Goal: Contribute content: Contribute content

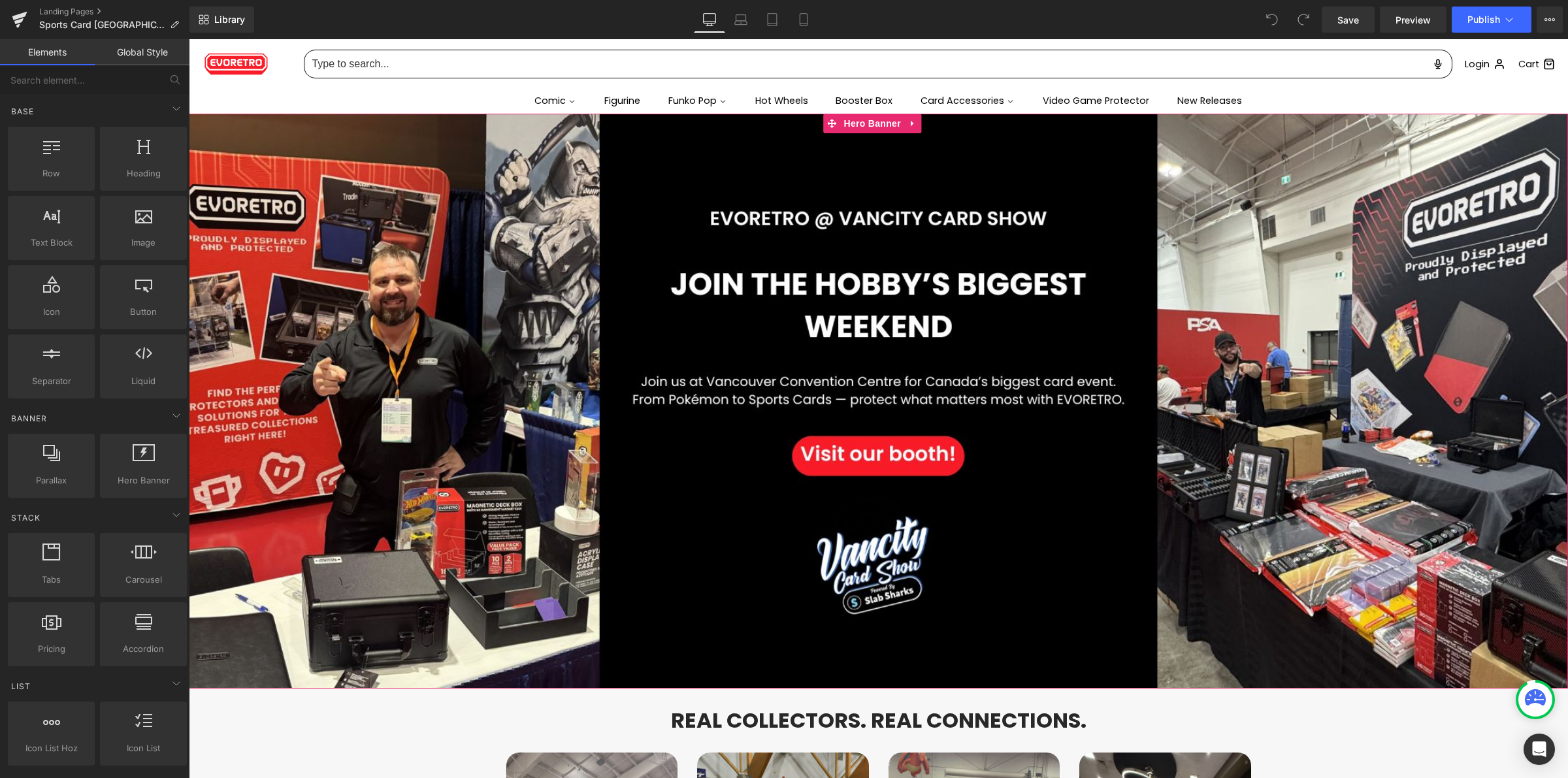
click at [687, 376] on div at bounding box center [878, 400] width 1379 height 575
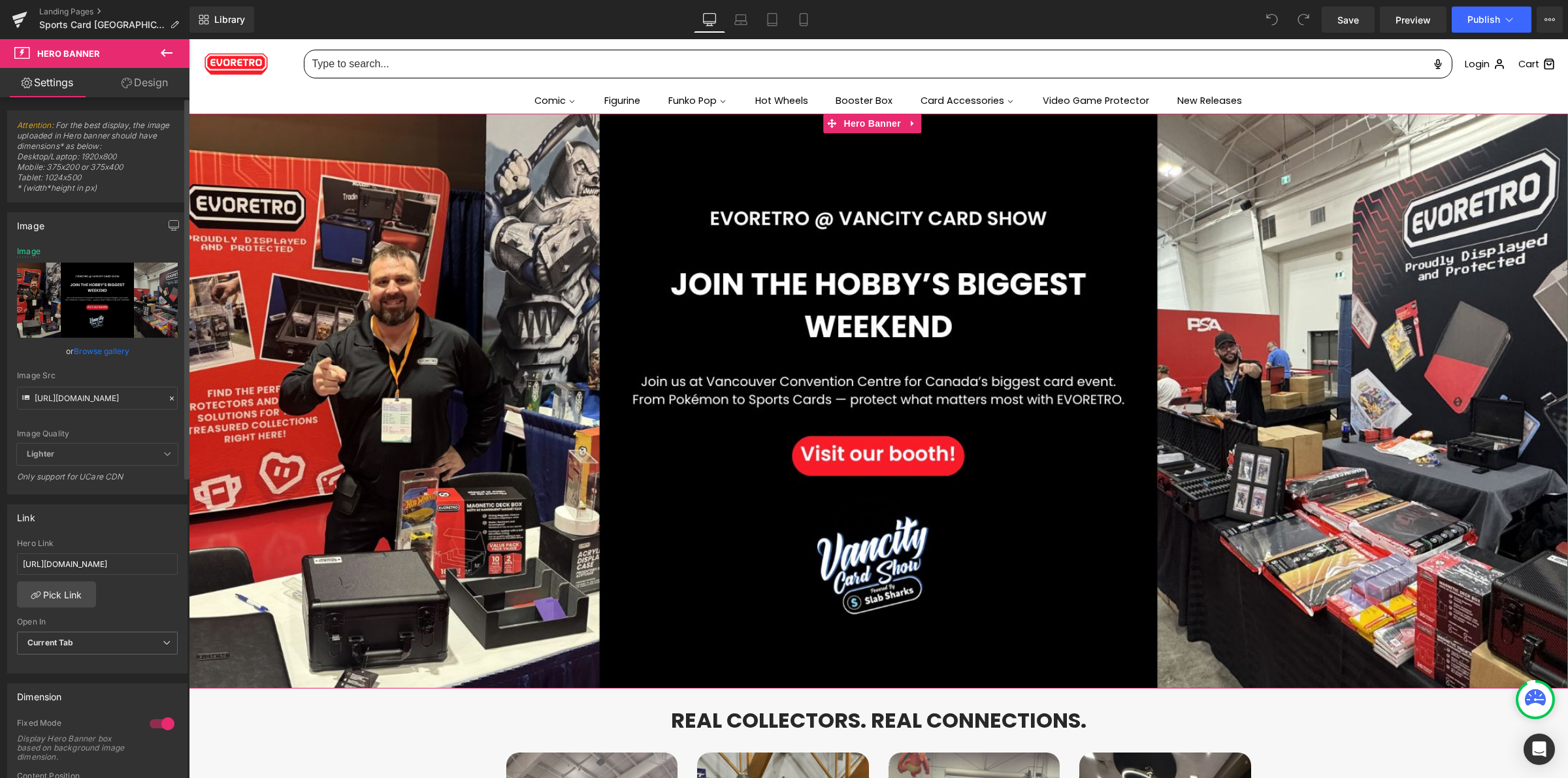
drag, startPoint x: 164, startPoint y: 396, endPoint x: 155, endPoint y: 396, distance: 9.0
click at [167, 396] on icon at bounding box center [172, 398] width 9 height 9
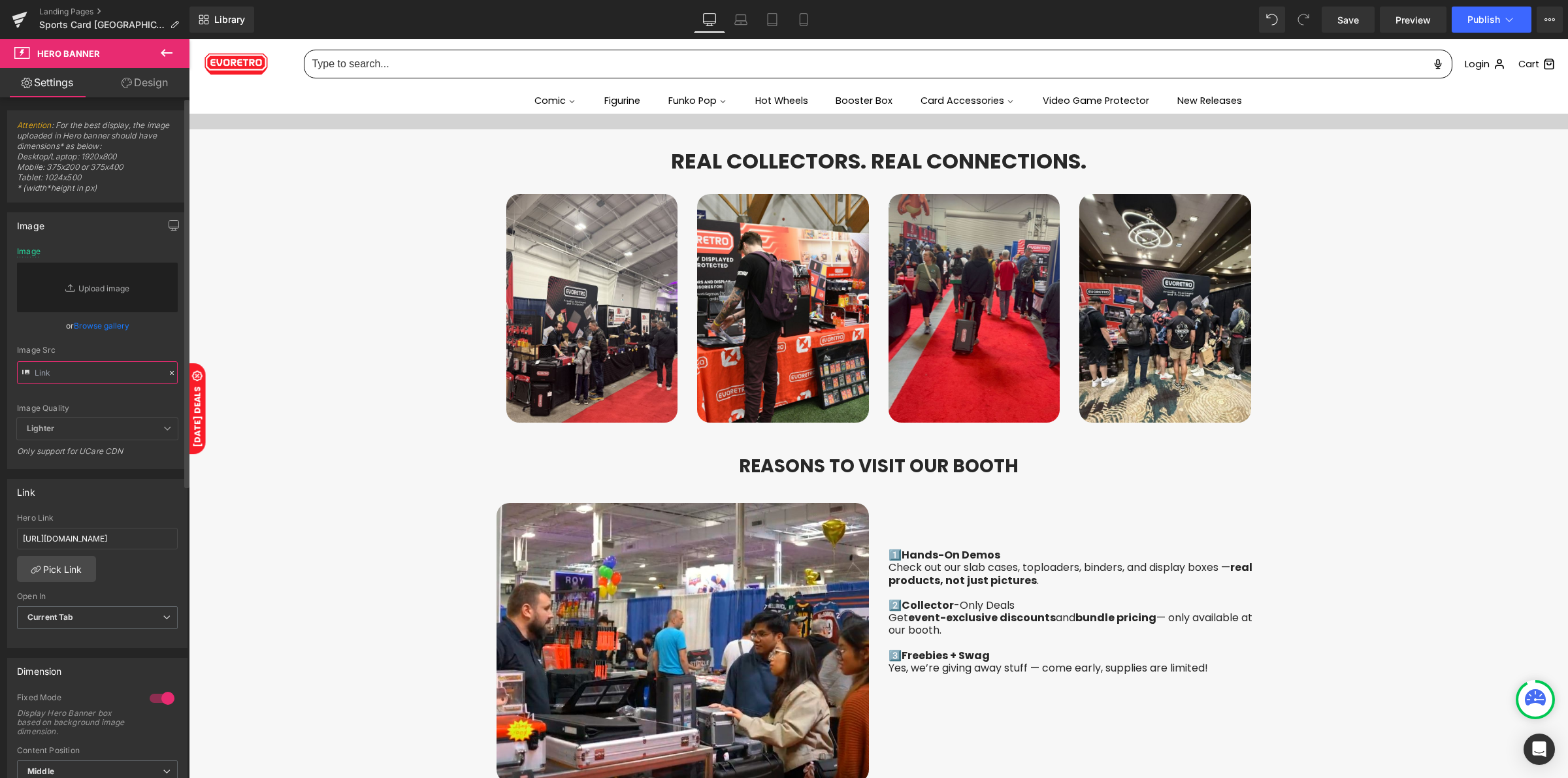
click at [116, 374] on input "text" at bounding box center [97, 372] width 161 height 22
paste input "[URL][DOMAIN_NAME]"
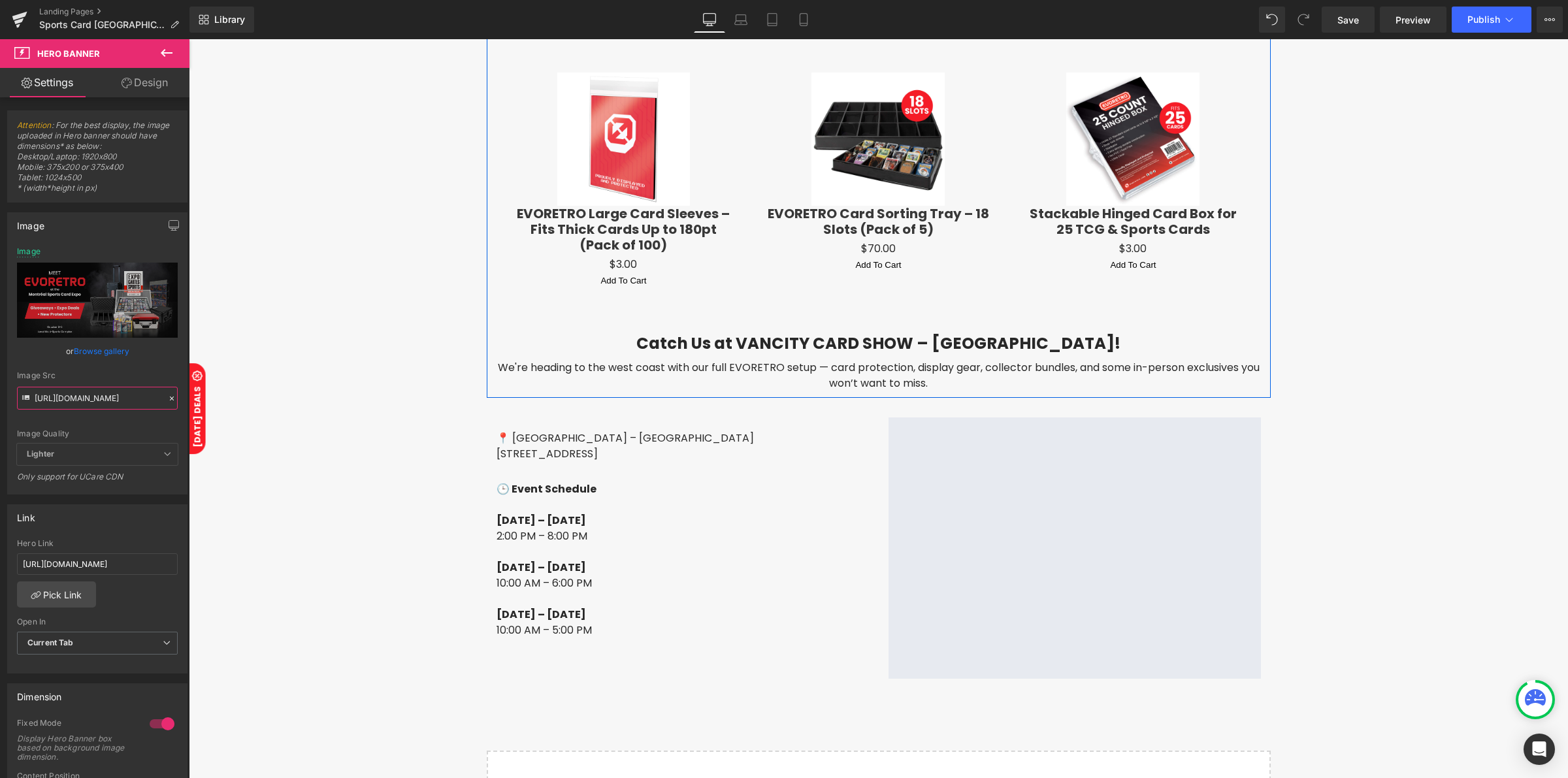
scroll to position [2195, 0]
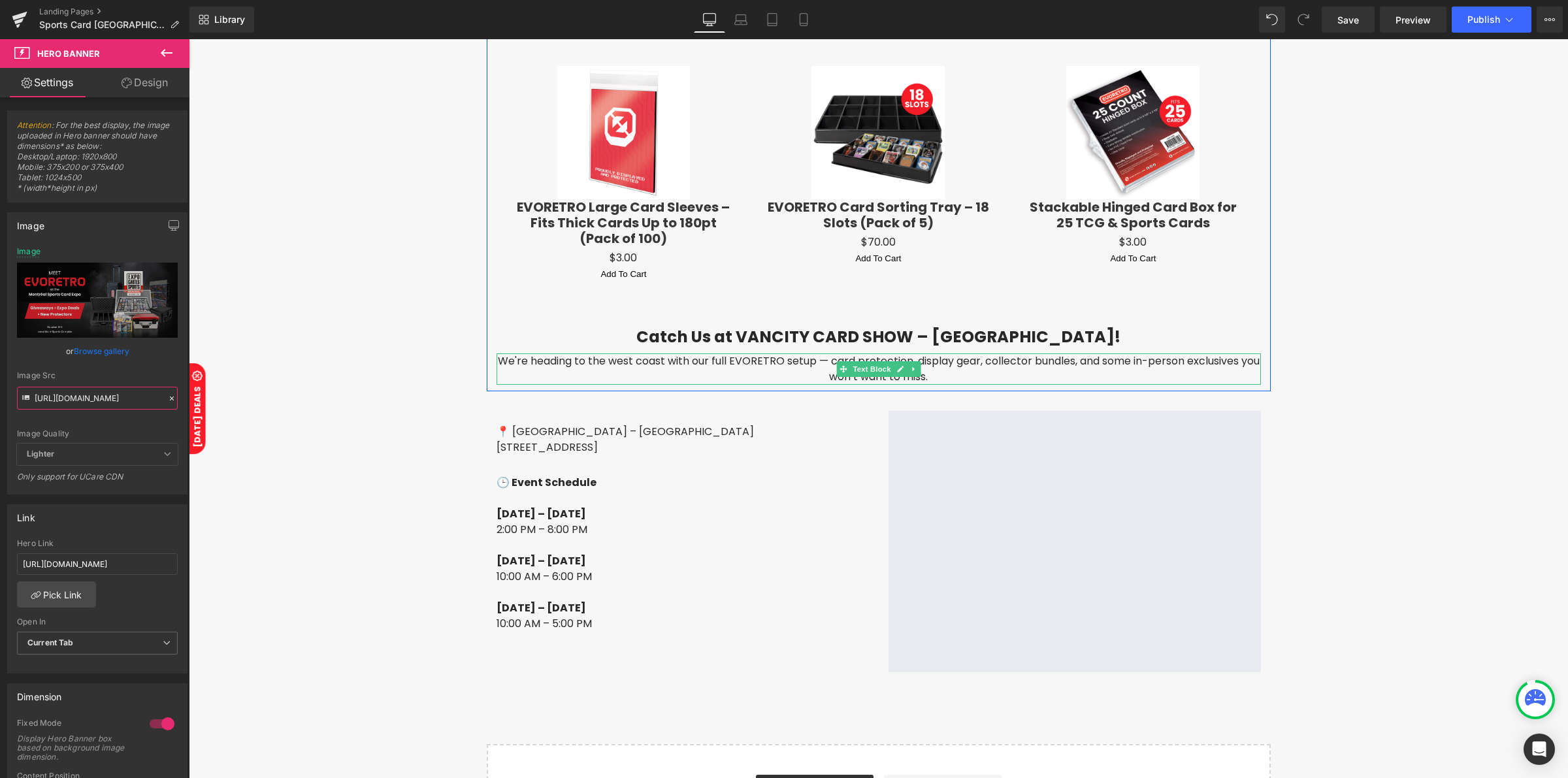
type input "[URL][DOMAIN_NAME]"
click at [561, 440] on p "[STREET_ADDRESS]" at bounding box center [682, 447] width 372 height 15
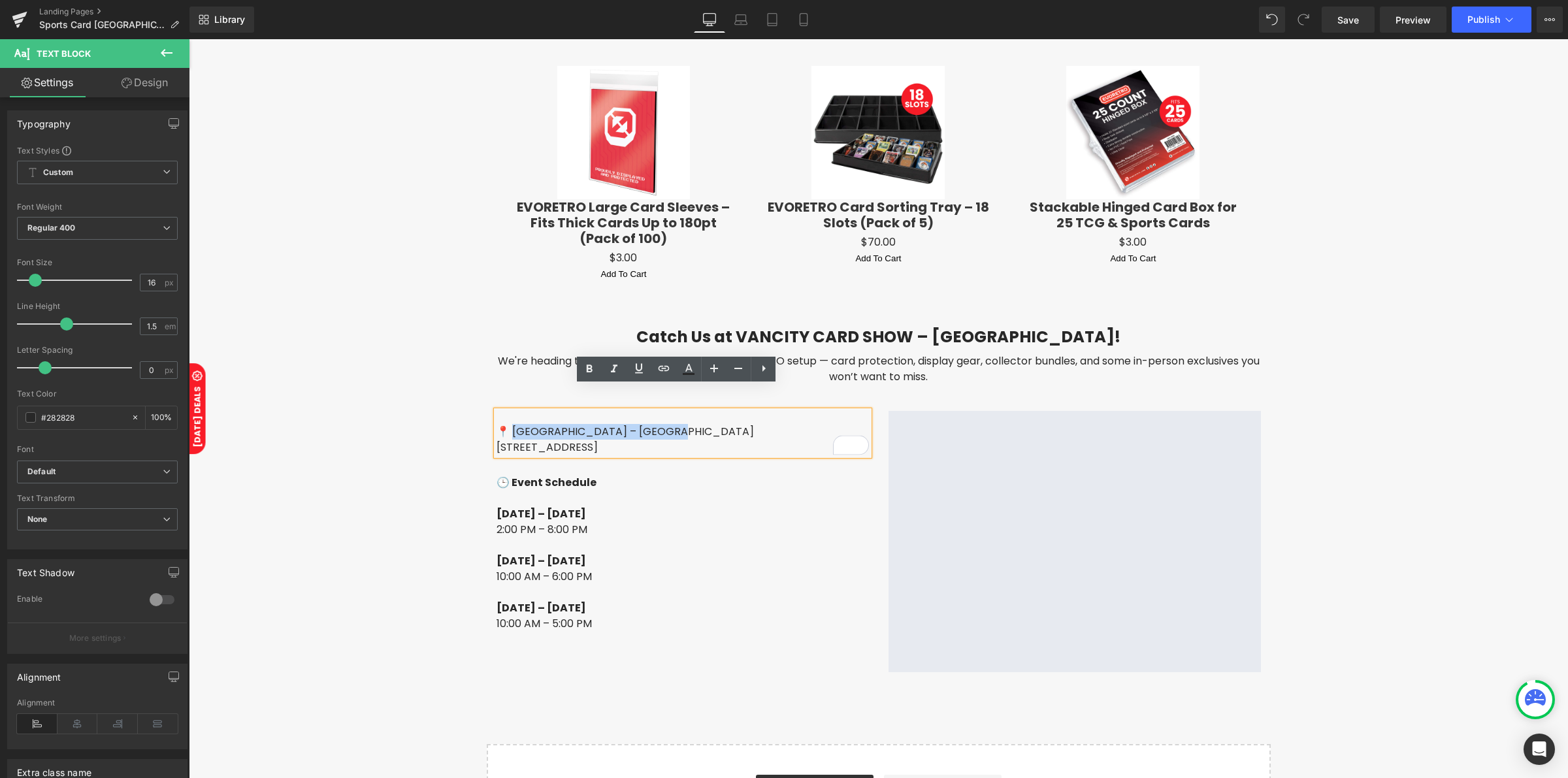
drag, startPoint x: 503, startPoint y: 408, endPoint x: 659, endPoint y: 393, distance: 156.7
click at [659, 411] on div "📍 [GEOGRAPHIC_DATA] – West Building [STREET_ADDRESS]" at bounding box center [682, 433] width 372 height 44
paste div "To enrich screen reader interactions, please activate Accessibility in Grammarl…"
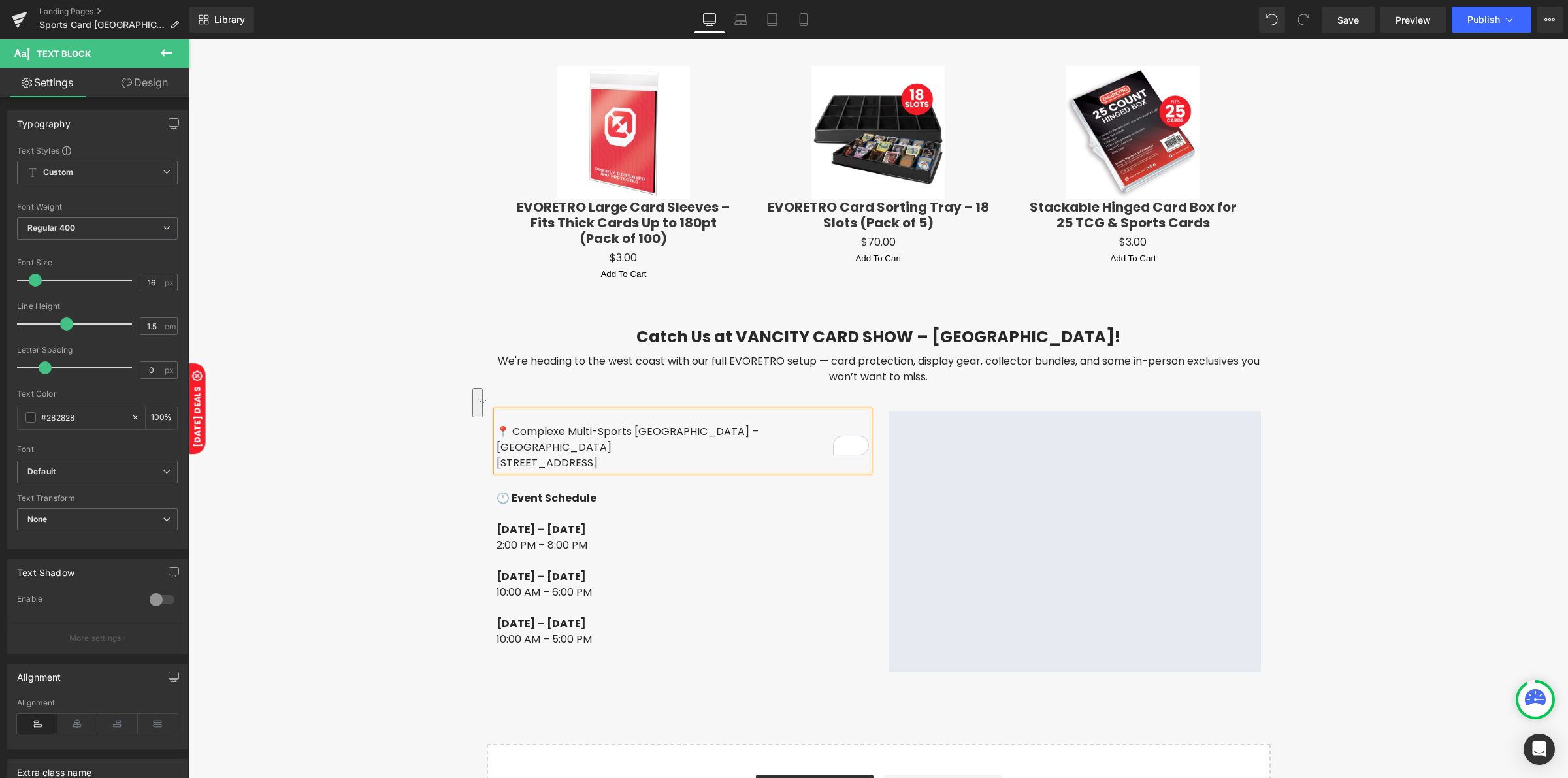
drag, startPoint x: 683, startPoint y: 406, endPoint x: 742, endPoint y: 422, distance: 61.1
click at [742, 422] on div "📍 Complexe Multi-Sports [GEOGRAPHIC_DATA] – [GEOGRAPHIC_DATA] [STREET_ADDRESS]" at bounding box center [682, 441] width 372 height 60
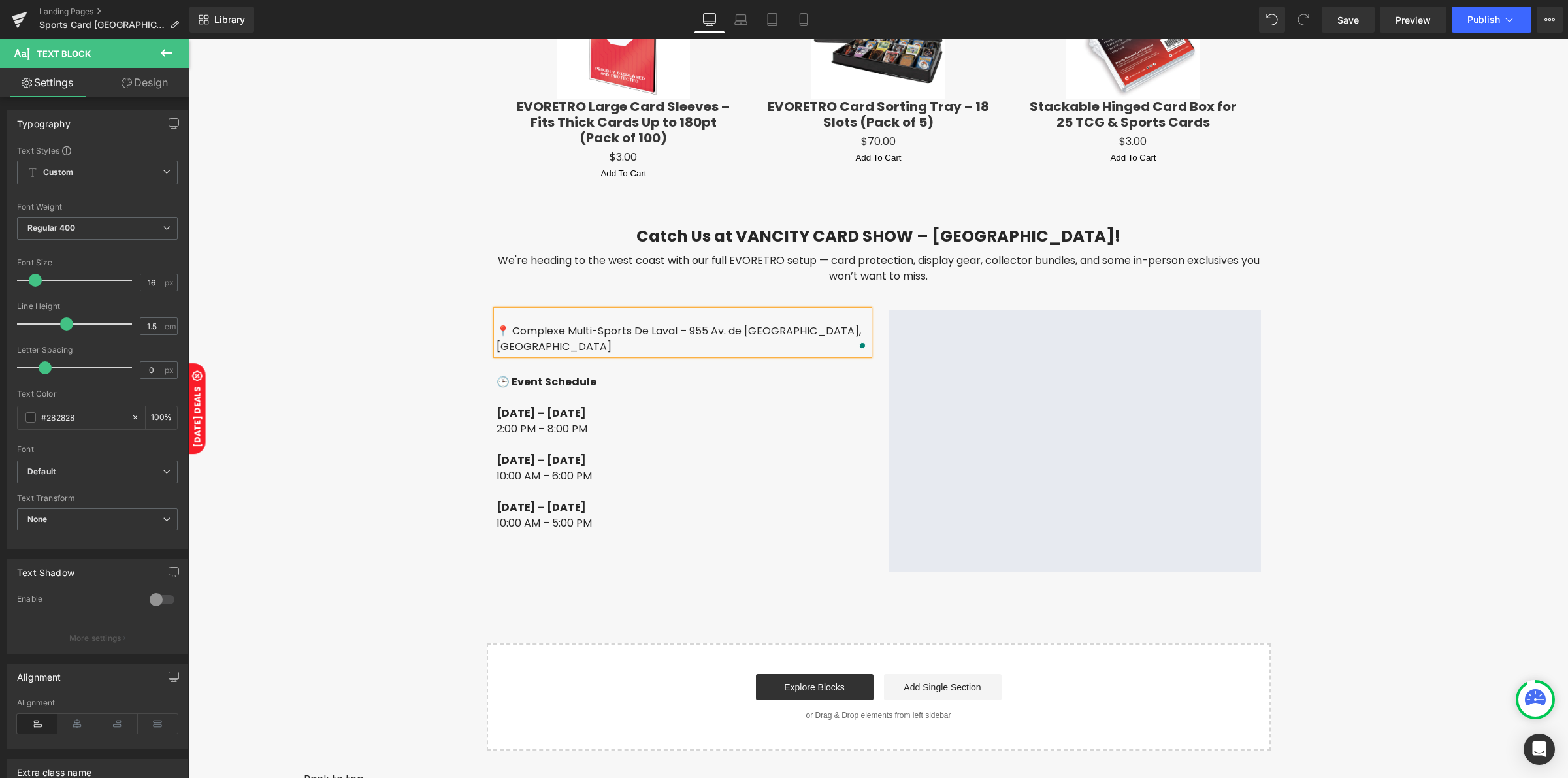
scroll to position [2276, 0]
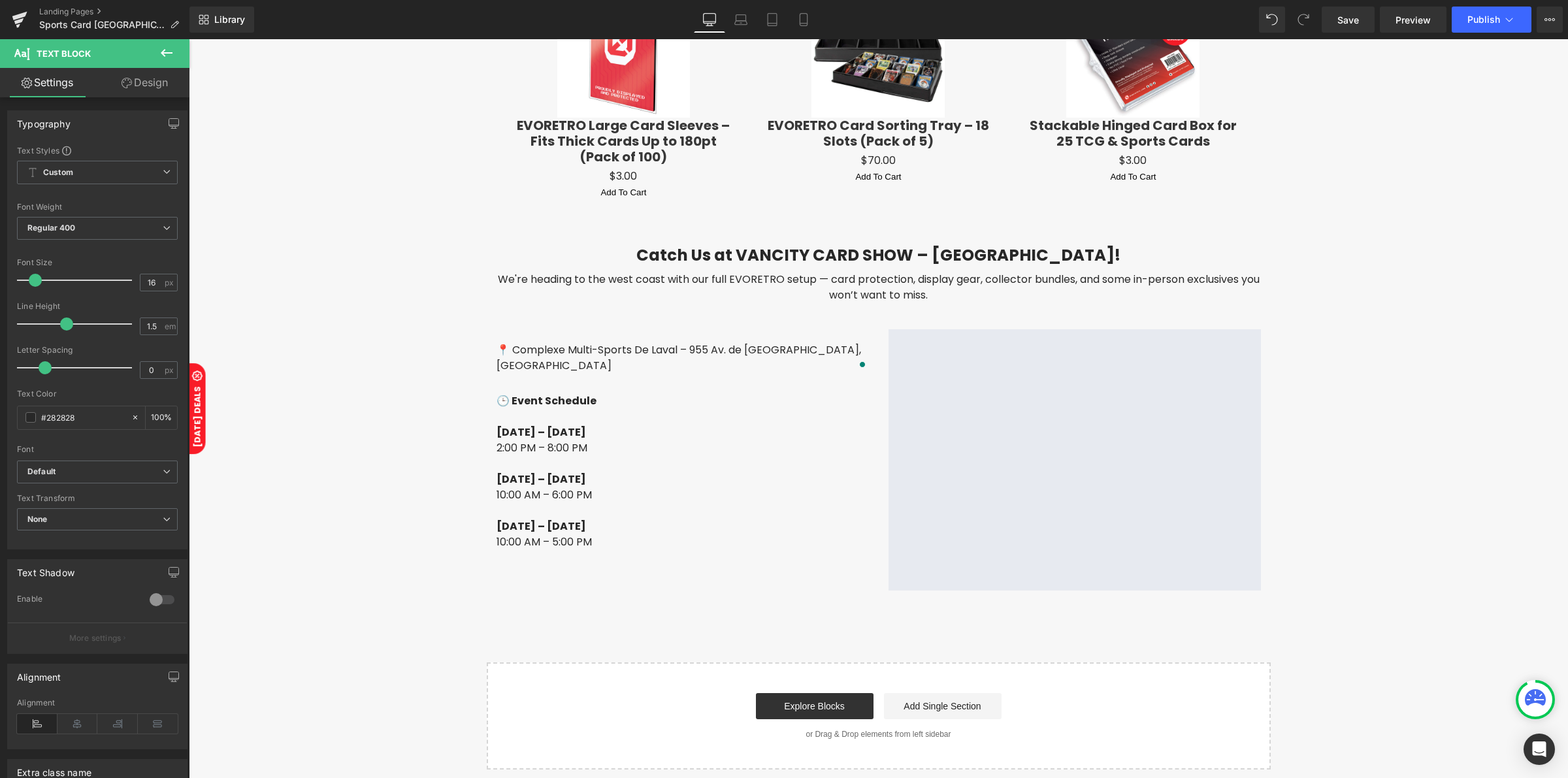
click at [167, 49] on icon at bounding box center [166, 52] width 15 height 15
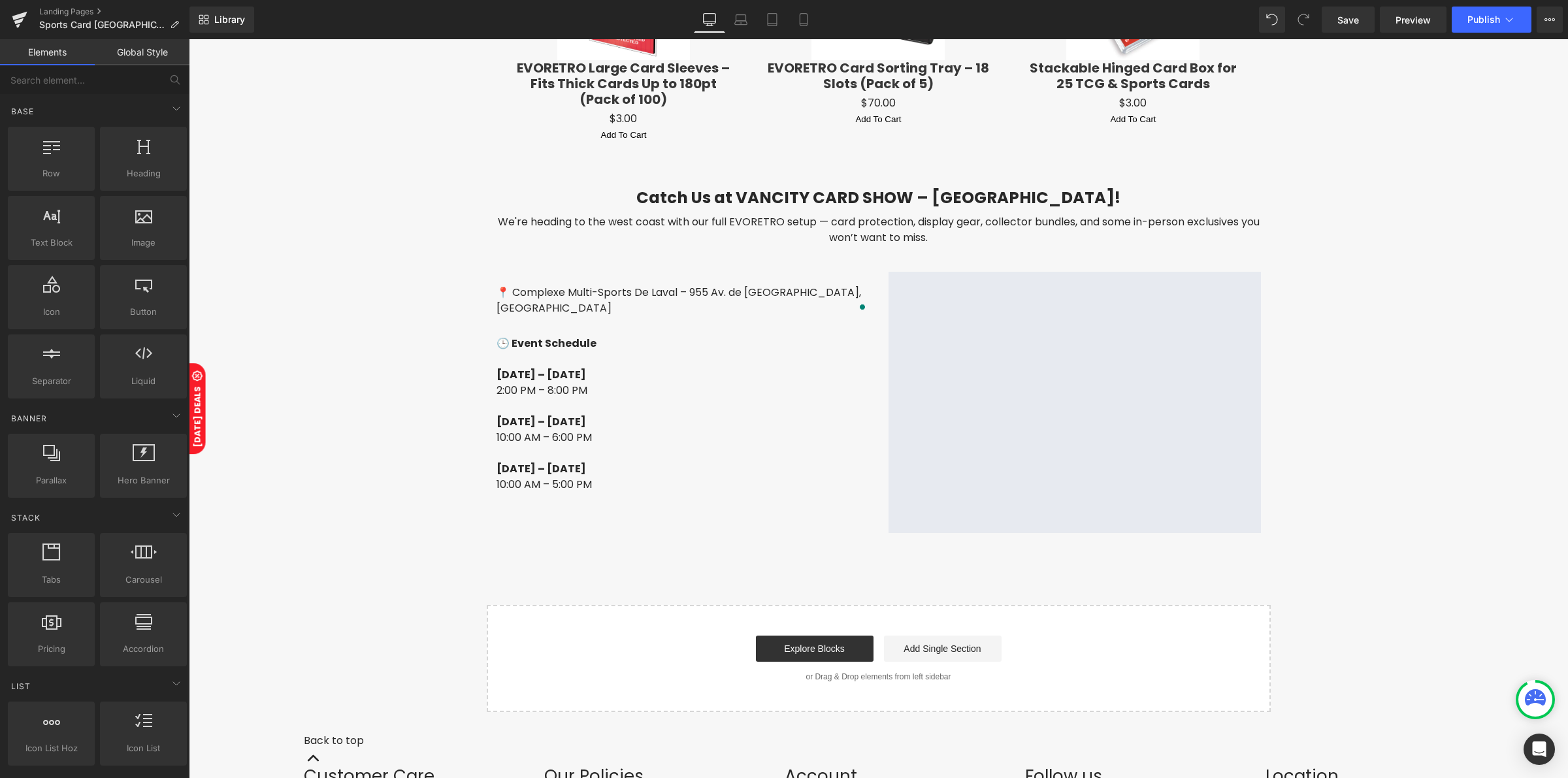
scroll to position [2357, 0]
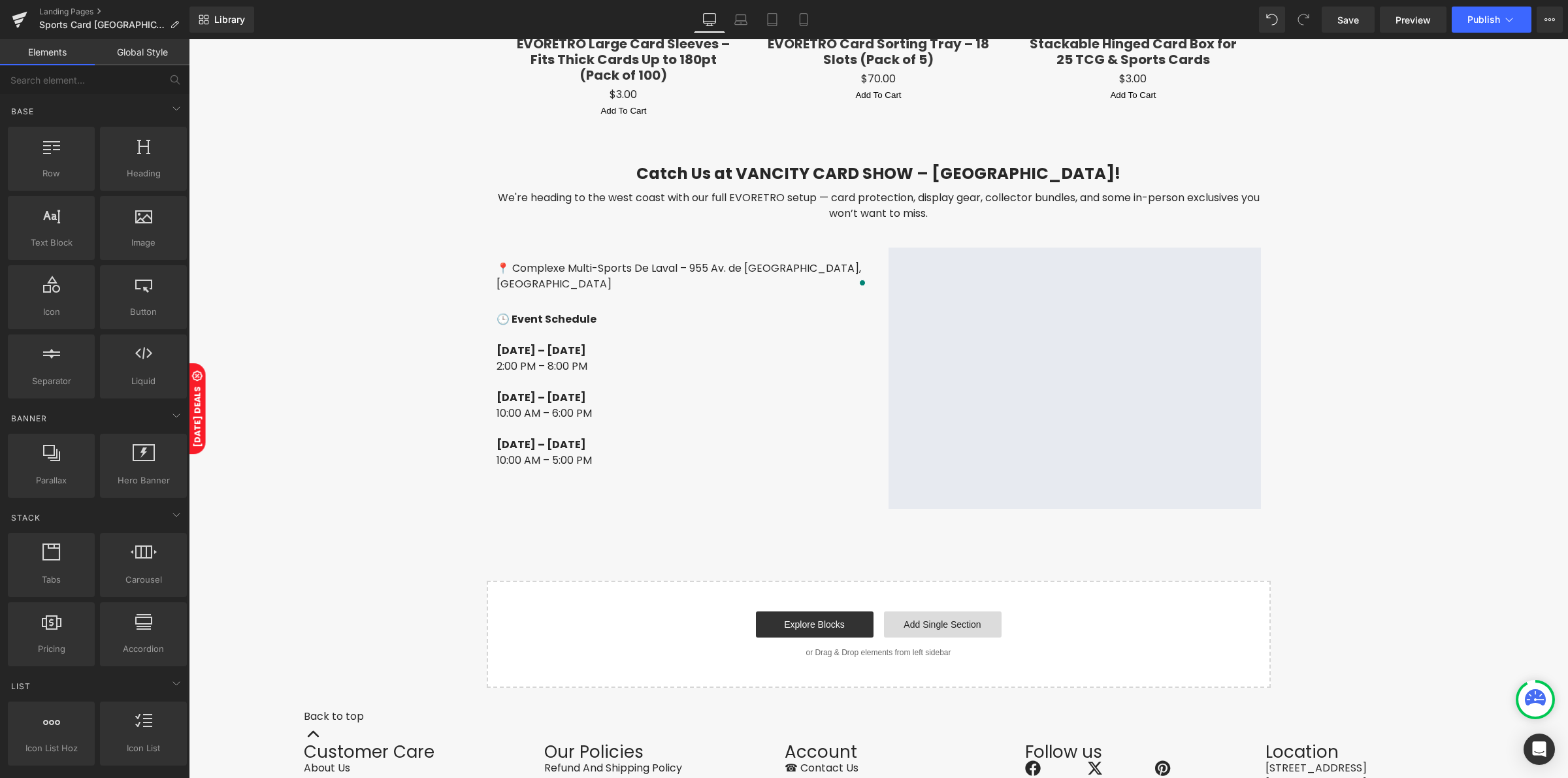
click at [913, 612] on link "Add Single Section" at bounding box center [942, 624] width 118 height 26
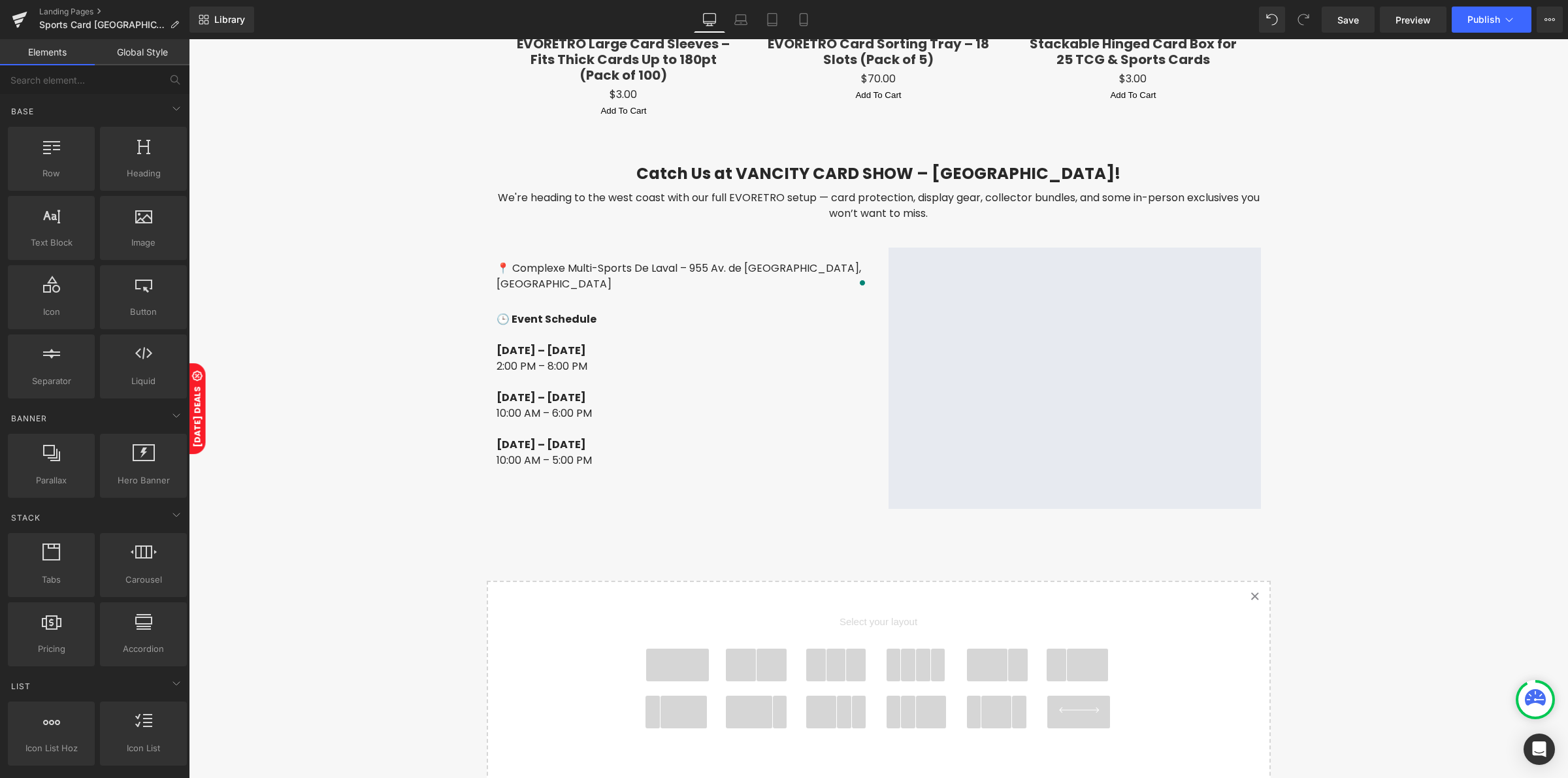
click at [677, 648] on span at bounding box center [678, 665] width 63 height 32
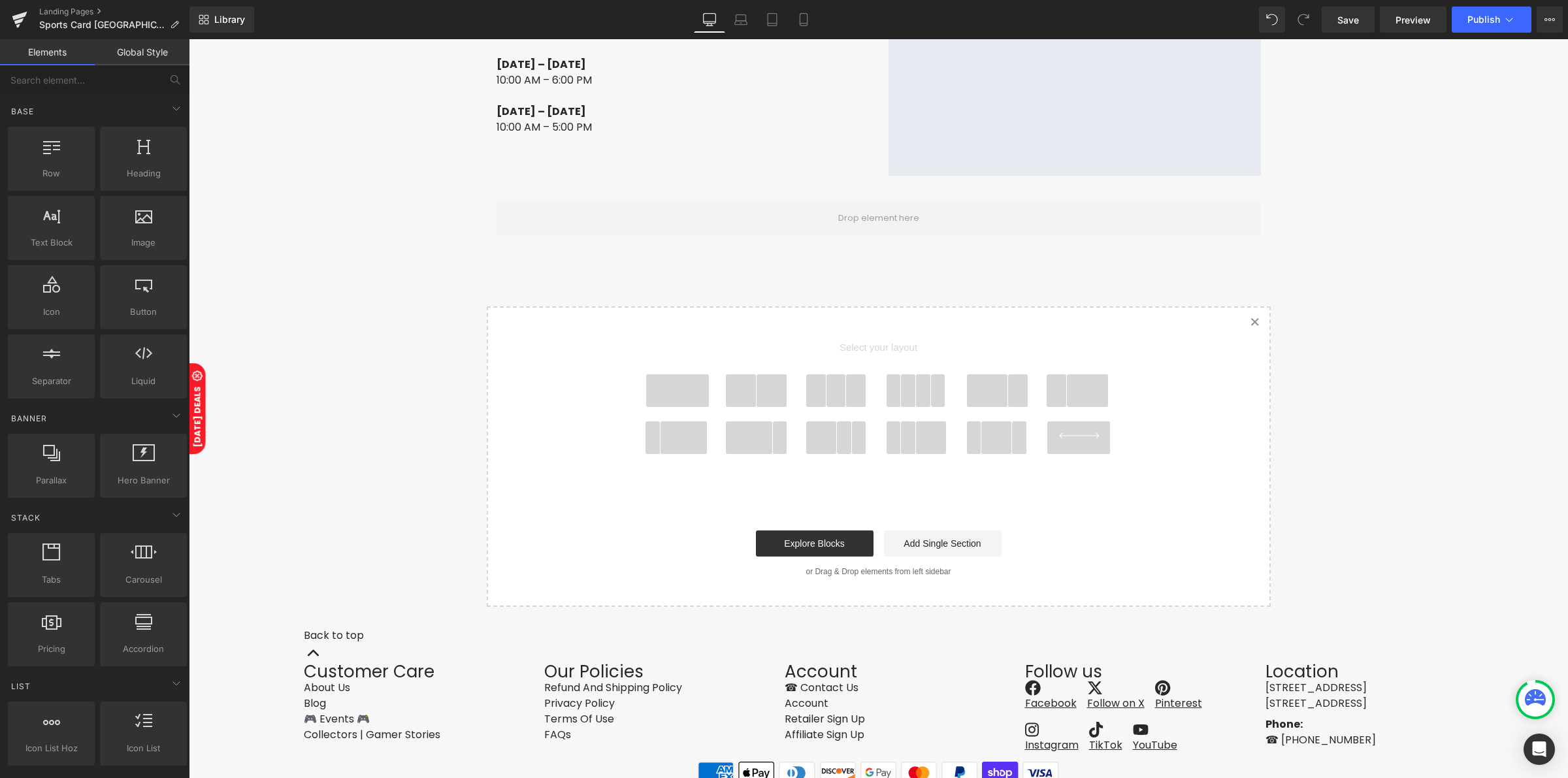
scroll to position [2692, 0]
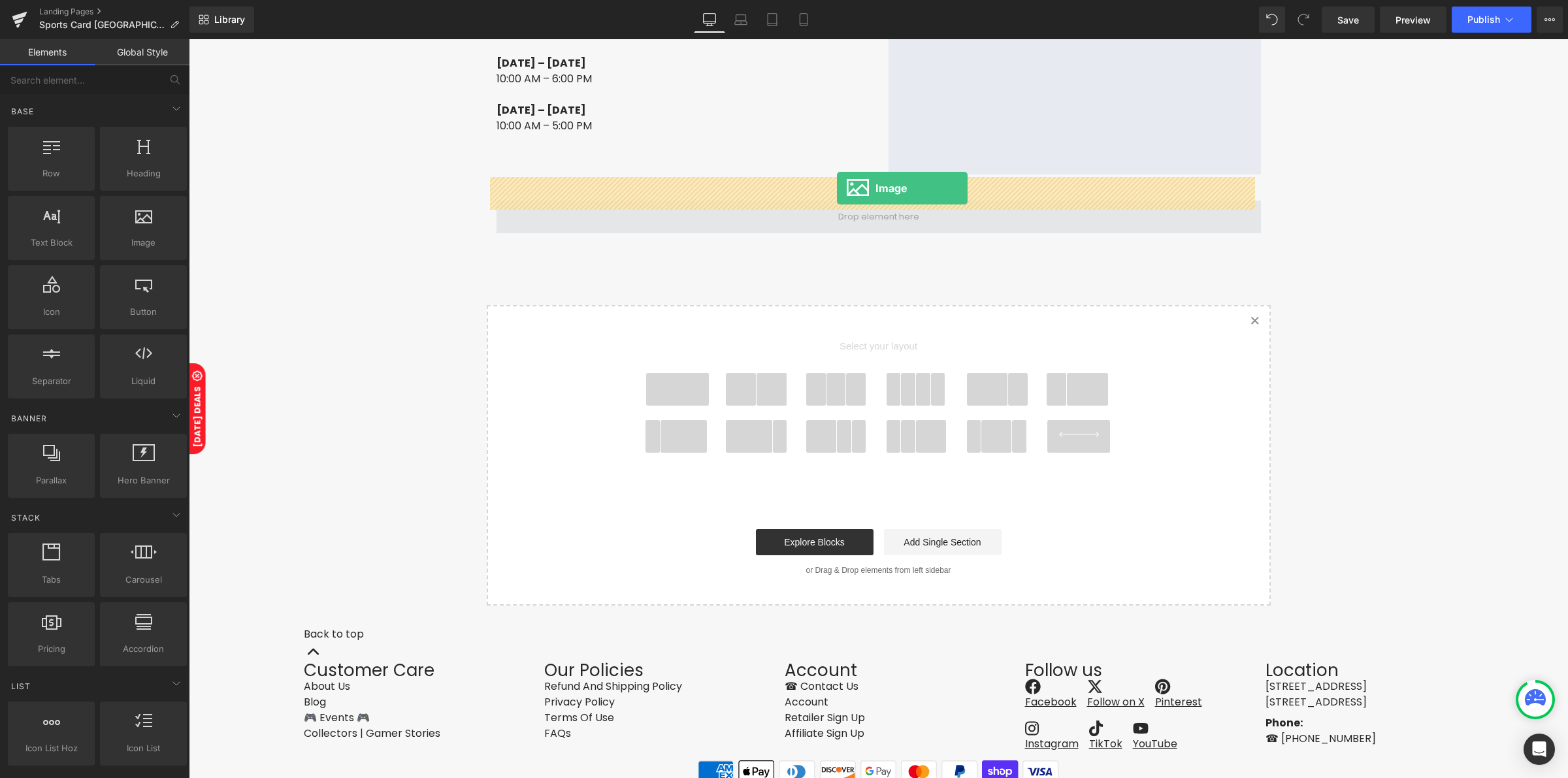
drag, startPoint x: 341, startPoint y: 264, endPoint x: 837, endPoint y: 188, distance: 501.8
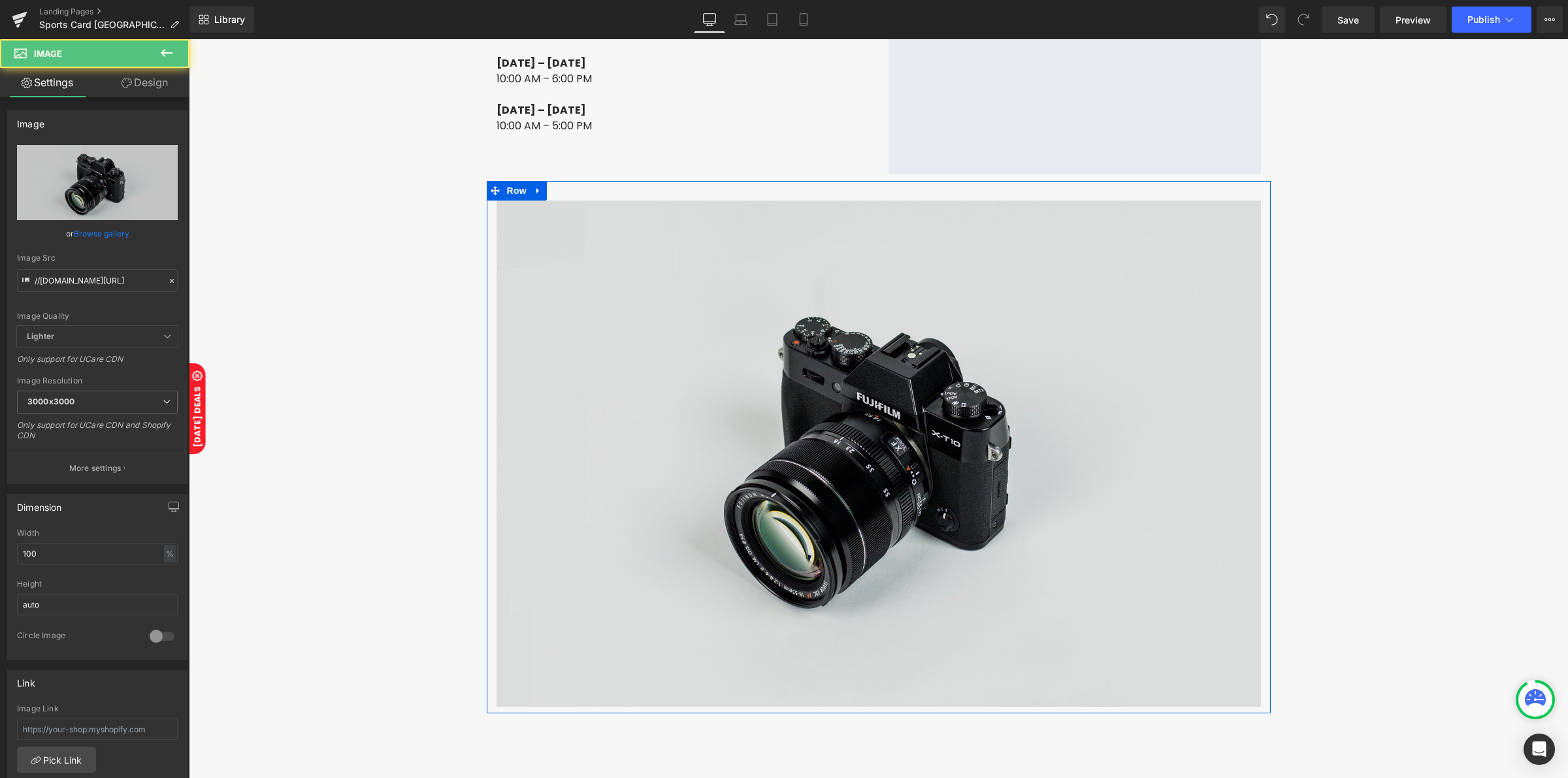
scroll to position [2669, 0]
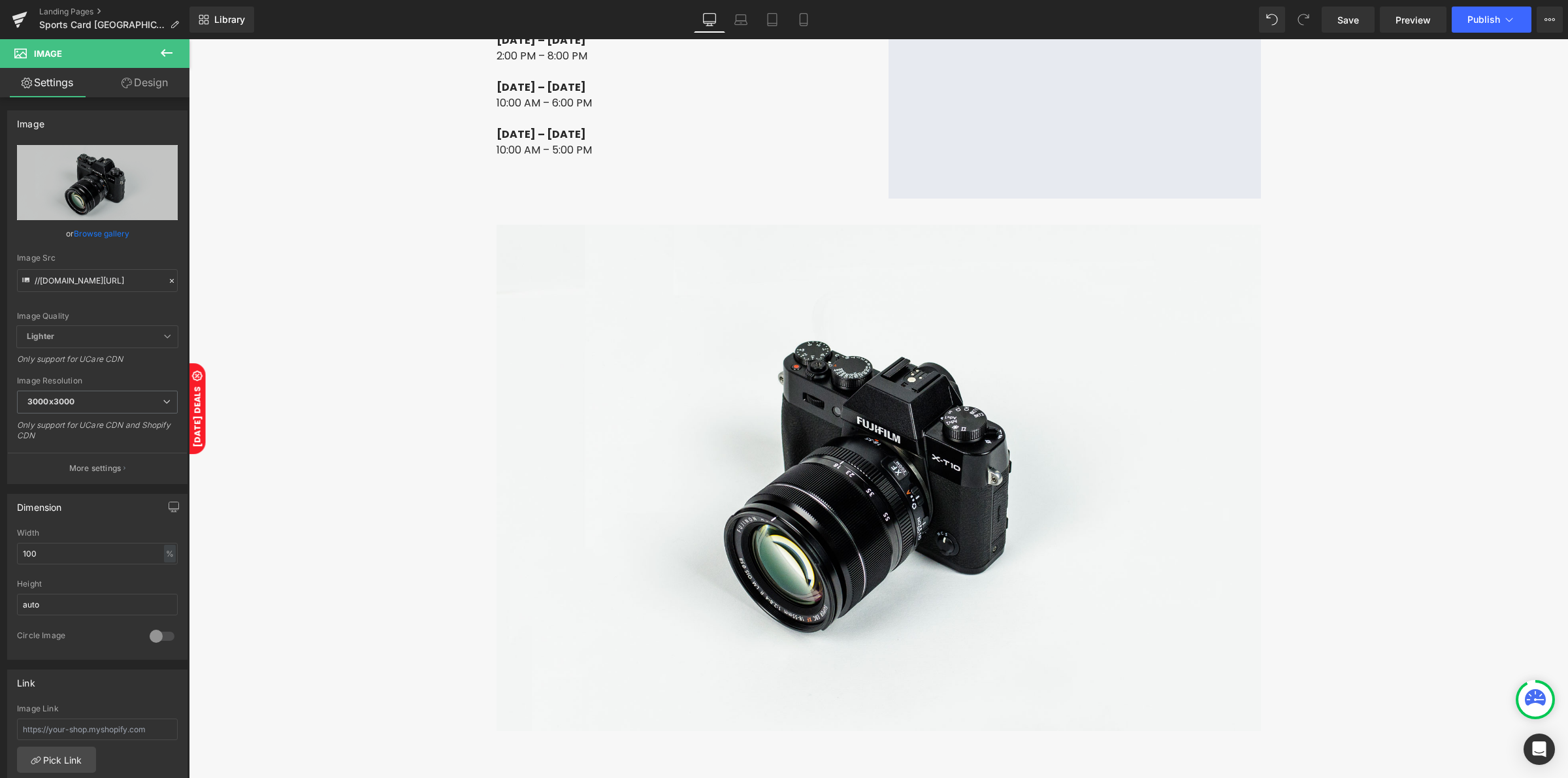
click at [164, 51] on icon at bounding box center [166, 52] width 12 height 8
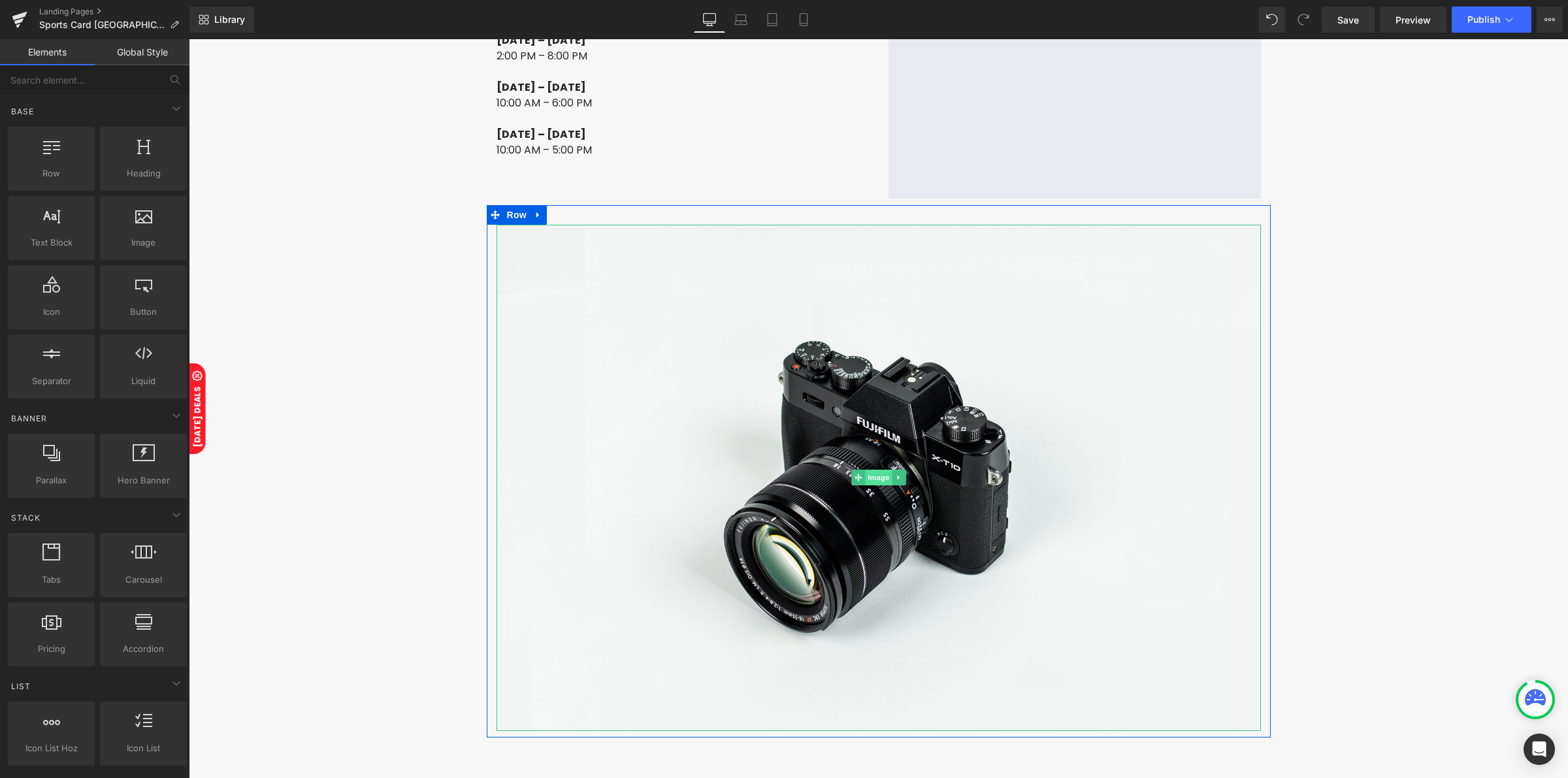
click at [874, 469] on span "Image" at bounding box center [878, 477] width 28 height 15
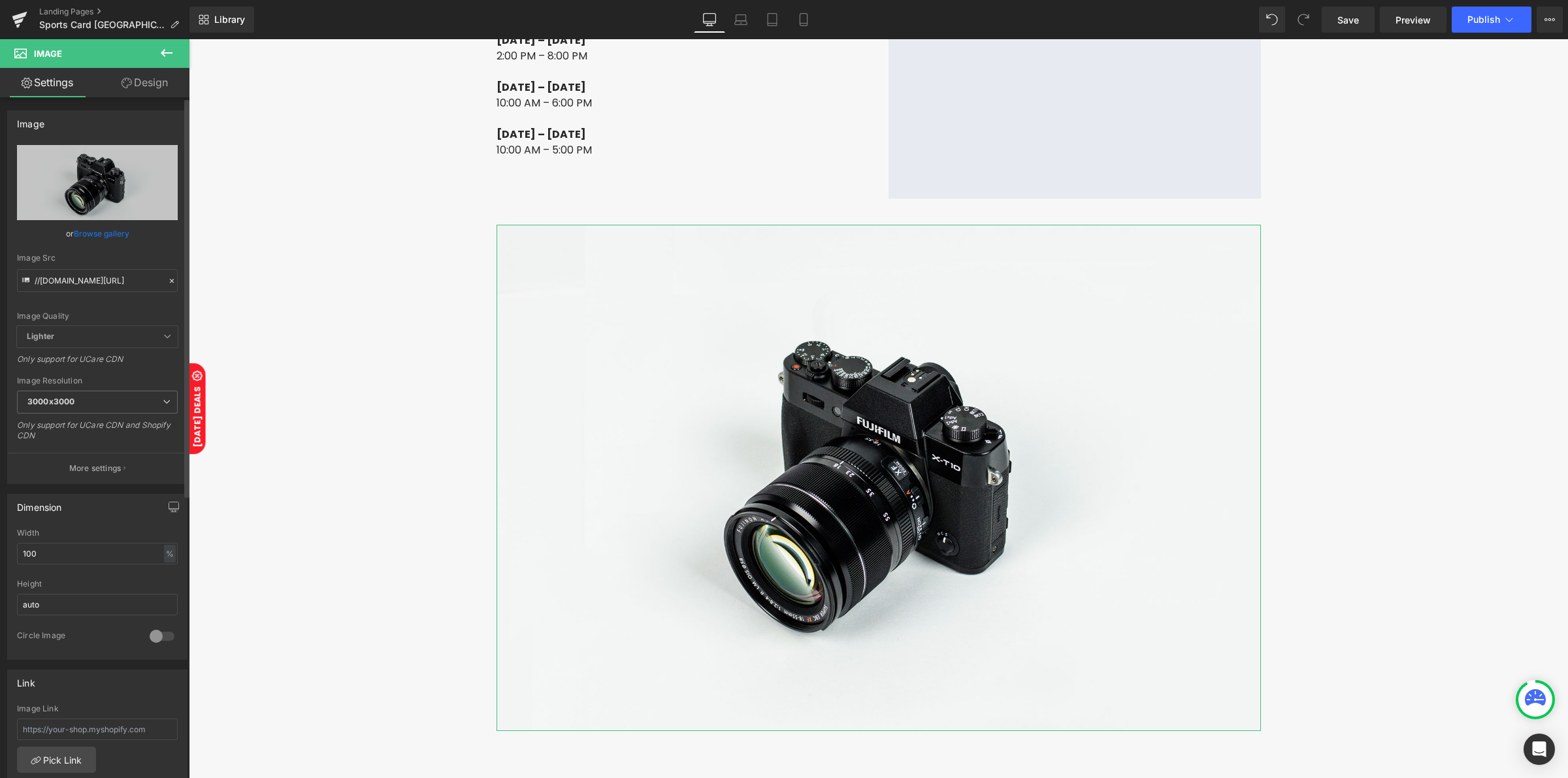
drag, startPoint x: 170, startPoint y: 279, endPoint x: 138, endPoint y: 278, distance: 32.0
click at [168, 279] on icon at bounding box center [172, 281] width 9 height 9
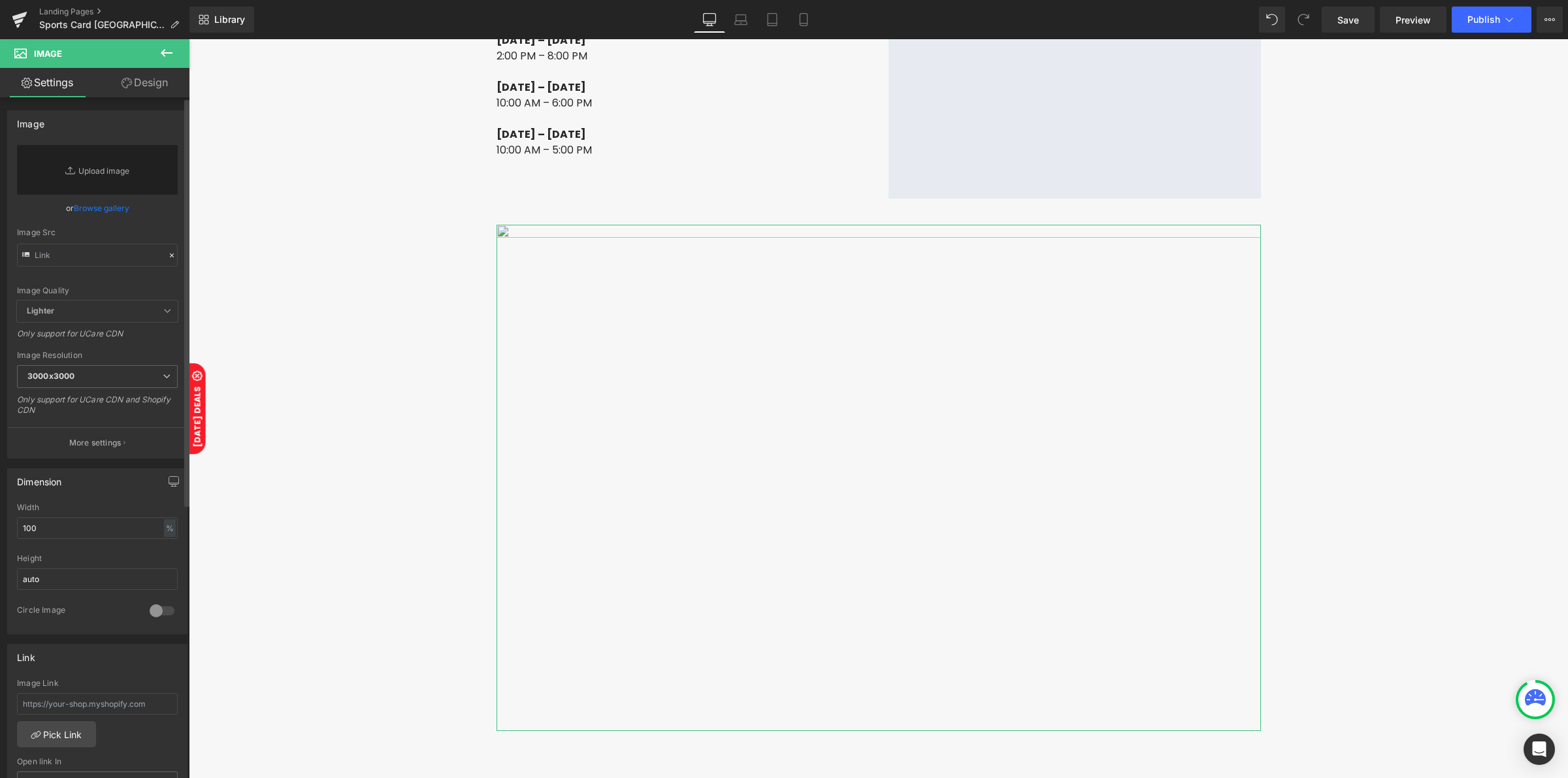
click at [94, 230] on div "Image Src" at bounding box center [97, 233] width 161 height 9
click at [88, 253] on input "text" at bounding box center [97, 255] width 161 height 22
paste input "https://cdn.shopify.com/s/files/1/0042/2795/6809/files/Sport_Card_Expo_Montreal…"
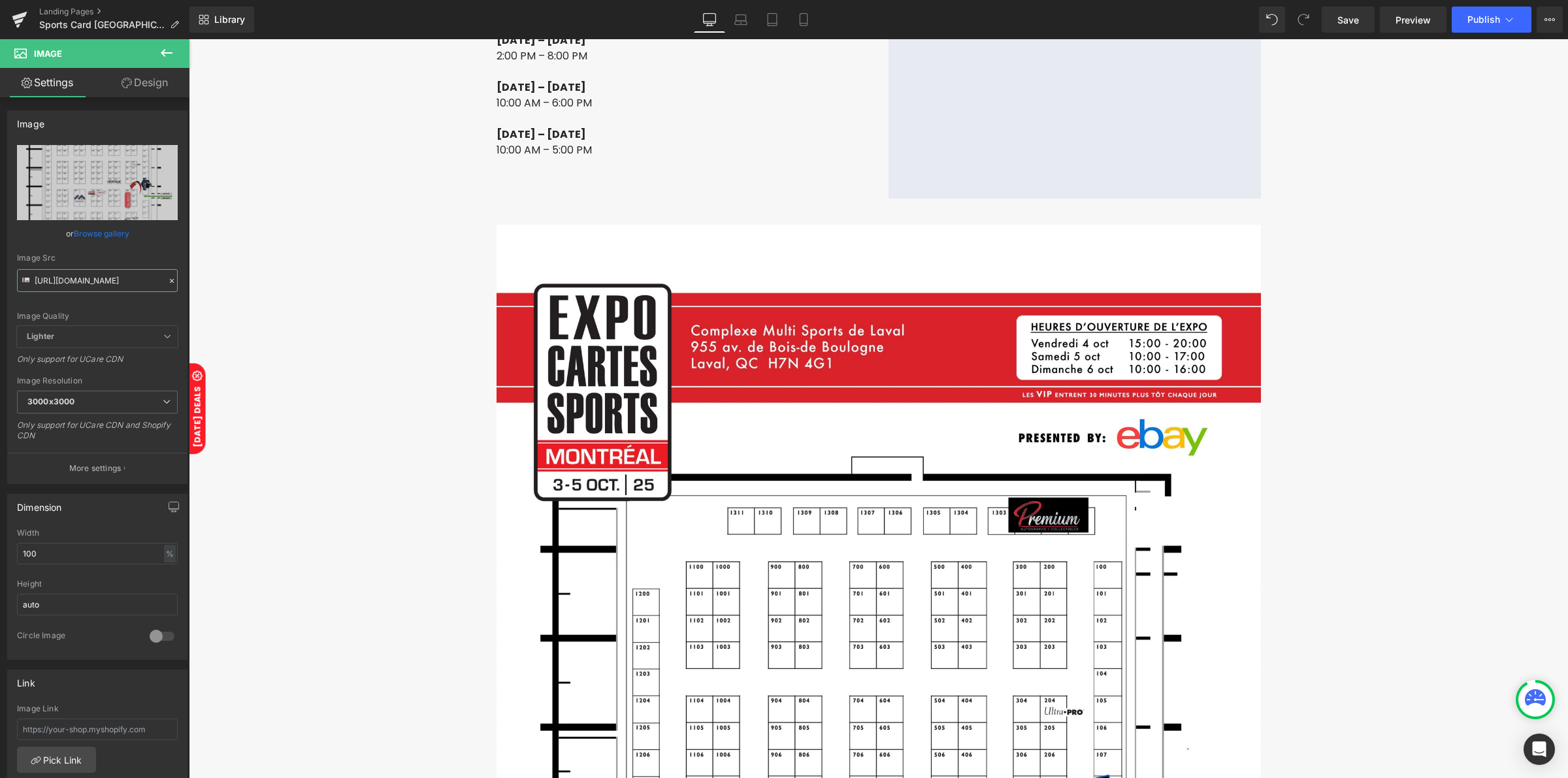
type input "https://cdn.shopify.com/s/files/1/0042/2795/6809/files/Sport_Card_Expo_Montreal…"
click at [164, 47] on icon at bounding box center [166, 52] width 15 height 15
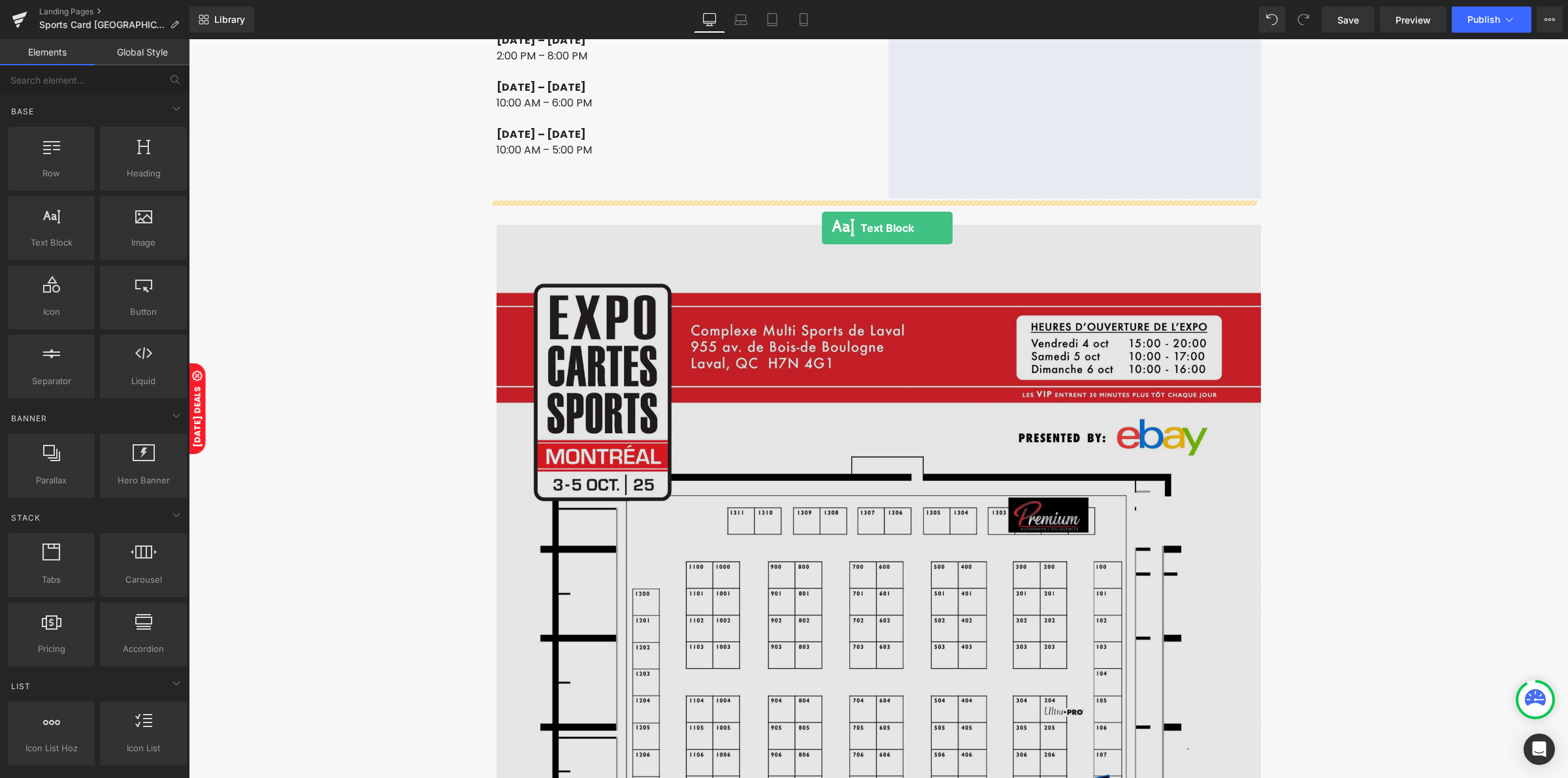
drag, startPoint x: 243, startPoint y: 272, endPoint x: 823, endPoint y: 228, distance: 581.7
drag, startPoint x: 326, startPoint y: 198, endPoint x: 806, endPoint y: 230, distance: 481.1
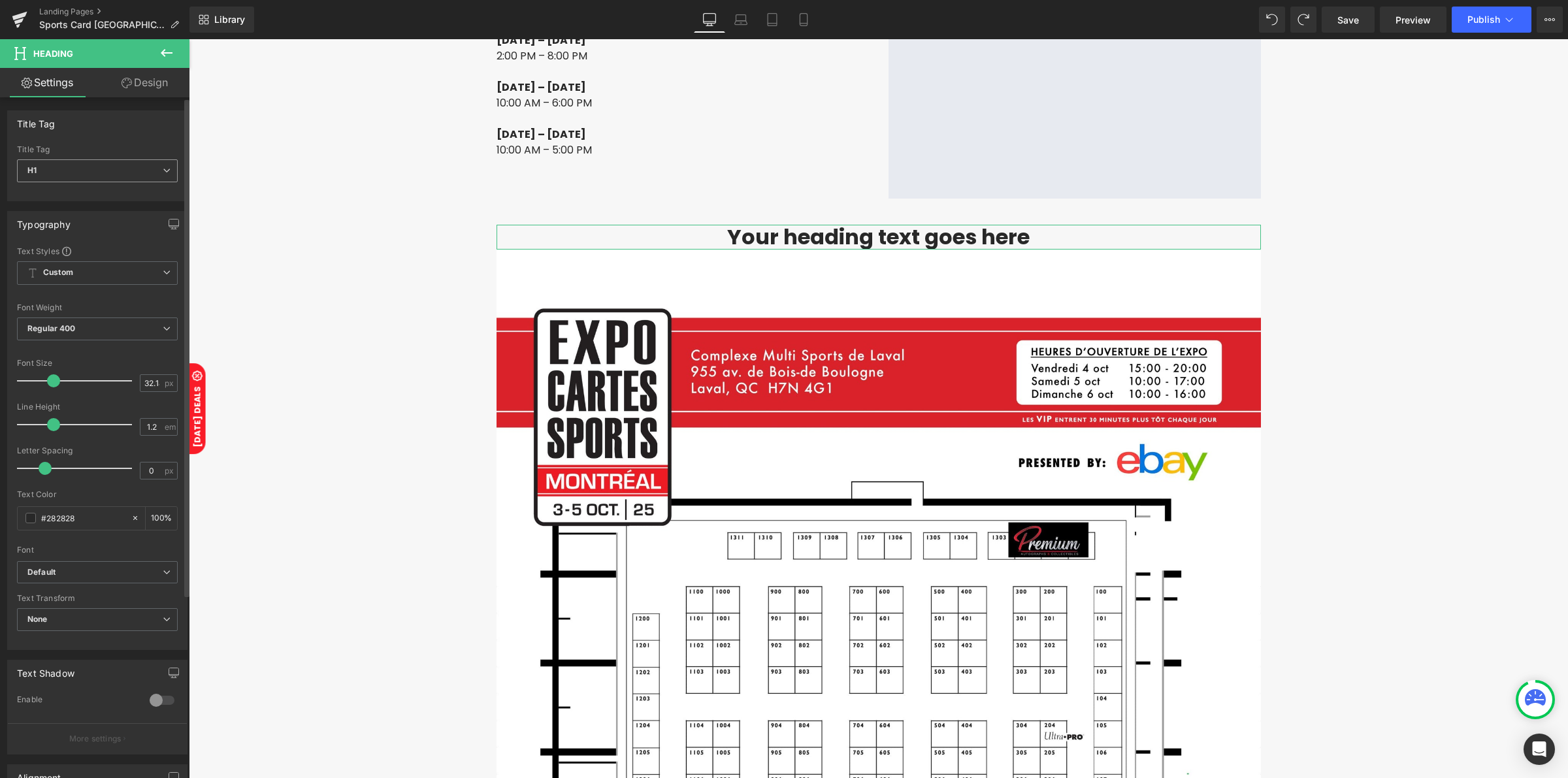
click at [144, 165] on span "H1" at bounding box center [97, 170] width 161 height 22
click at [54, 216] on li "H2" at bounding box center [97, 213] width 161 height 20
type input "27.98"
type input "100"
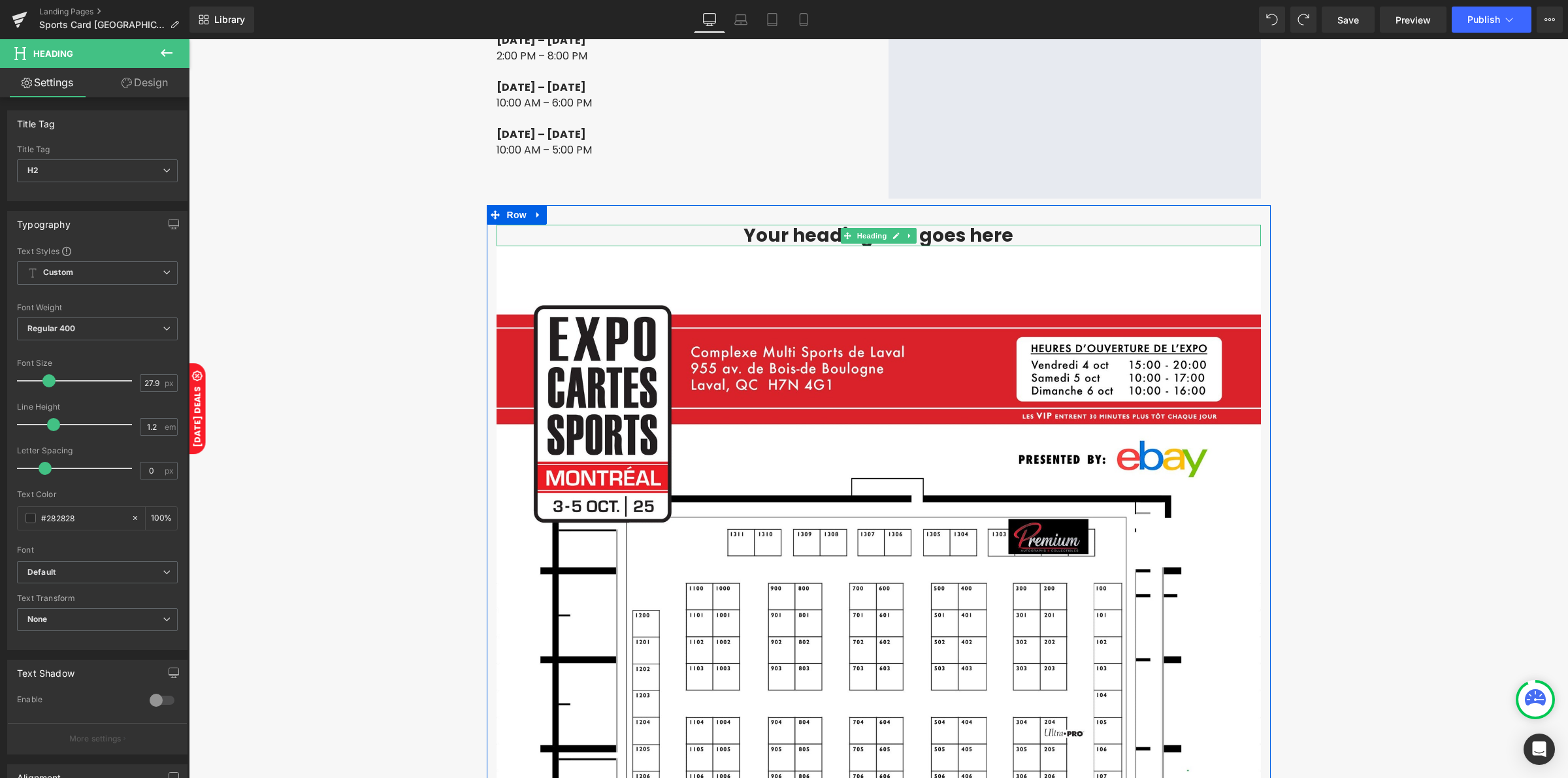
click at [818, 225] on h2 "Your heading text goes here" at bounding box center [878, 236] width 764 height 22
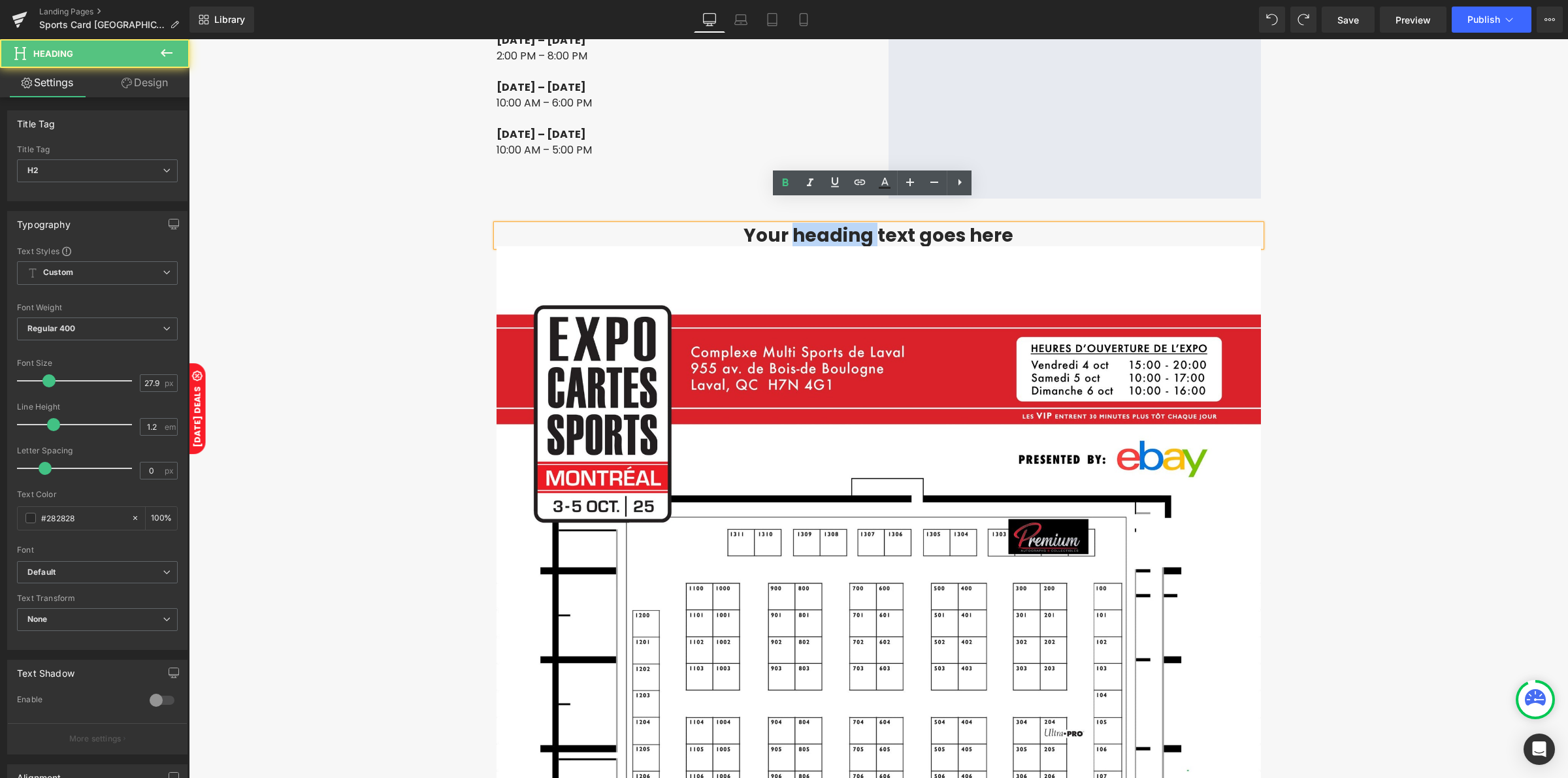
click at [818, 225] on h2 "Your heading text goes here" at bounding box center [878, 236] width 764 height 22
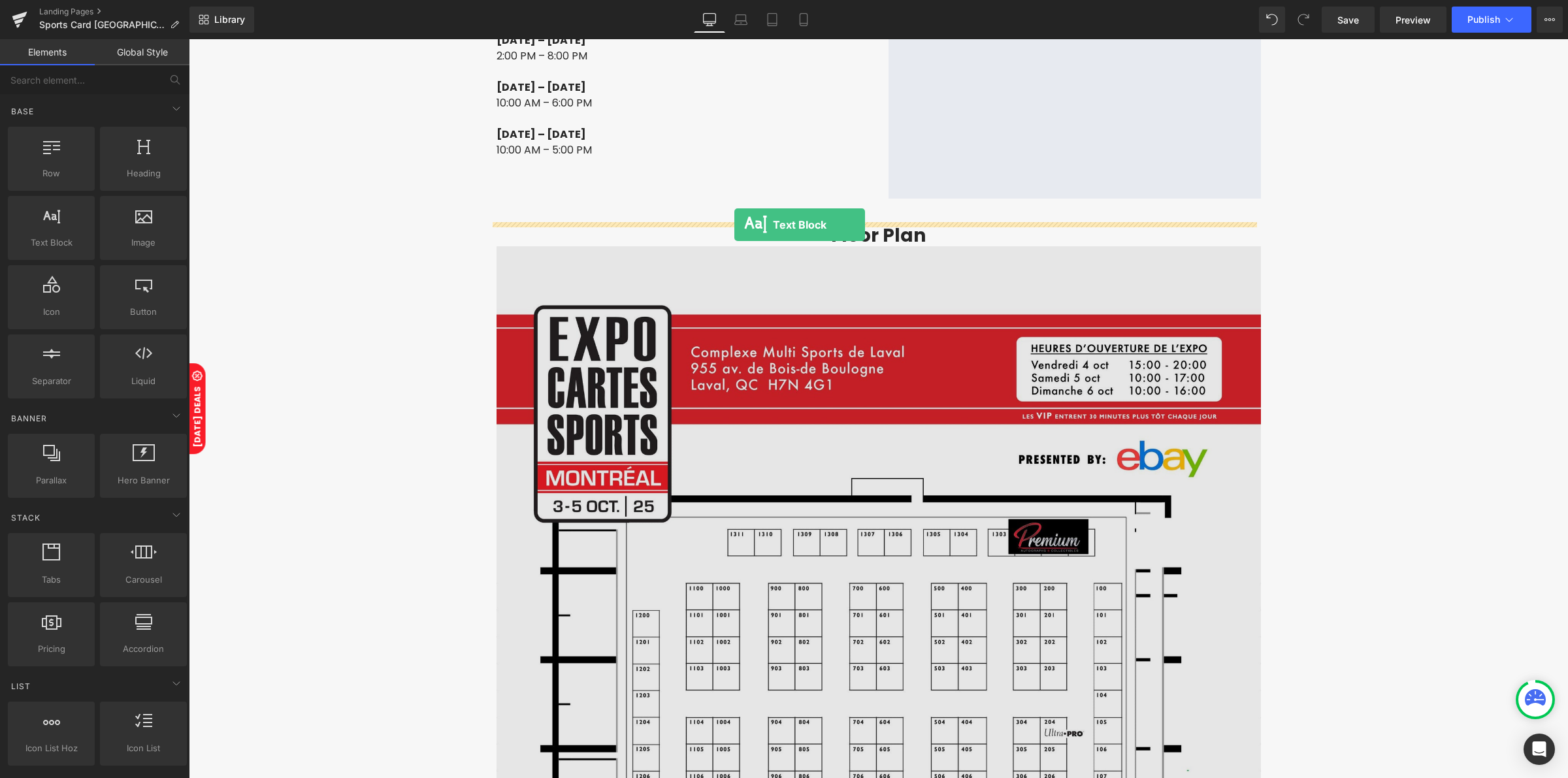
drag, startPoint x: 255, startPoint y: 274, endPoint x: 735, endPoint y: 226, distance: 482.4
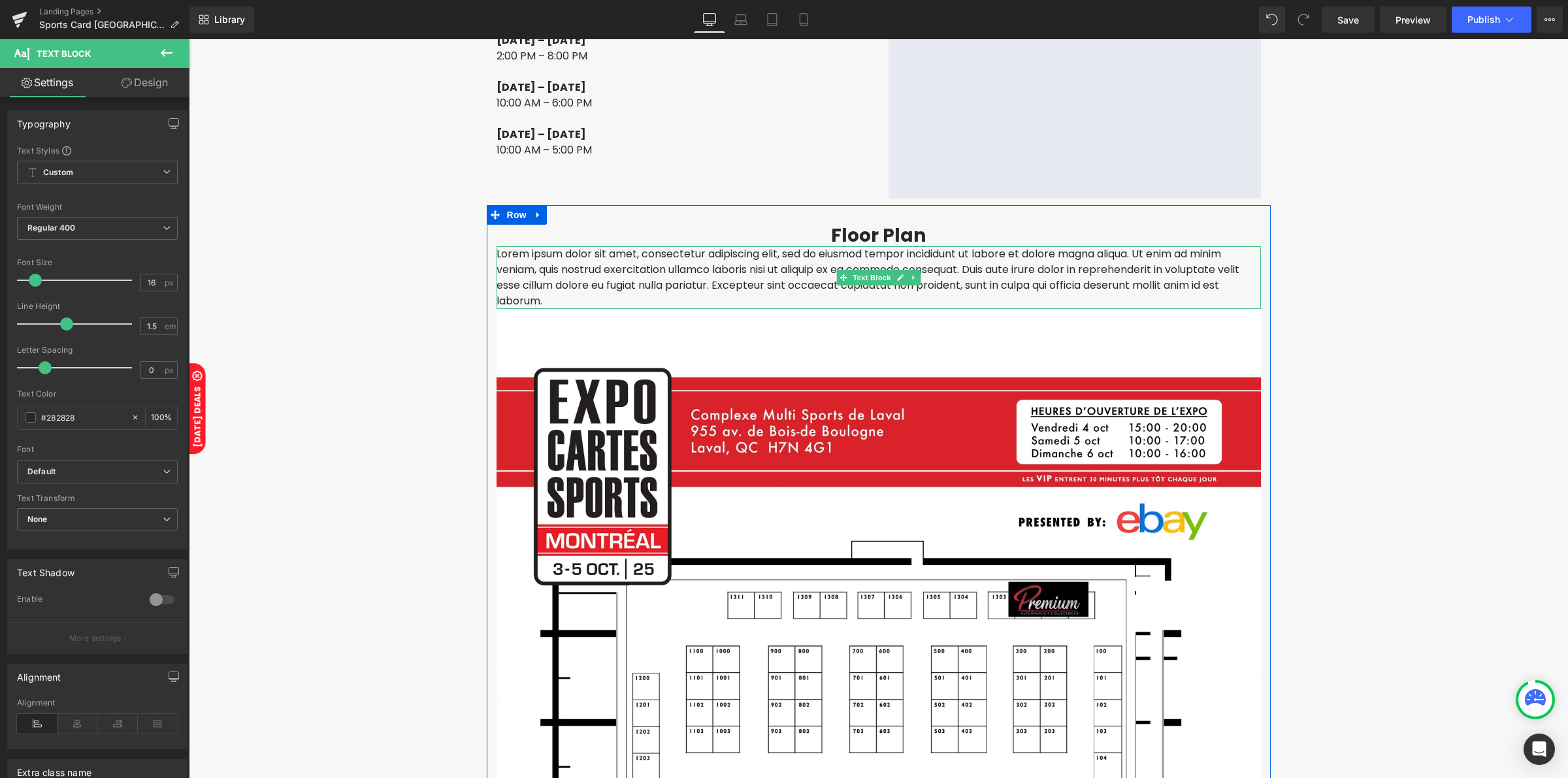
click at [753, 248] on p "Lorem ipsum dolor sit amet, consectetur adipiscing elit, sed do eiusmod tempor …" at bounding box center [878, 278] width 764 height 63
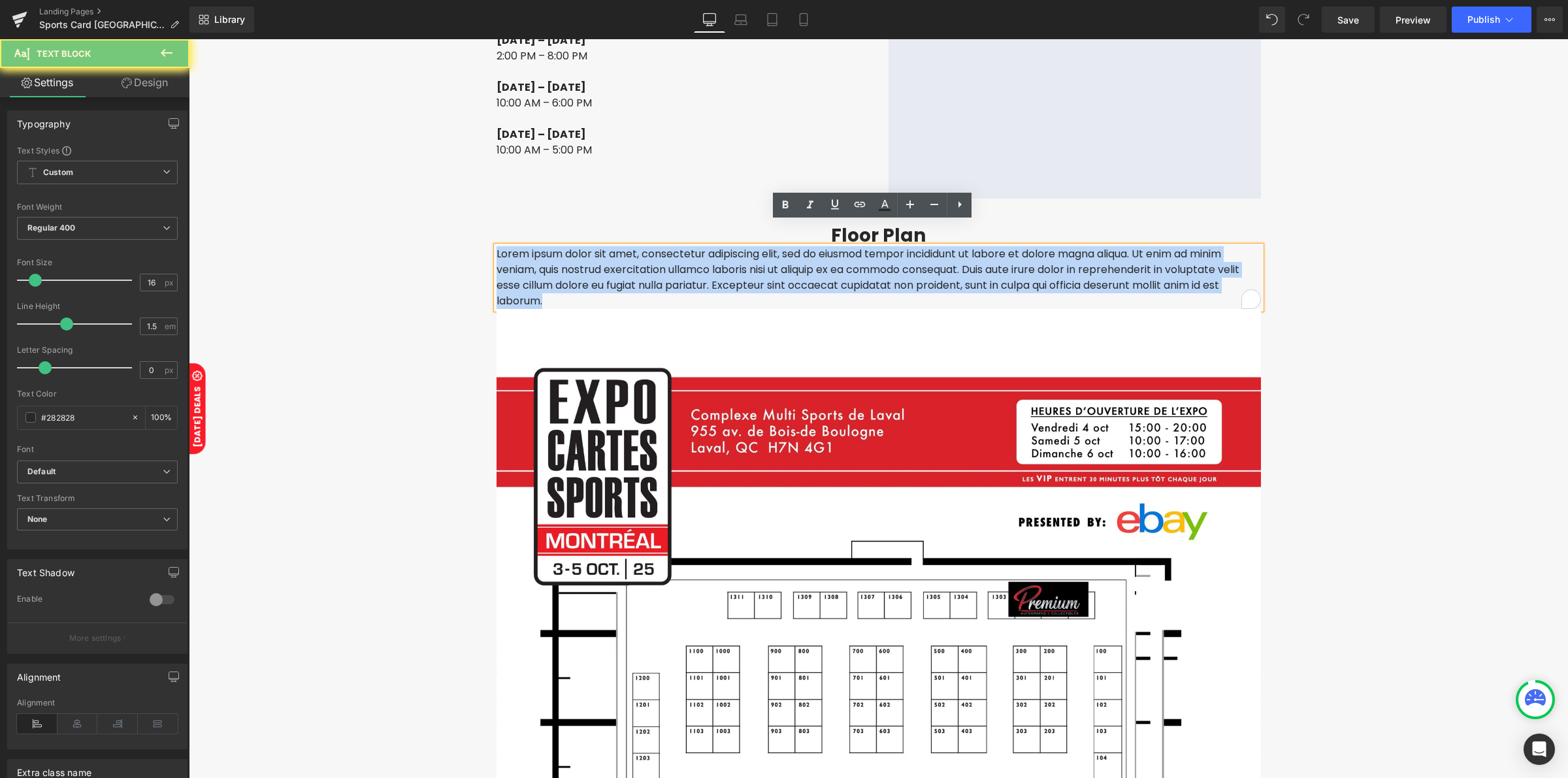
click at [753, 248] on p "Lorem ipsum dolor sit amet, consectetur adipiscing elit, sed do eiusmod tempor …" at bounding box center [878, 278] width 764 height 63
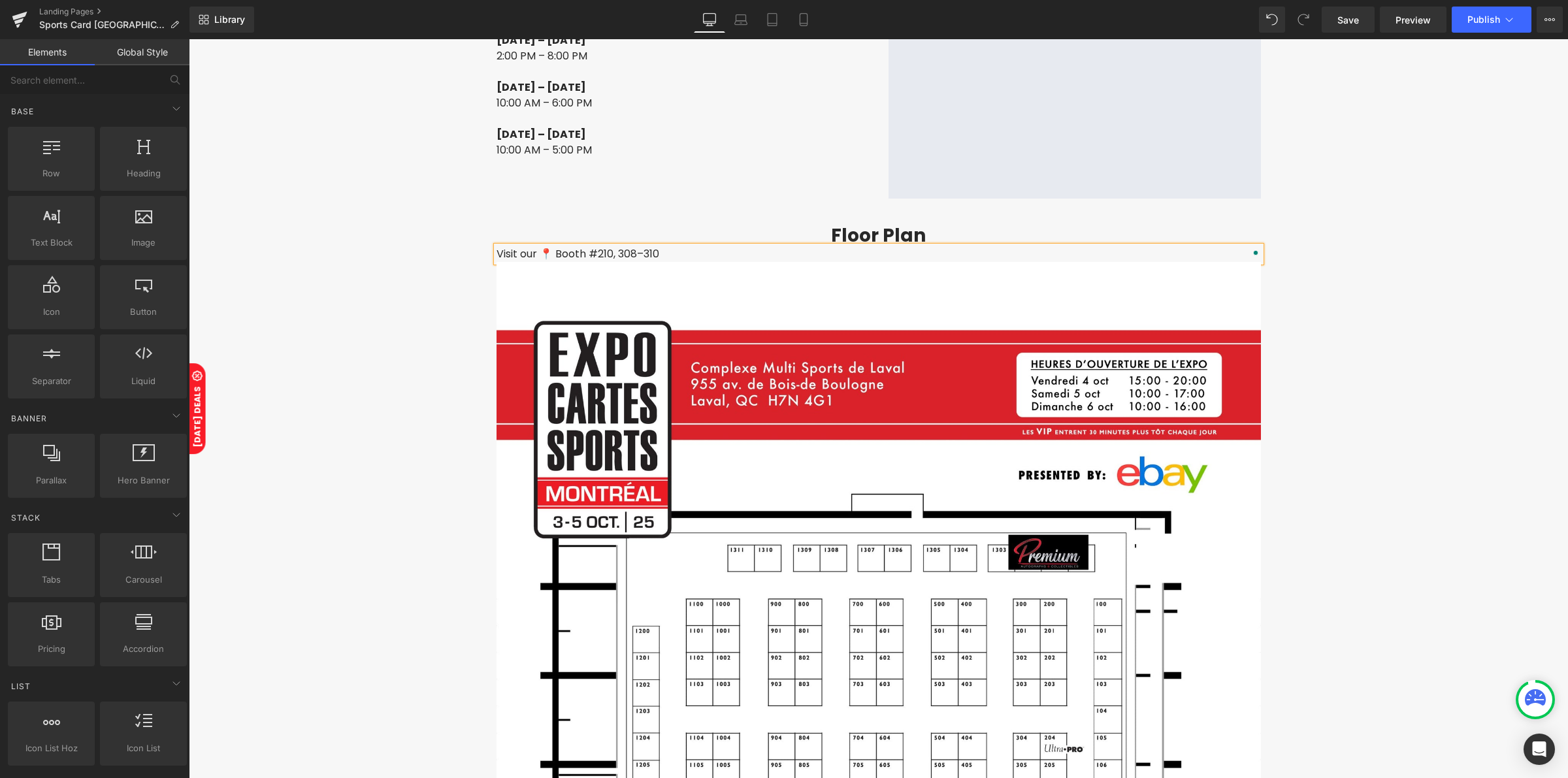
click at [514, 246] on p "Visit our 📍 Booth #210, 308–310" at bounding box center [878, 254] width 764 height 15
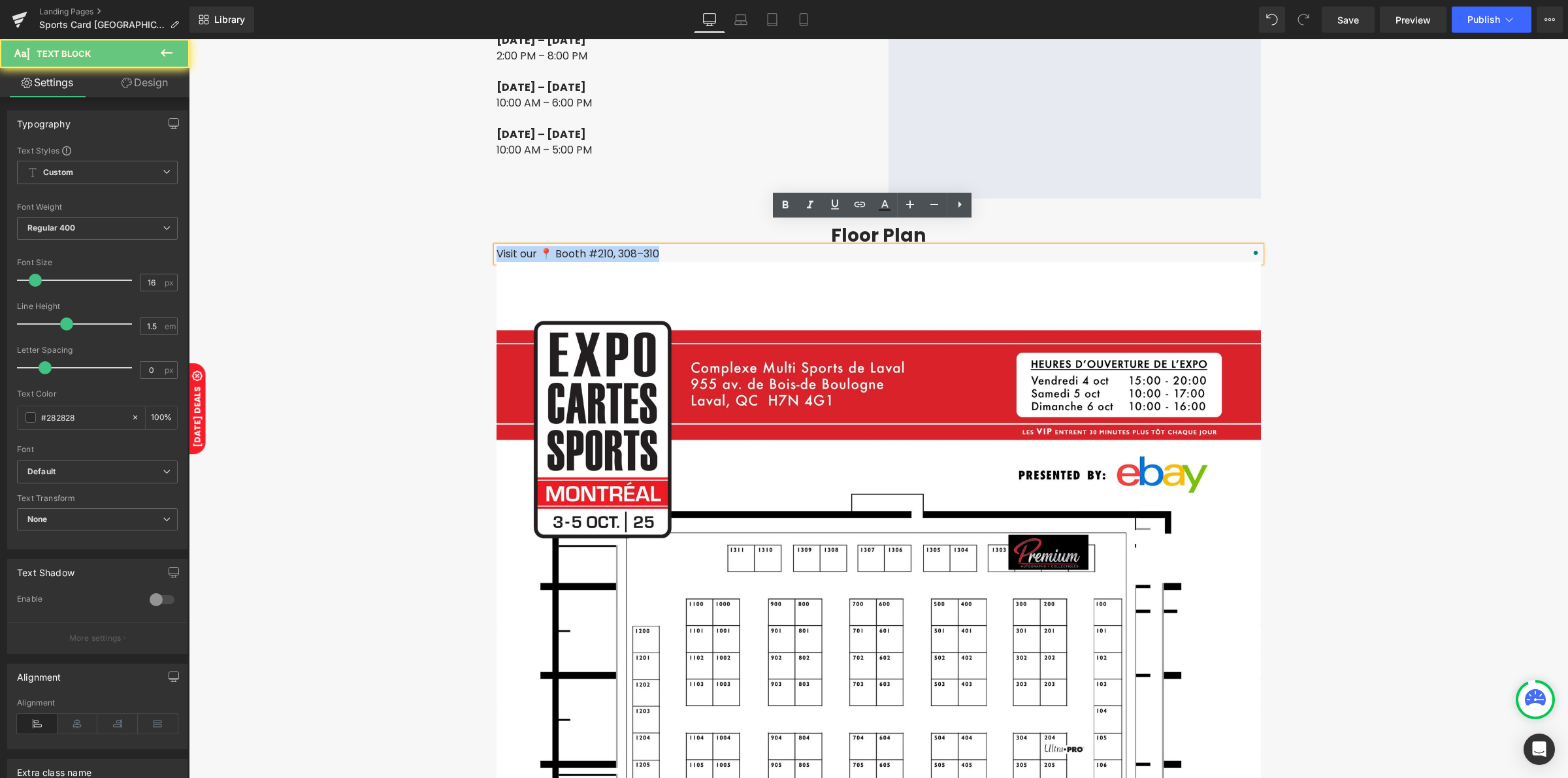
click at [514, 246] on p "Visit our 📍 Booth #210, 308–310" at bounding box center [878, 254] width 764 height 15
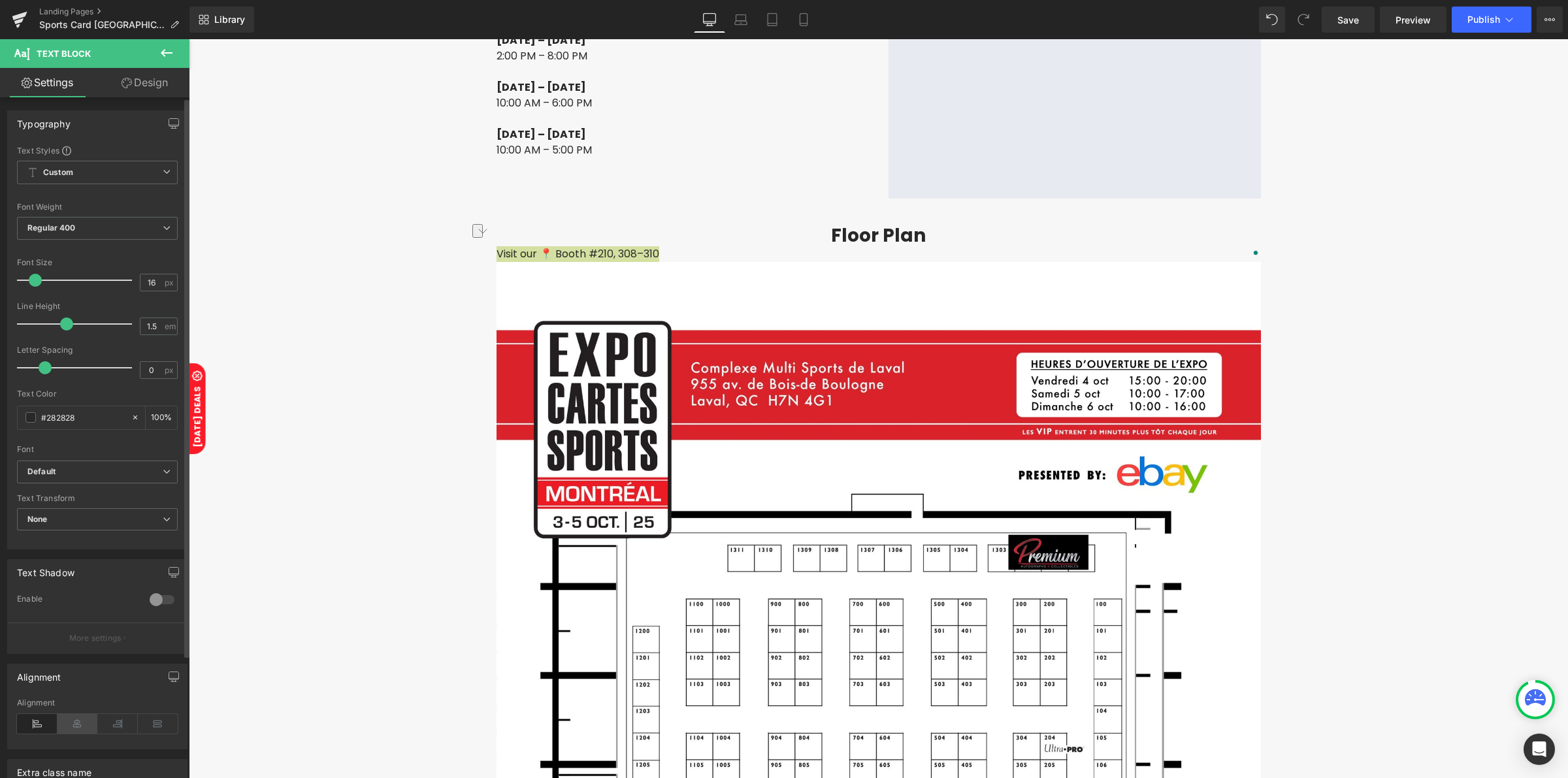
click at [70, 726] on icon at bounding box center [77, 724] width 40 height 20
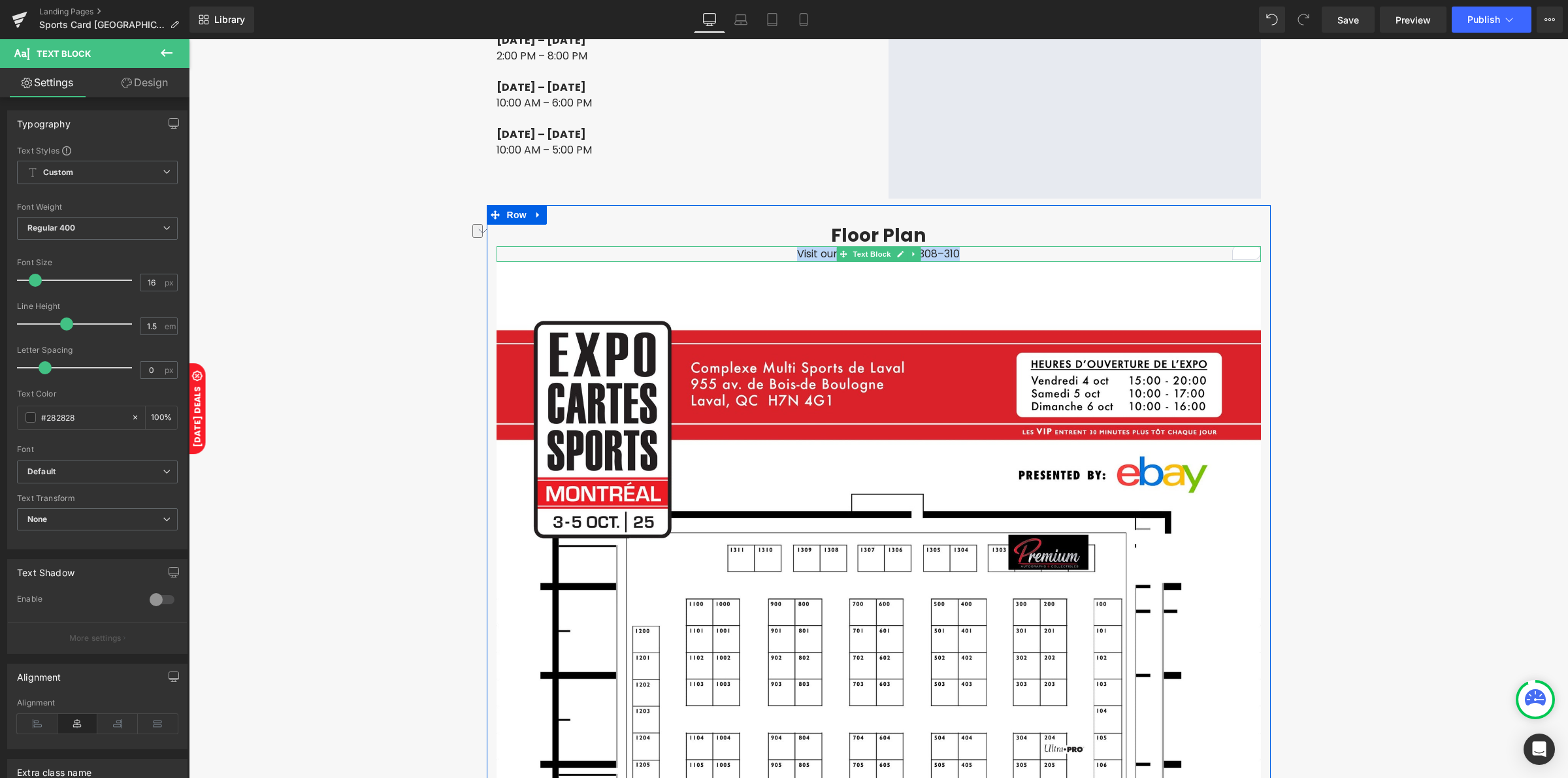
click at [793, 246] on p "Visit our 📍 Booth #210, 308–310" at bounding box center [878, 254] width 764 height 15
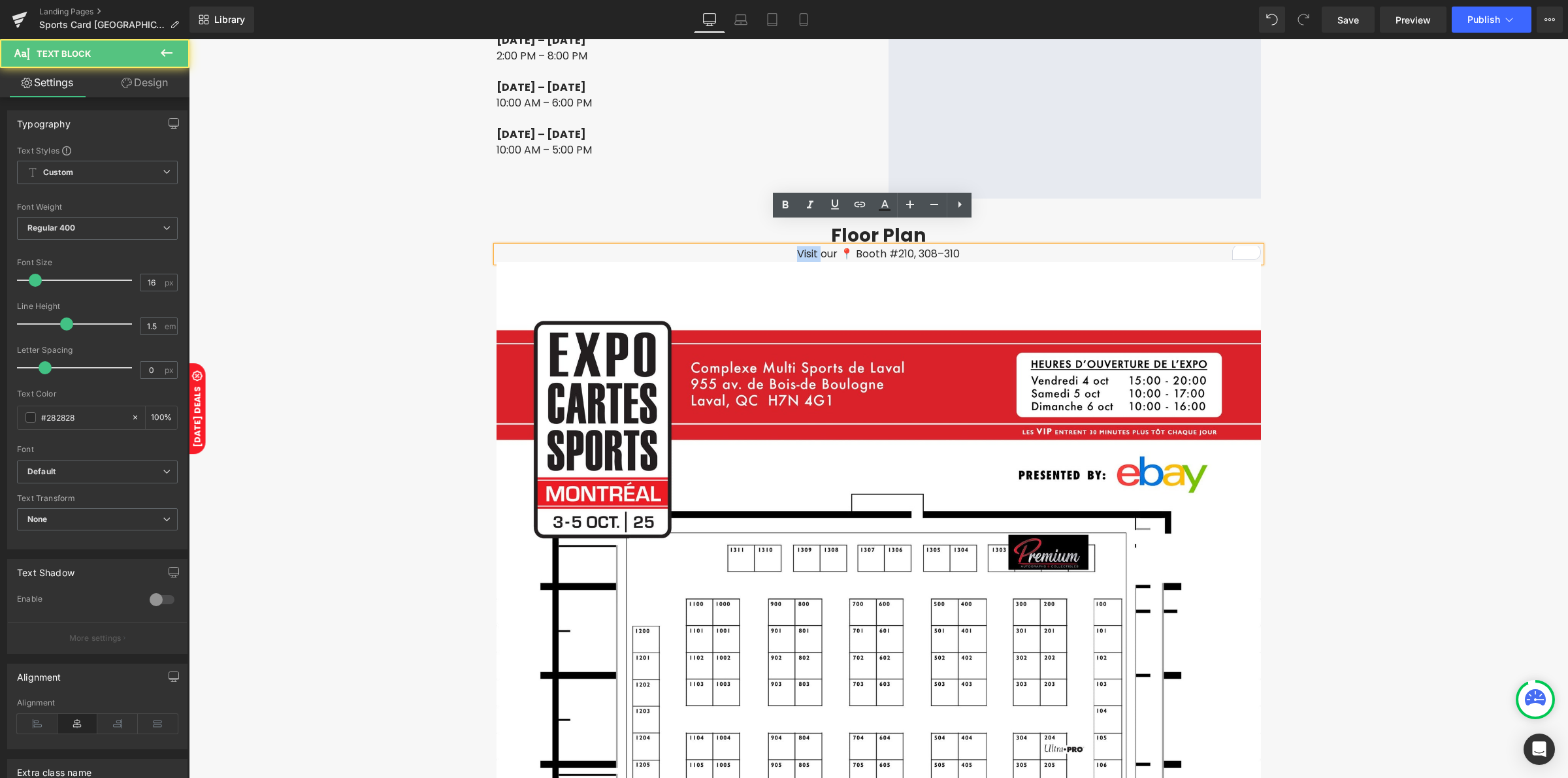
click at [793, 246] on p "Visit our 📍 Booth #210, 308–310" at bounding box center [878, 254] width 764 height 15
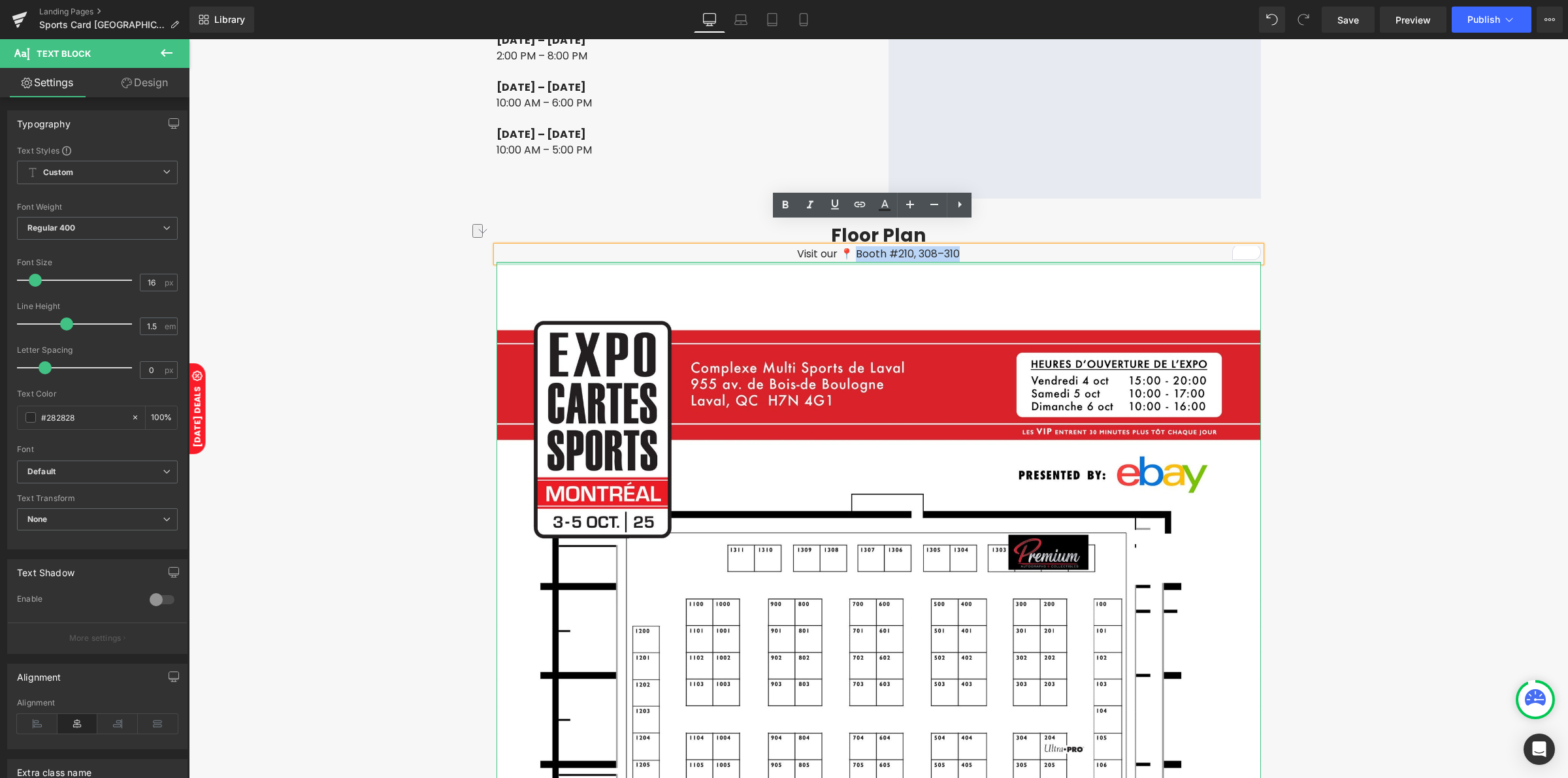
drag, startPoint x: 845, startPoint y: 228, endPoint x: 957, endPoint y: 239, distance: 112.5
click at [784, 198] on icon at bounding box center [785, 204] width 15 height 15
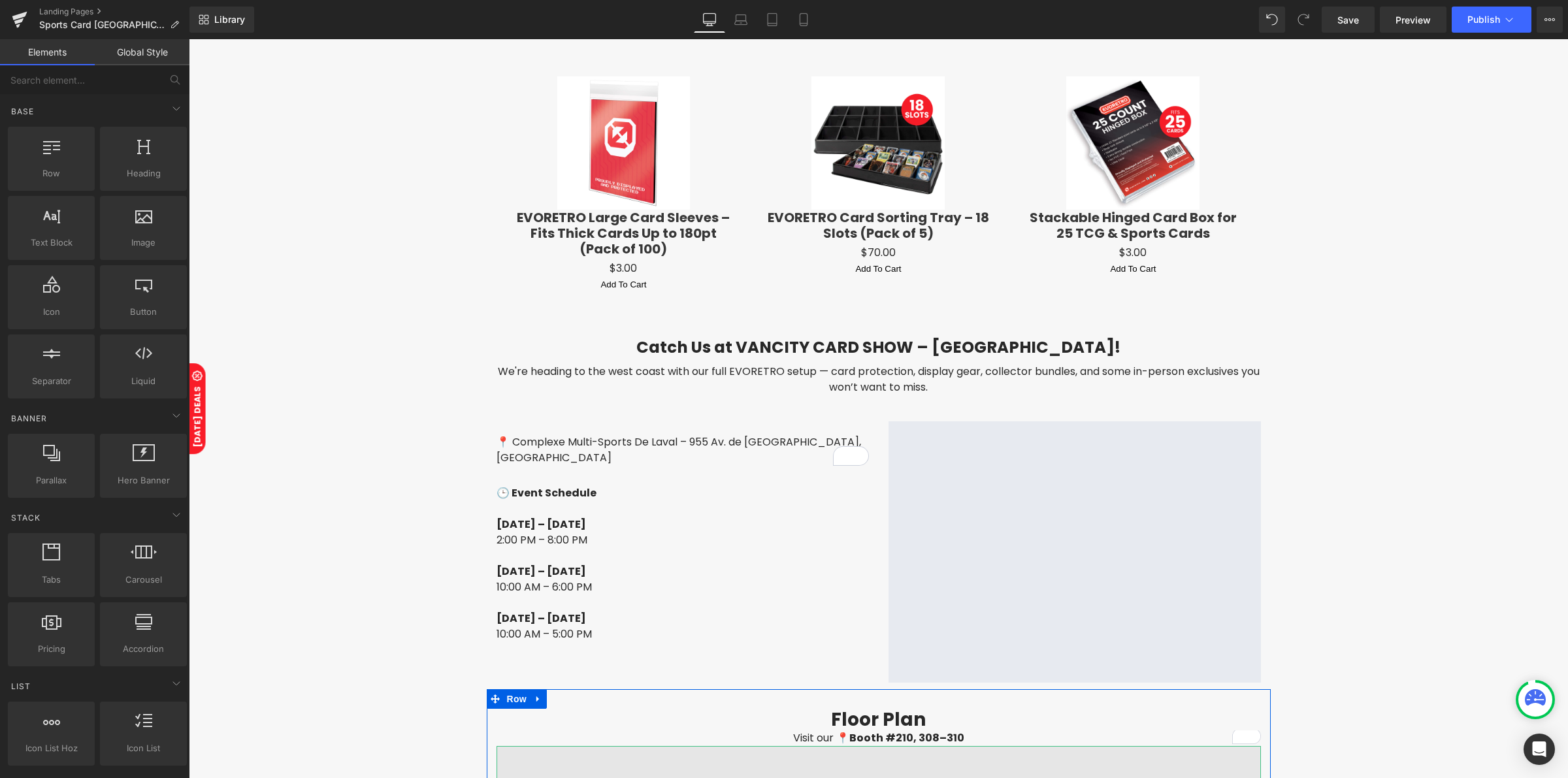
scroll to position [2178, 0]
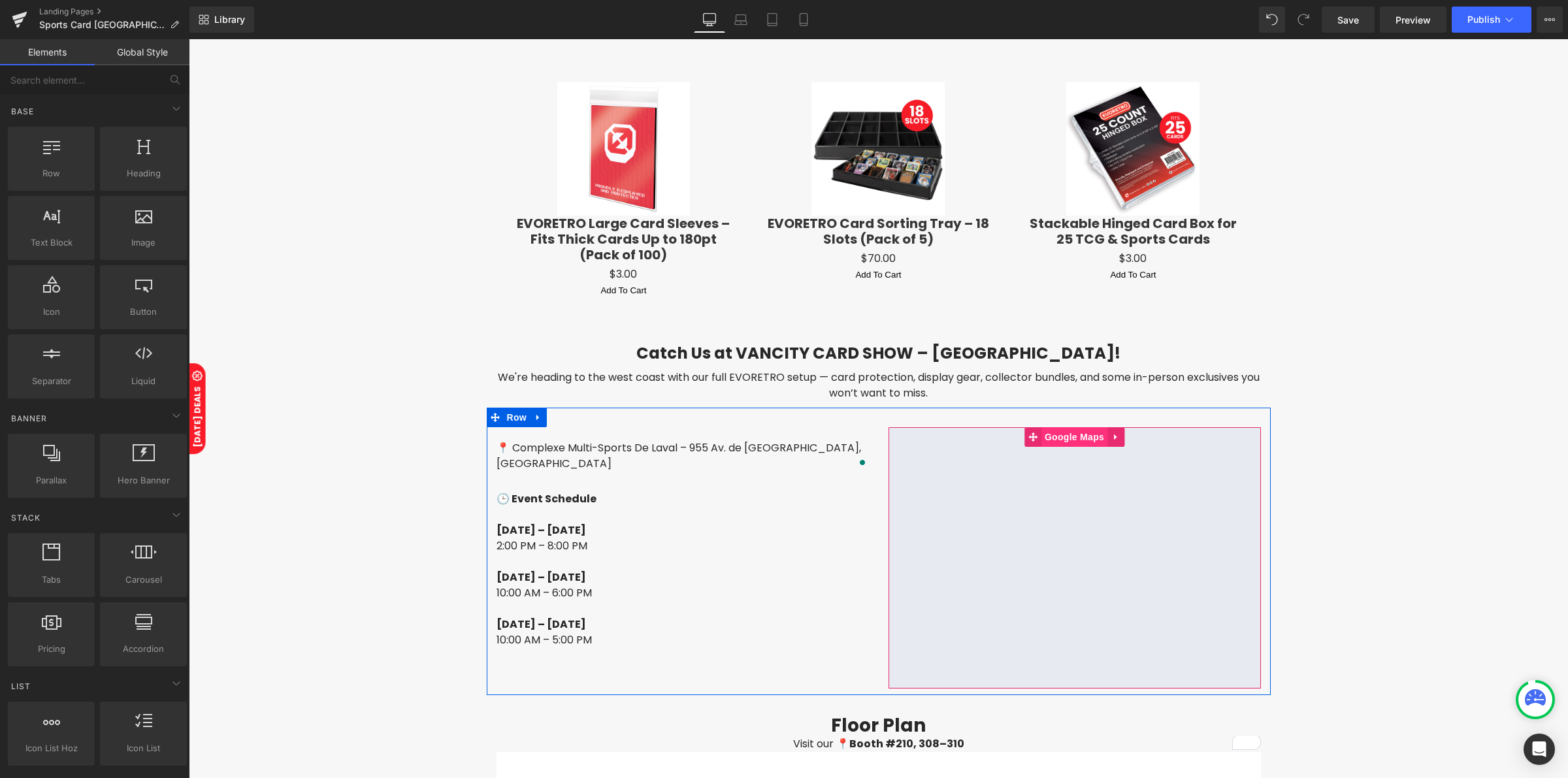
click at [1055, 427] on span "Google Maps" at bounding box center [1074, 437] width 66 height 20
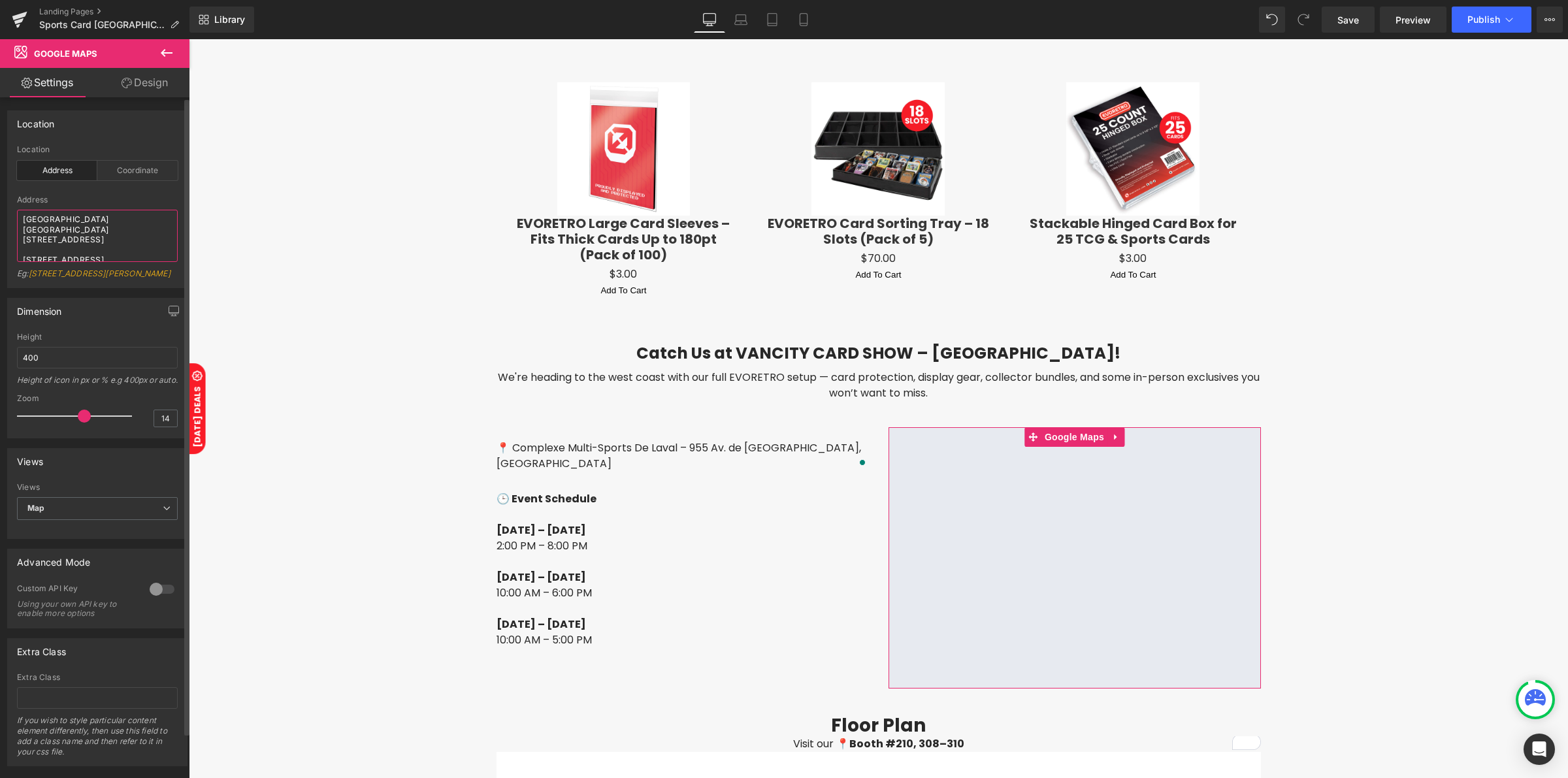
click at [109, 237] on textarea "Vancouver Convention Centre West 1055 Canada Pl Vancouver, BC V6C 0C3" at bounding box center [97, 236] width 161 height 52
click at [1054, 428] on span "Google Maps" at bounding box center [1074, 438] width 66 height 20
click at [64, 244] on textarea "Vancouver Convention Centre West 1055 Canada Pl Vancouver, BC V6C 0C3" at bounding box center [97, 236] width 161 height 52
paste textarea "955 Av. de Bois-de-Boulogne, Laval, QC H7N 4G1"
type textarea "955 Av. de Bois-de-Boulogne, Laval, QC H7N 4G1"
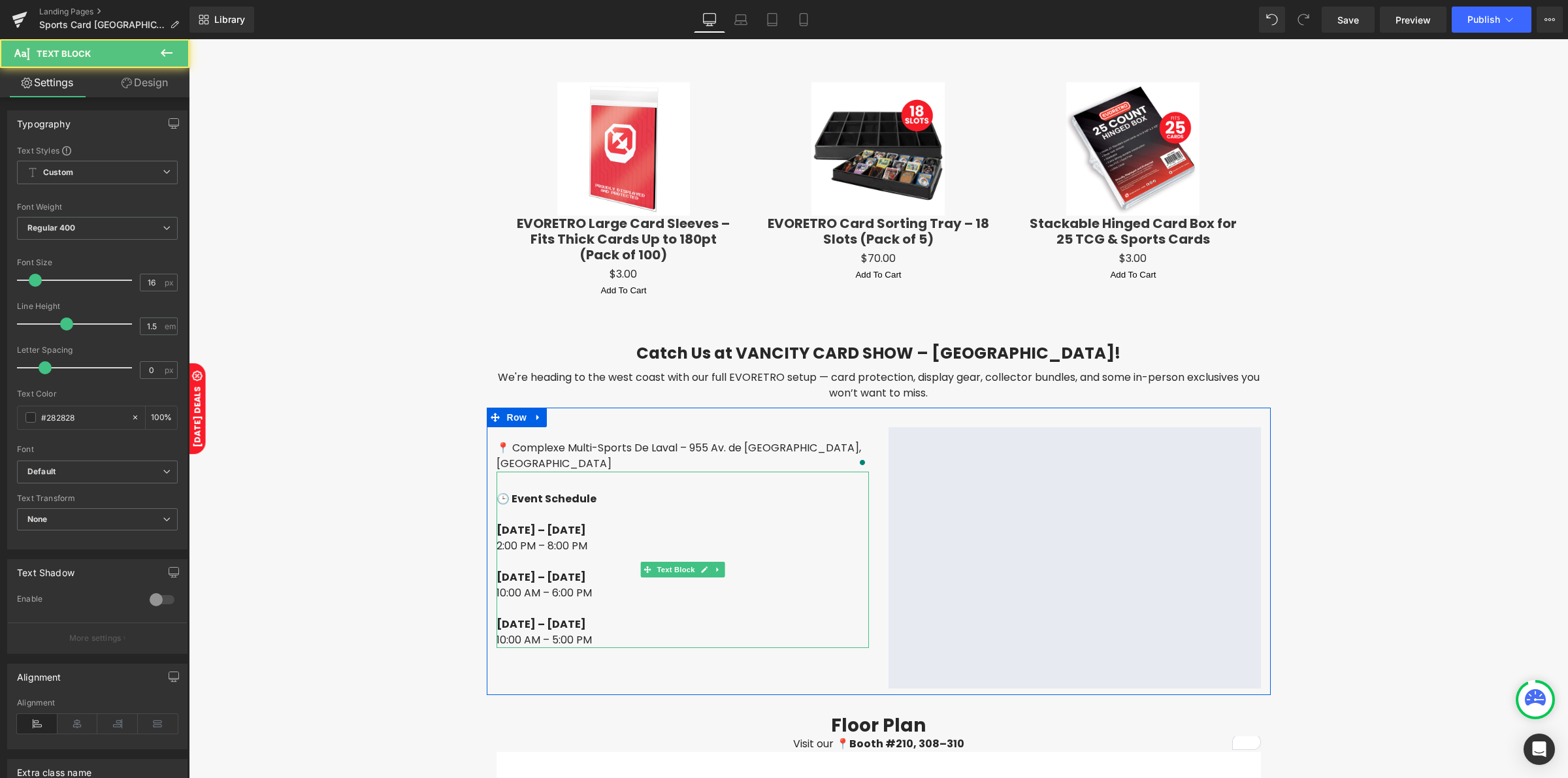
drag, startPoint x: 505, startPoint y: 471, endPoint x: 576, endPoint y: 465, distance: 71.3
click at [576, 472] on div "🕒 Event Schedule Friday – Sept 19 2:00 PM – 8:00 PM Saturday – Sept 20 10:00 AM…" at bounding box center [682, 560] width 372 height 176
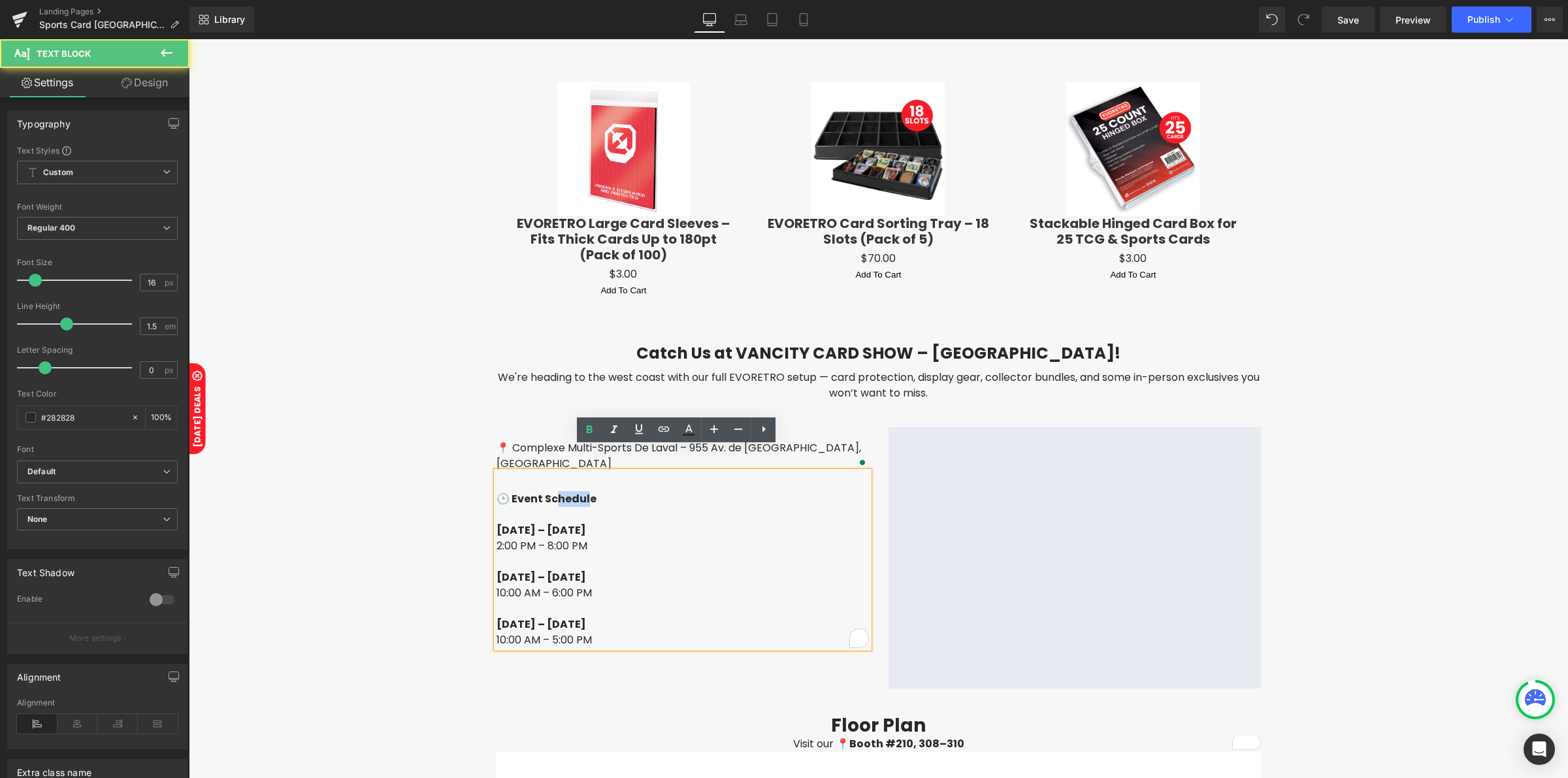
drag, startPoint x: 584, startPoint y: 471, endPoint x: 553, endPoint y: 474, distance: 31.1
click at [553, 491] on strong "🕒 Event Schedule" at bounding box center [546, 498] width 100 height 15
click at [583, 491] on strong "🕒 Event Schedule" at bounding box center [546, 498] width 100 height 15
drag, startPoint x: 587, startPoint y: 474, endPoint x: 508, endPoint y: 475, distance: 79.0
click at [508, 491] on strong "🕒 Event Schedule" at bounding box center [546, 498] width 100 height 15
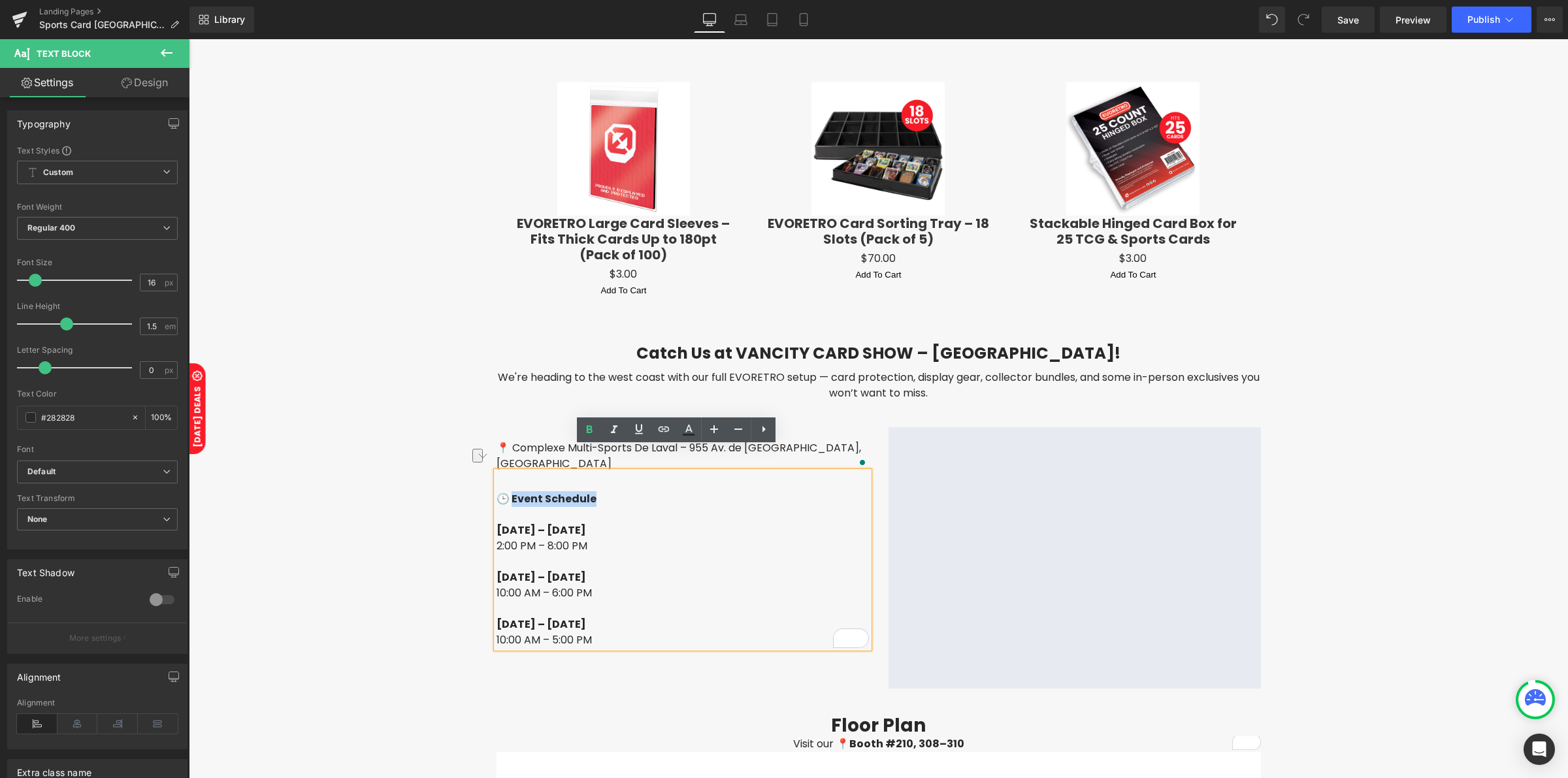
paste div "To enrich screen reader interactions, please activate Accessibility in Grammarl…"
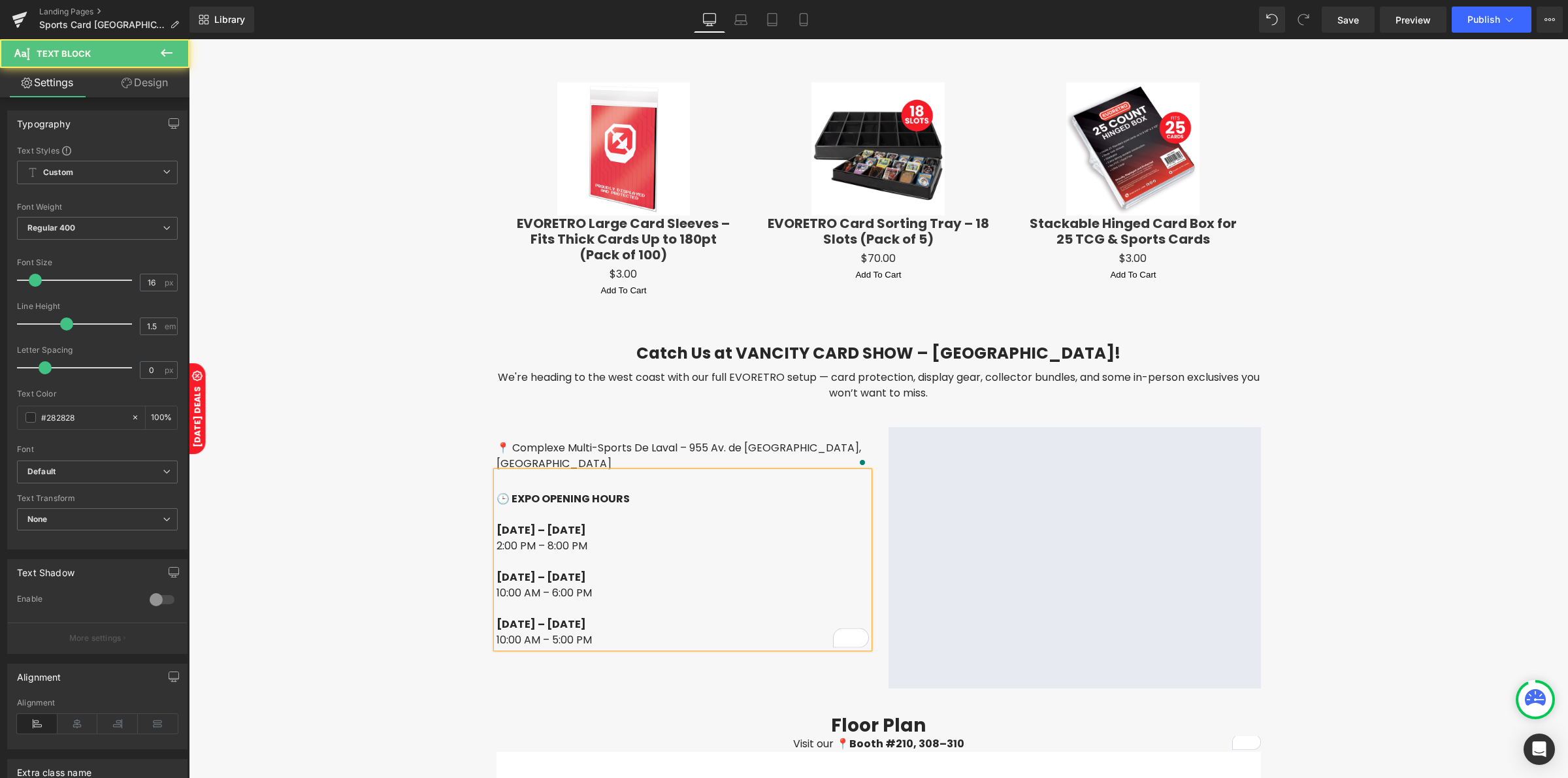
click at [561, 491] on strong "🕒 EXPO OPENING HOURS" at bounding box center [563, 498] width 133 height 15
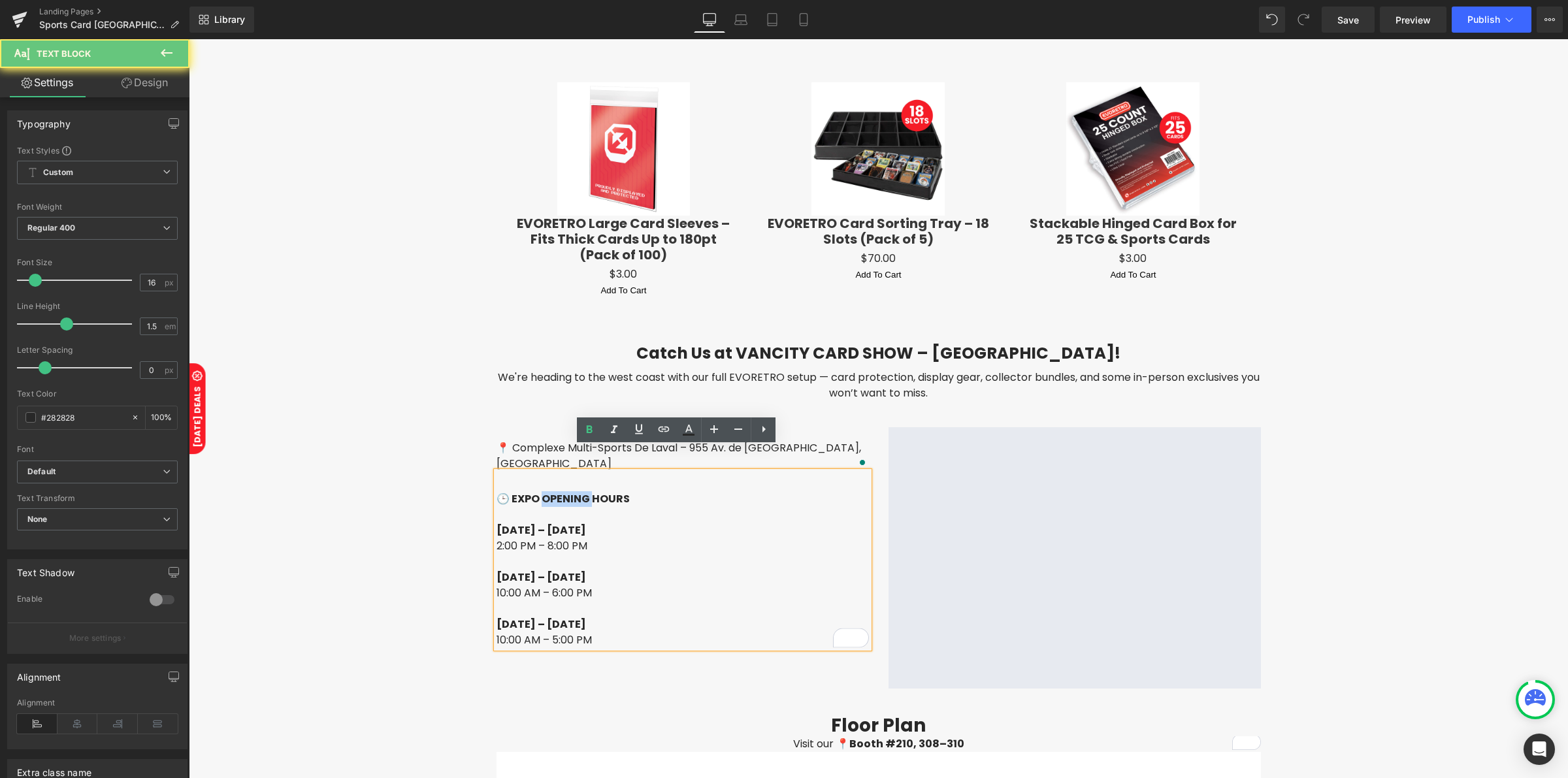
click at [561, 491] on strong "🕒 EXPO OPENING HOURS" at bounding box center [563, 498] width 133 height 15
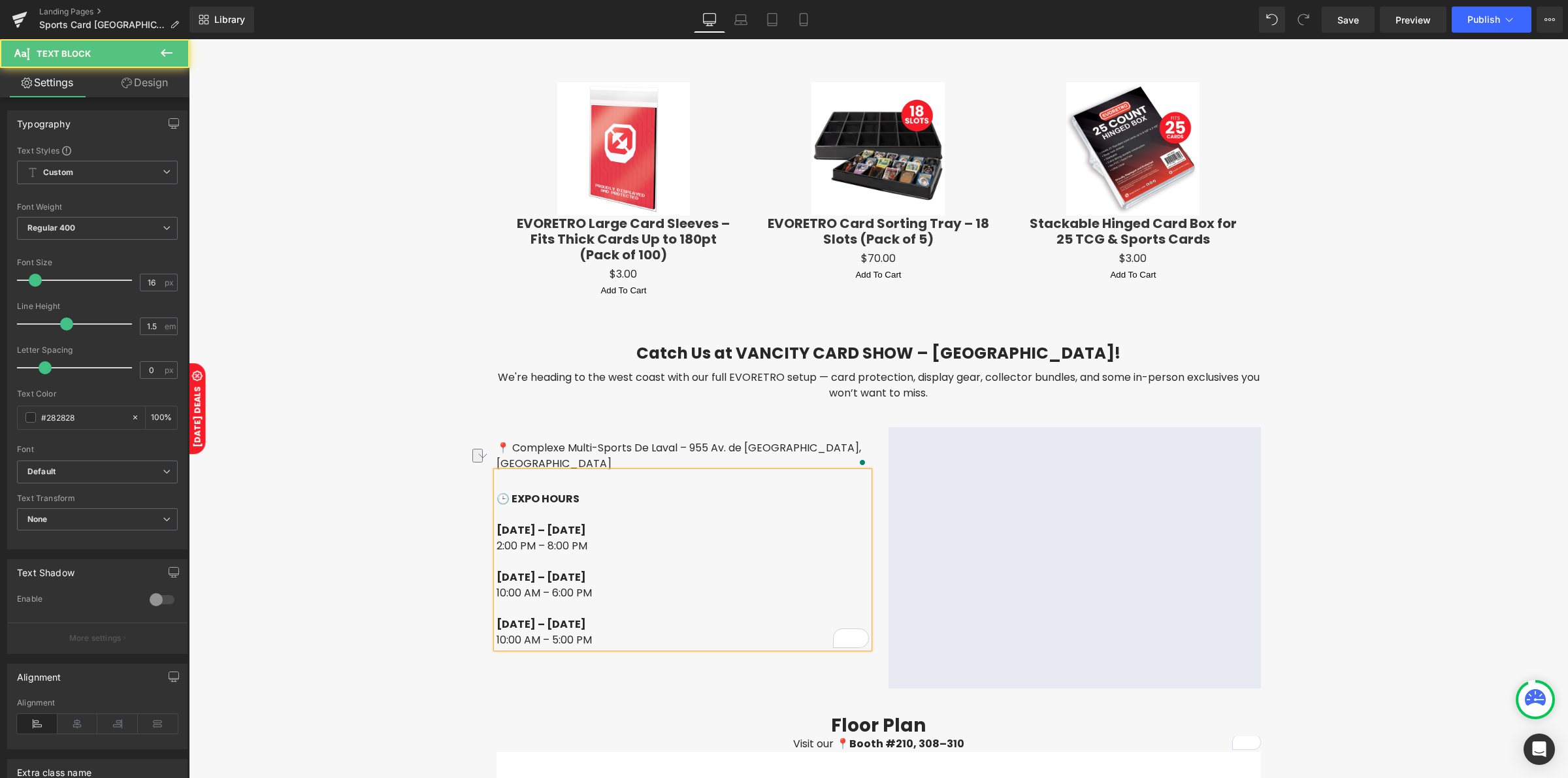
drag, startPoint x: 570, startPoint y: 508, endPoint x: 538, endPoint y: 508, distance: 32.0
click at [538, 523] on strong "Friday – Sept 19" at bounding box center [541, 530] width 90 height 15
click at [496, 539] on p "2:00 PM – 8:00 PM" at bounding box center [682, 546] width 372 height 15
drag, startPoint x: 589, startPoint y: 550, endPoint x: 551, endPoint y: 550, distance: 38.0
click at [551, 570] on strong "Saturday – Sept 20" at bounding box center [541, 577] width 90 height 15
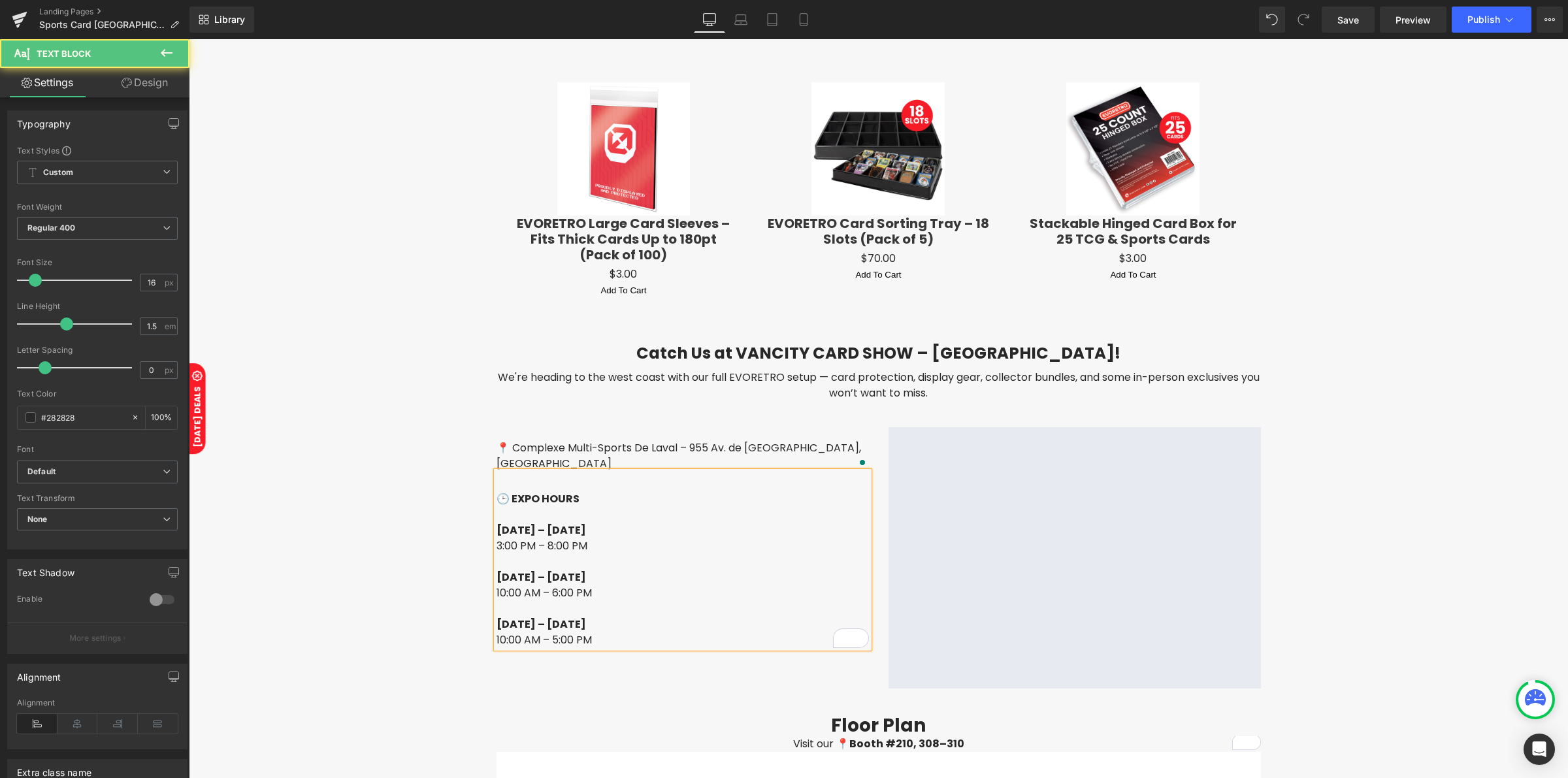
click at [550, 586] on p "10:00 AM – 6:00 PM" at bounding box center [682, 593] width 372 height 15
drag, startPoint x: 580, startPoint y: 595, endPoint x: 541, endPoint y: 594, distance: 39.0
click at [541, 617] on p "Sunday – Sept 21" at bounding box center [682, 624] width 372 height 15
click at [548, 632] on p "10:00 AM – 5:00 PM" at bounding box center [682, 639] width 372 height 15
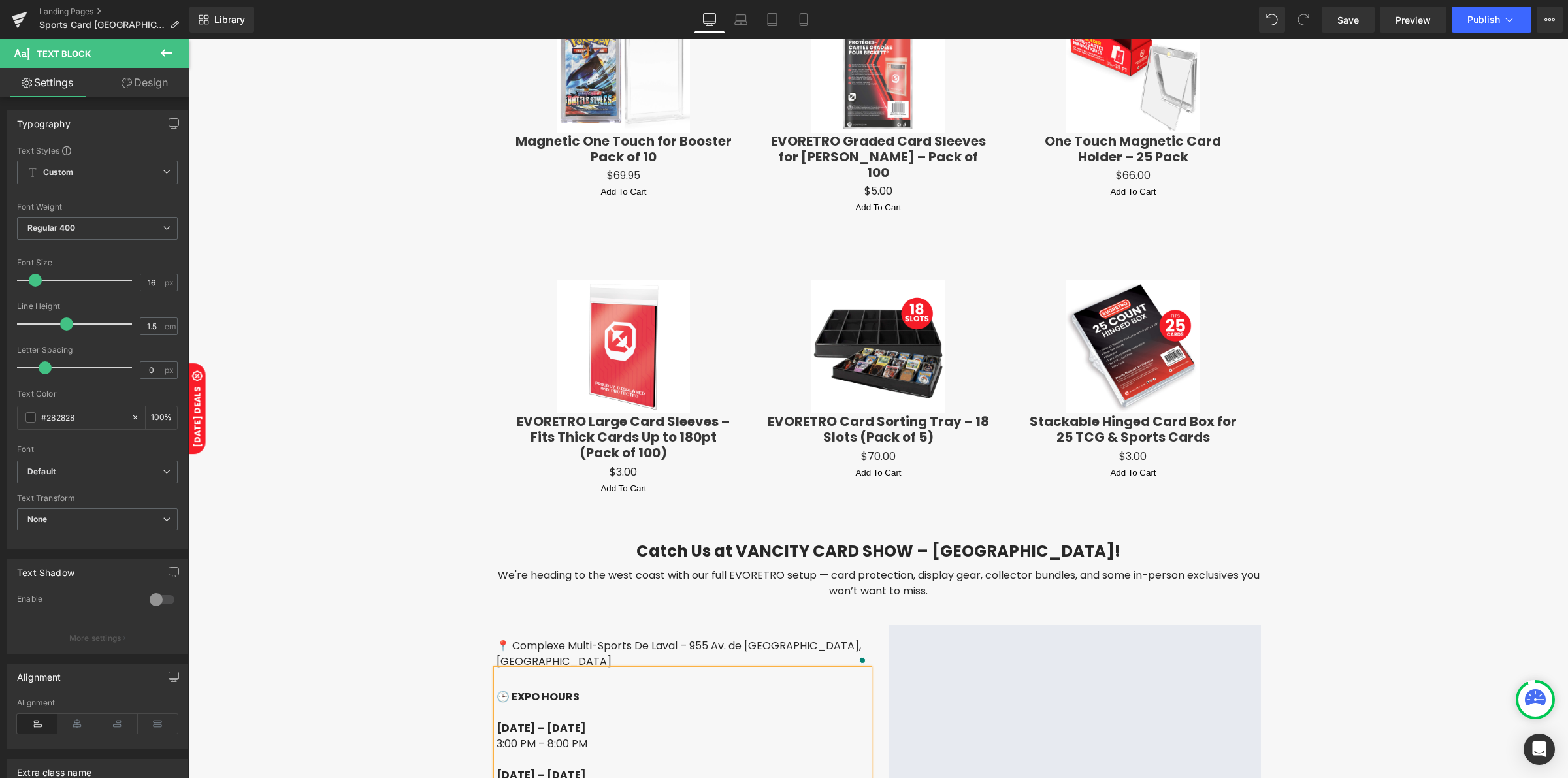
scroll to position [1933, 0]
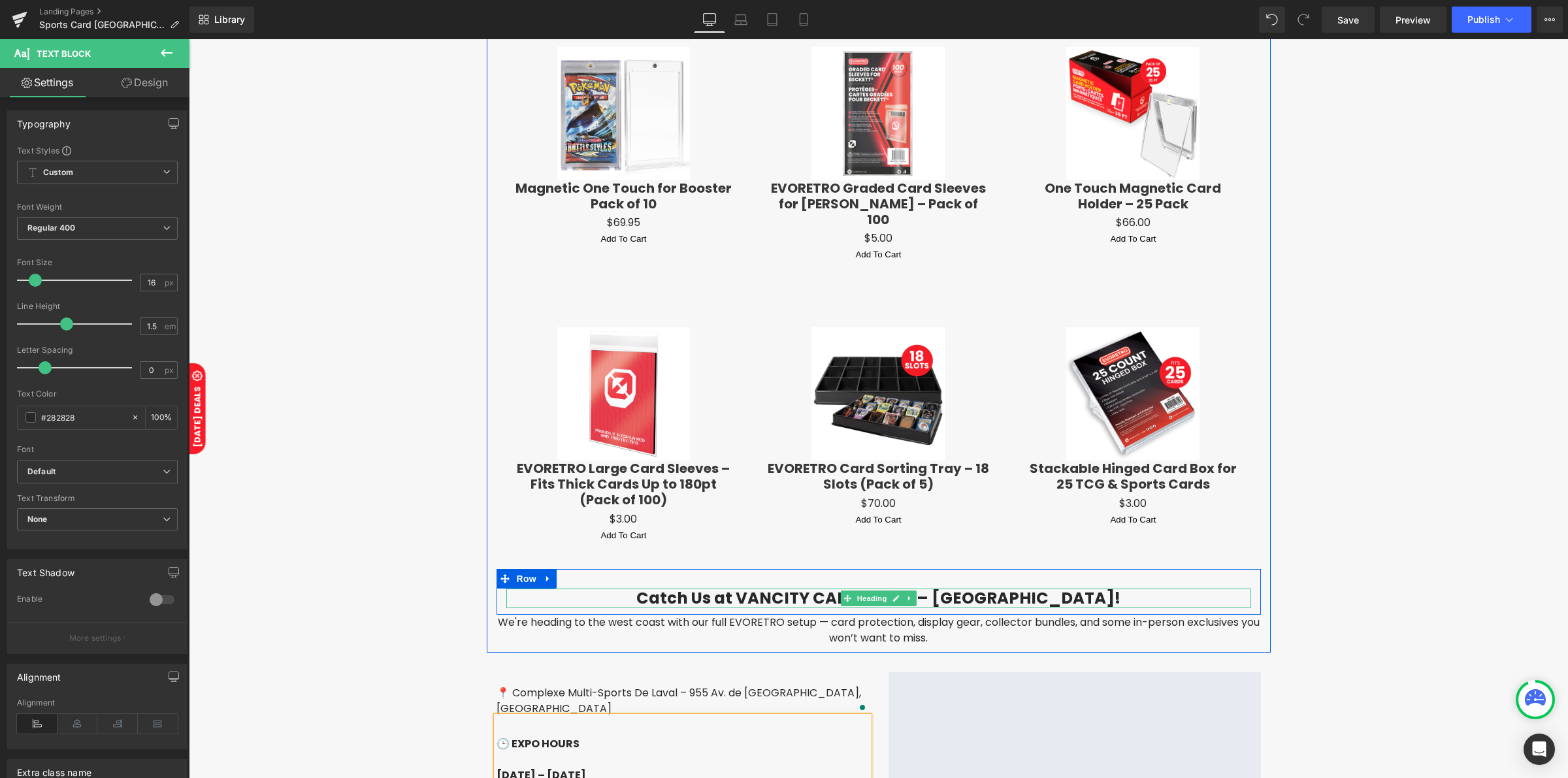
click at [903, 591] on link at bounding box center [909, 598] width 13 height 15
click at [972, 589] on h3 "Catch Us at VANCITY CARD SHOW – Vancouver!" at bounding box center [878, 598] width 744 height 19
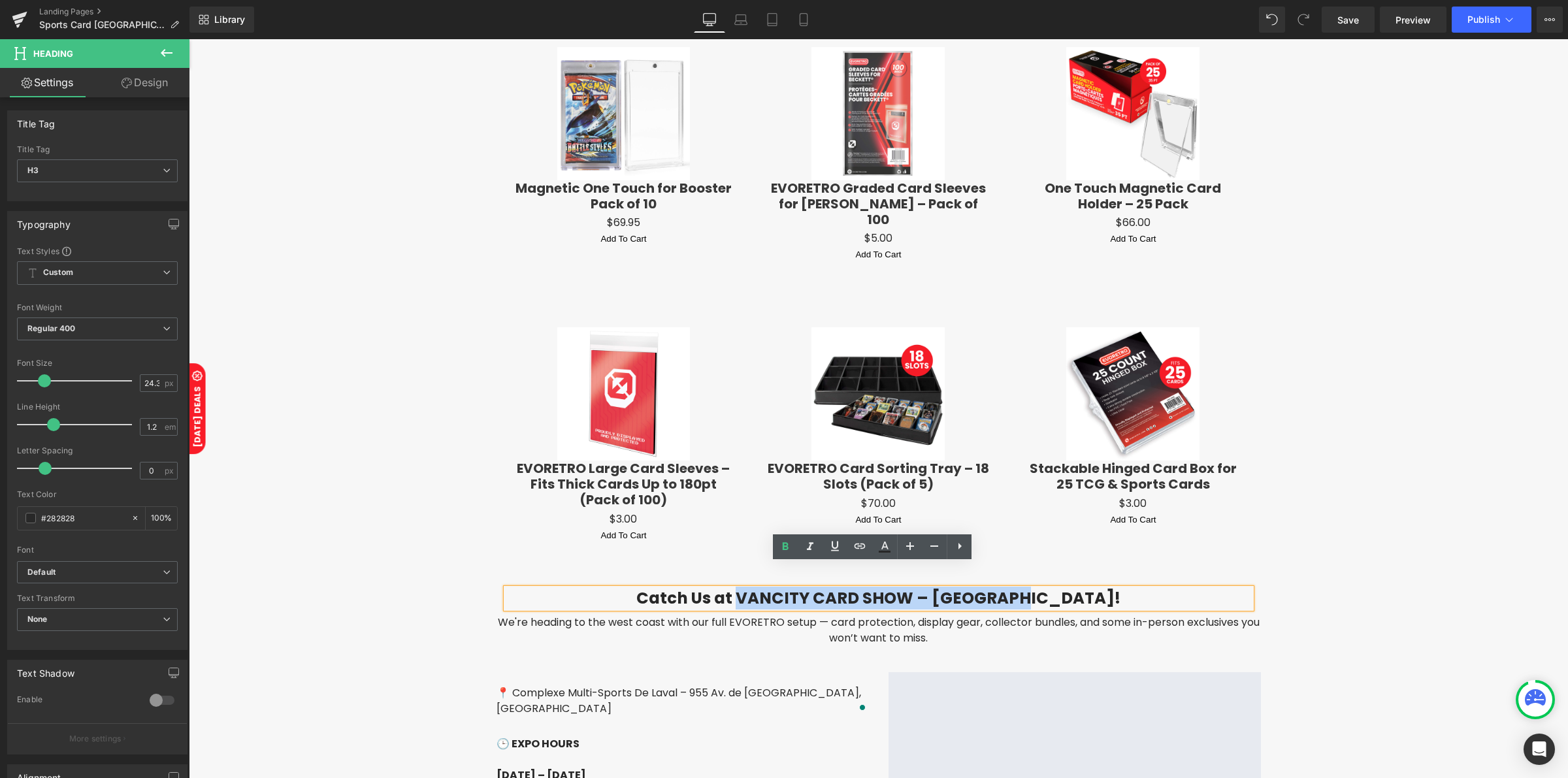
drag, startPoint x: 777, startPoint y: 573, endPoint x: 1056, endPoint y: 576, distance: 279.0
click at [1056, 589] on h3 "Catch Us at VANCITY CARD SHOW – Vancouver!" at bounding box center [878, 598] width 744 height 19
paste div "To enrich screen reader interactions, please activate Accessibility in Grammarl…"
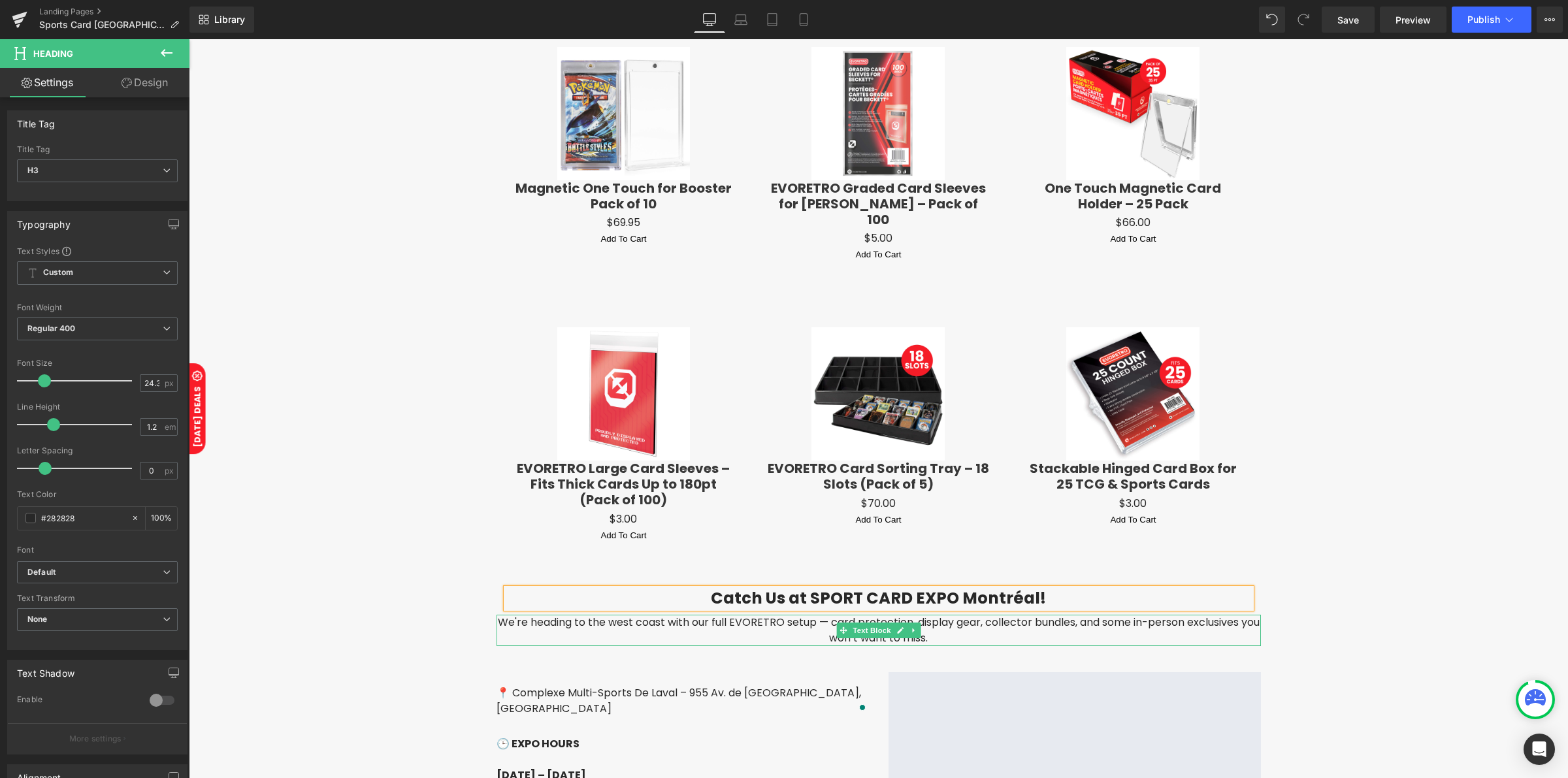
click at [637, 615] on p "We're heading to the west coast with our full EVORETRO setup — card protection,…" at bounding box center [878, 630] width 764 height 31
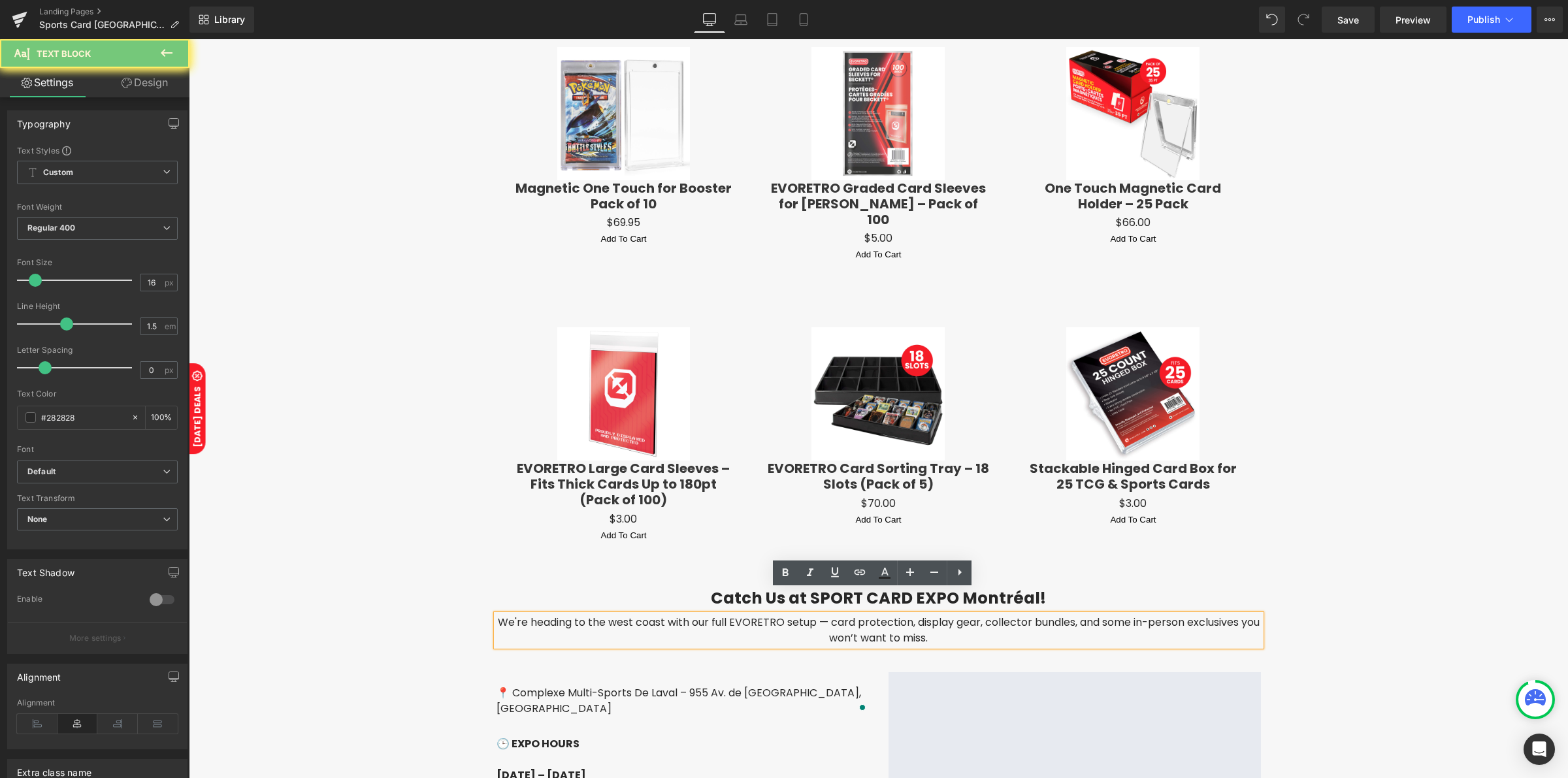
click at [637, 615] on p "We're heading to the west coast with our full EVORETRO setup — card protection,…" at bounding box center [878, 630] width 764 height 31
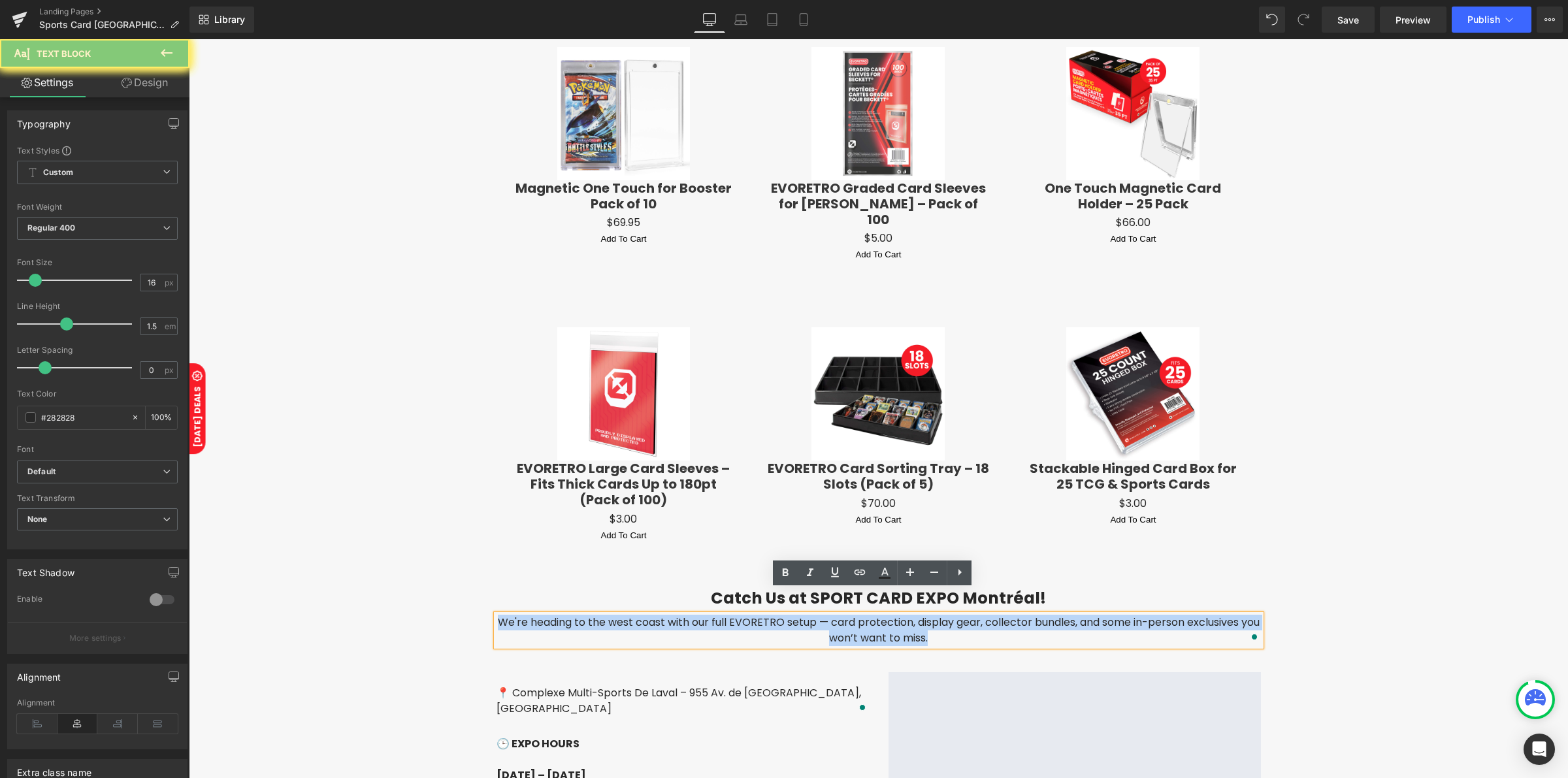
copy p "We're heading to the west coast with our full EVORETRO setup — card protection,…"
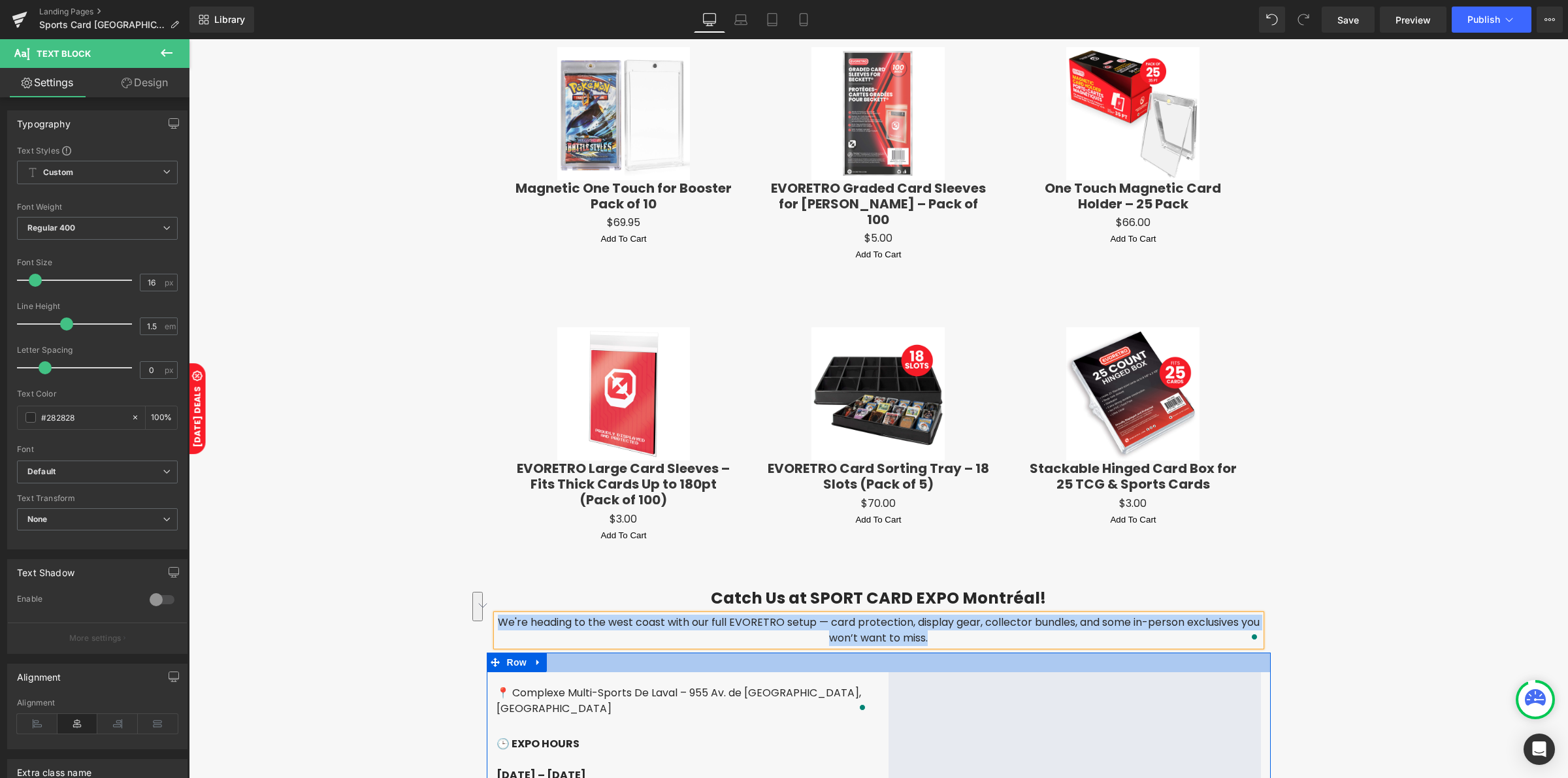
paste div "To enrich screen reader interactions, please activate Accessibility in Grammarl…"
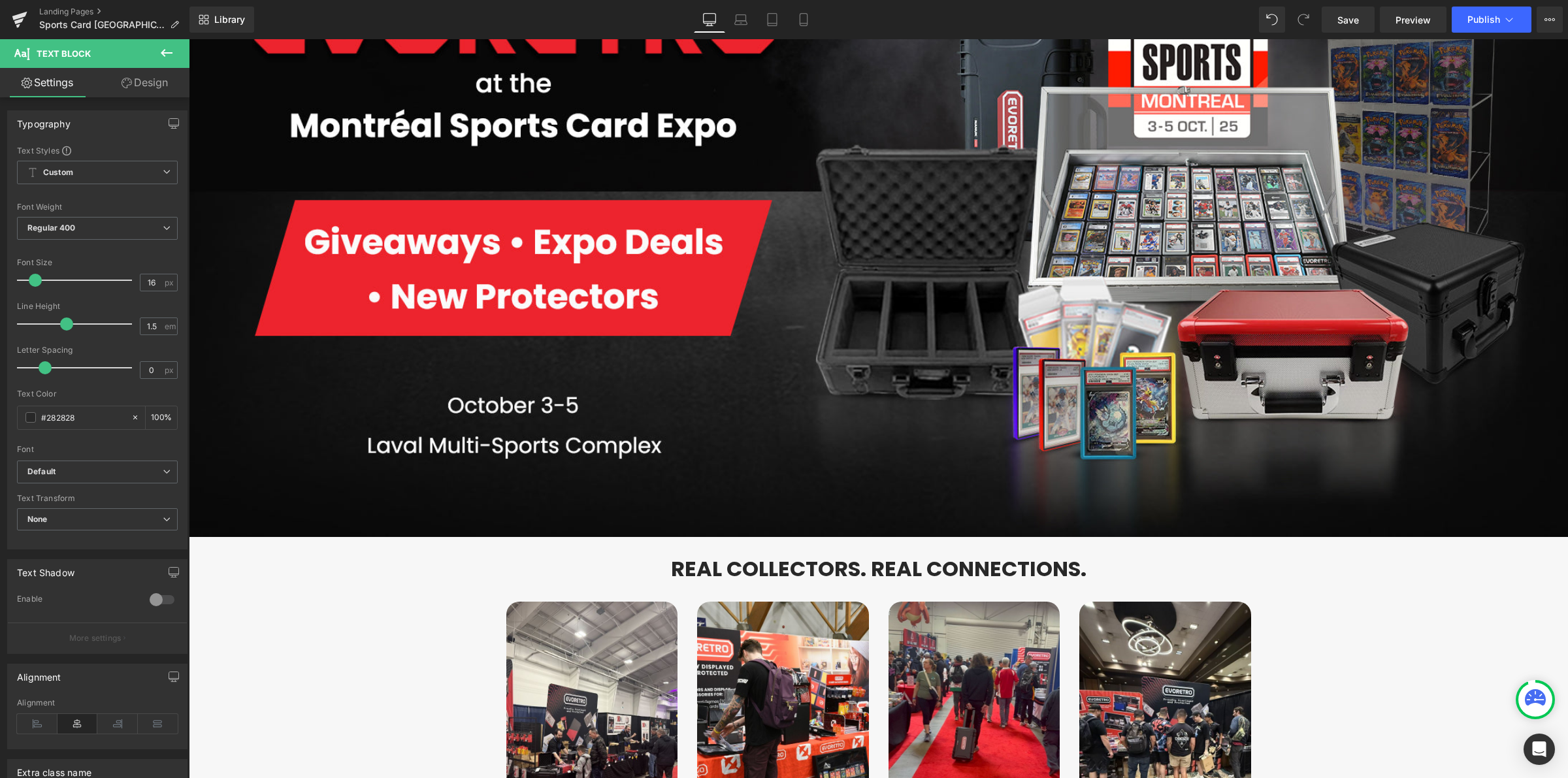
scroll to position [218, 0]
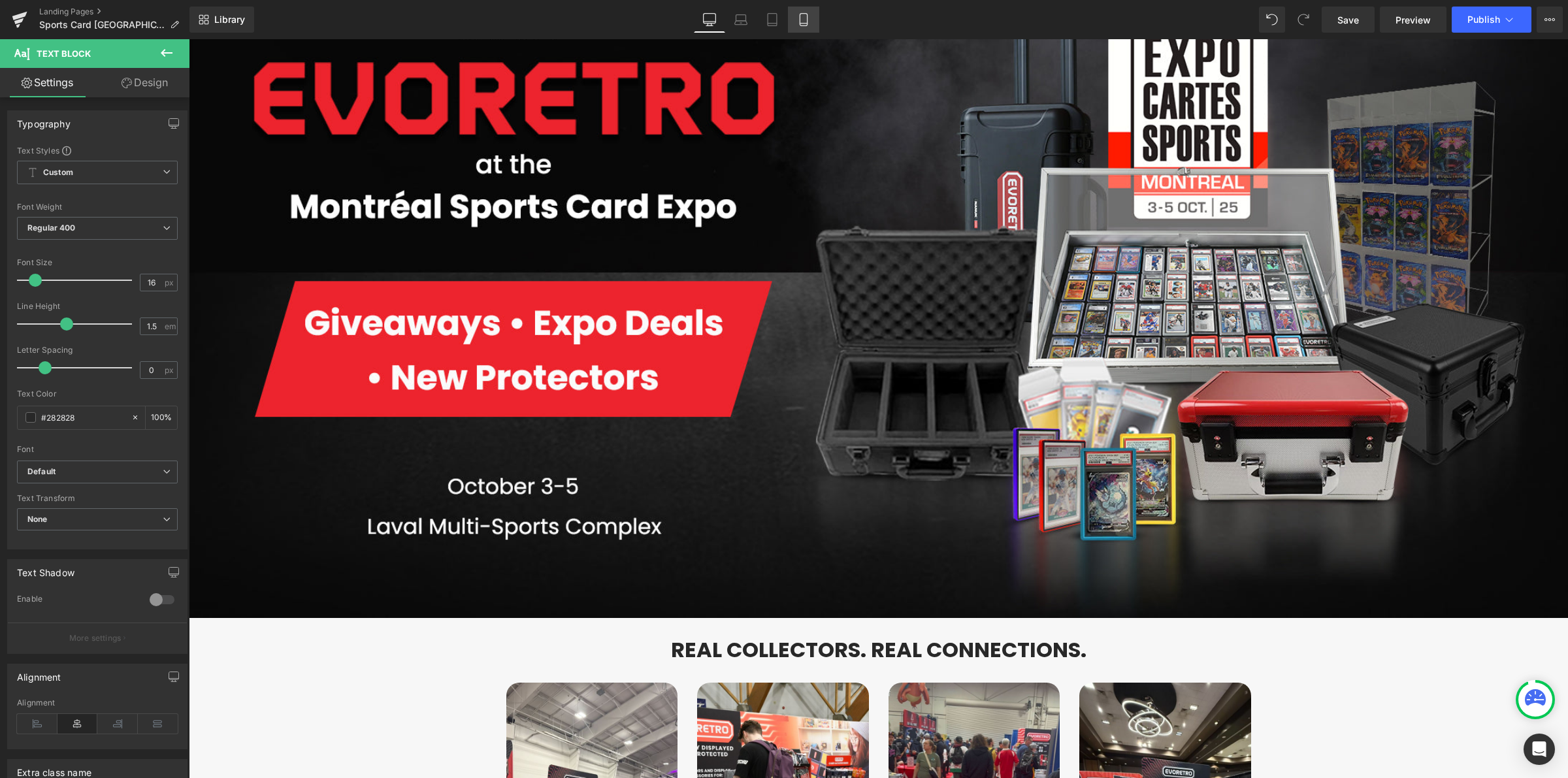
click at [800, 27] on link "Mobile" at bounding box center [803, 19] width 31 height 26
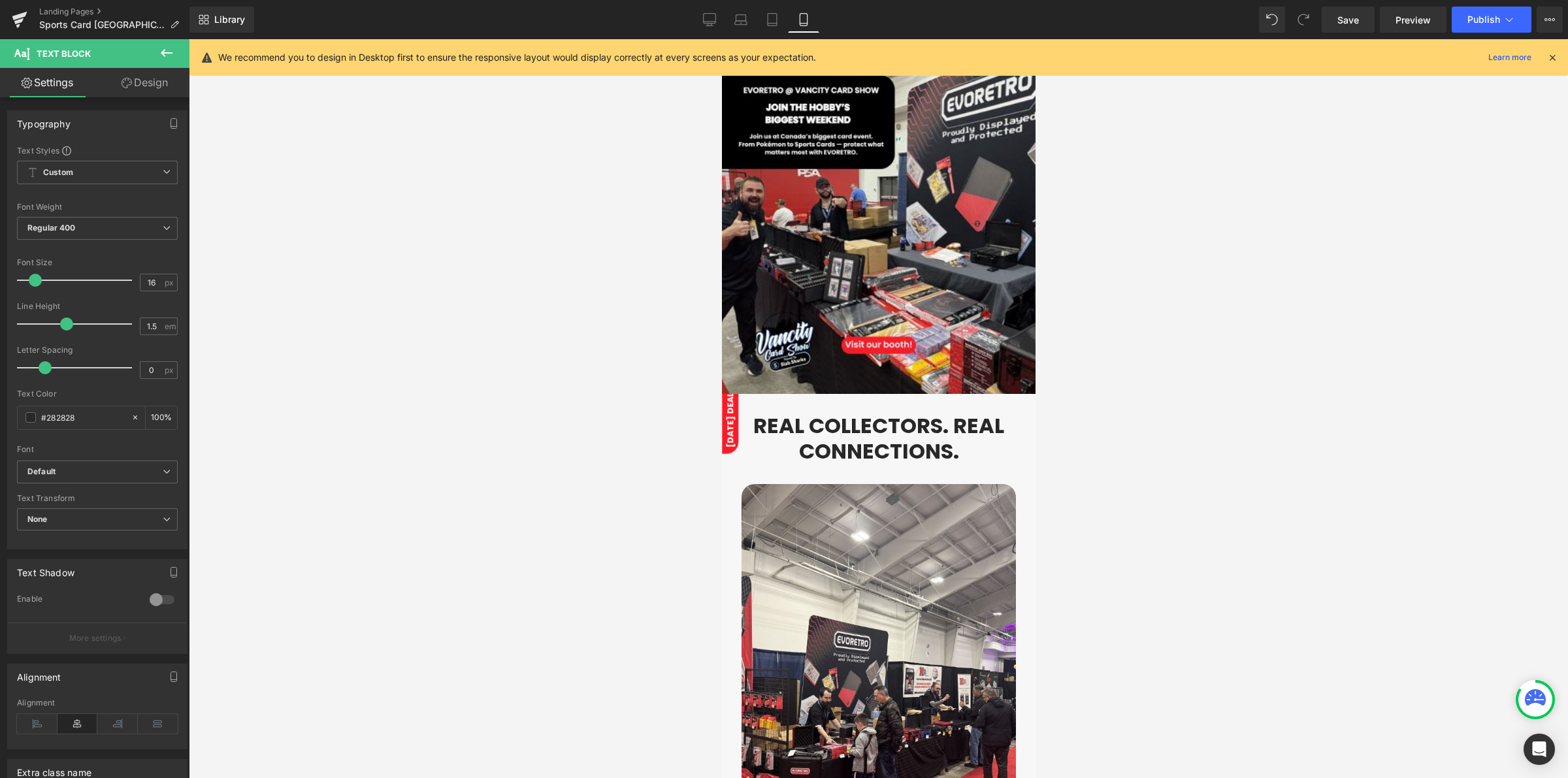
scroll to position [0, 0]
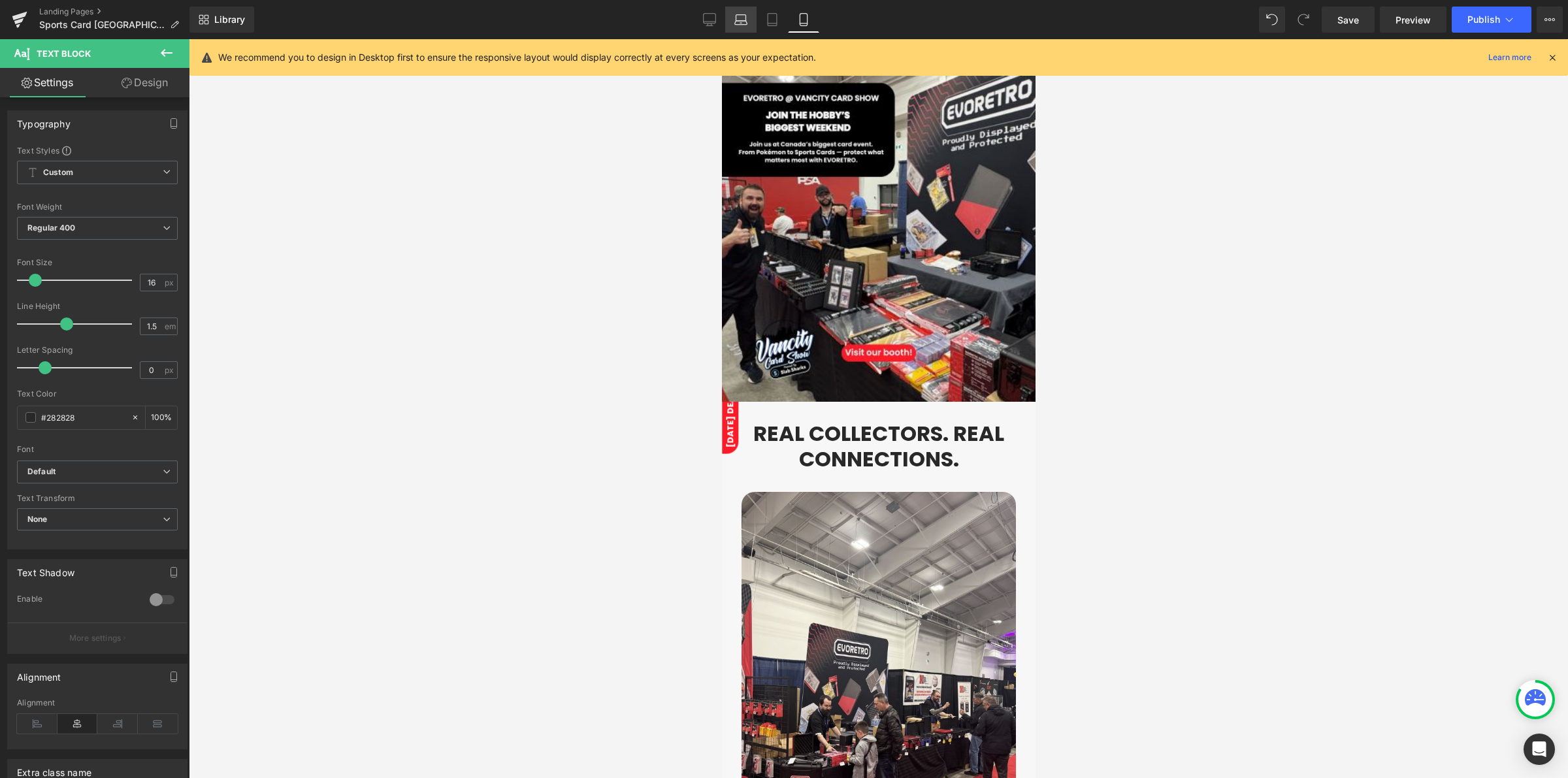
click at [733, 18] on link "Laptop" at bounding box center [740, 19] width 31 height 26
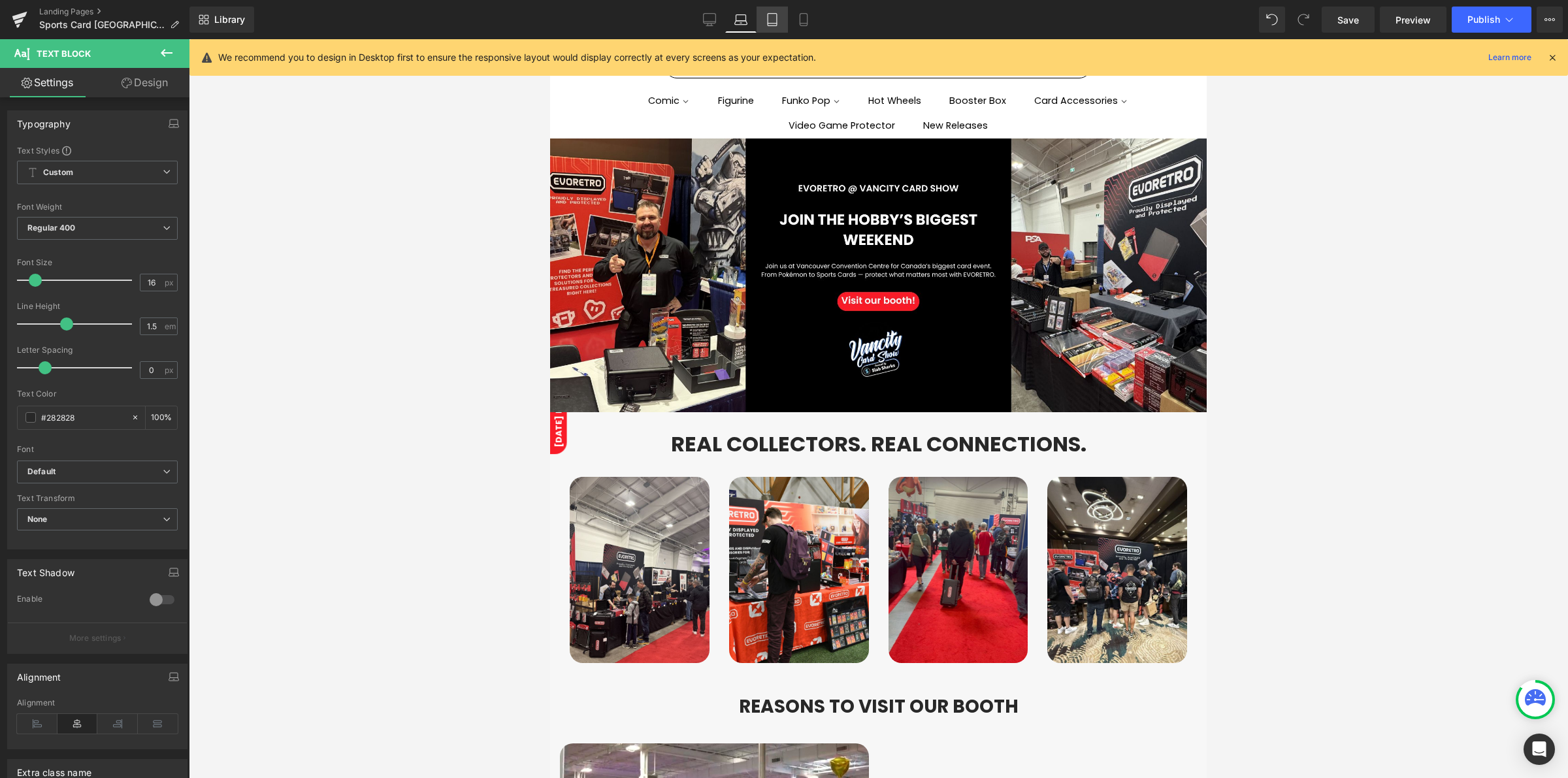
click at [772, 18] on icon at bounding box center [772, 20] width 13 height 13
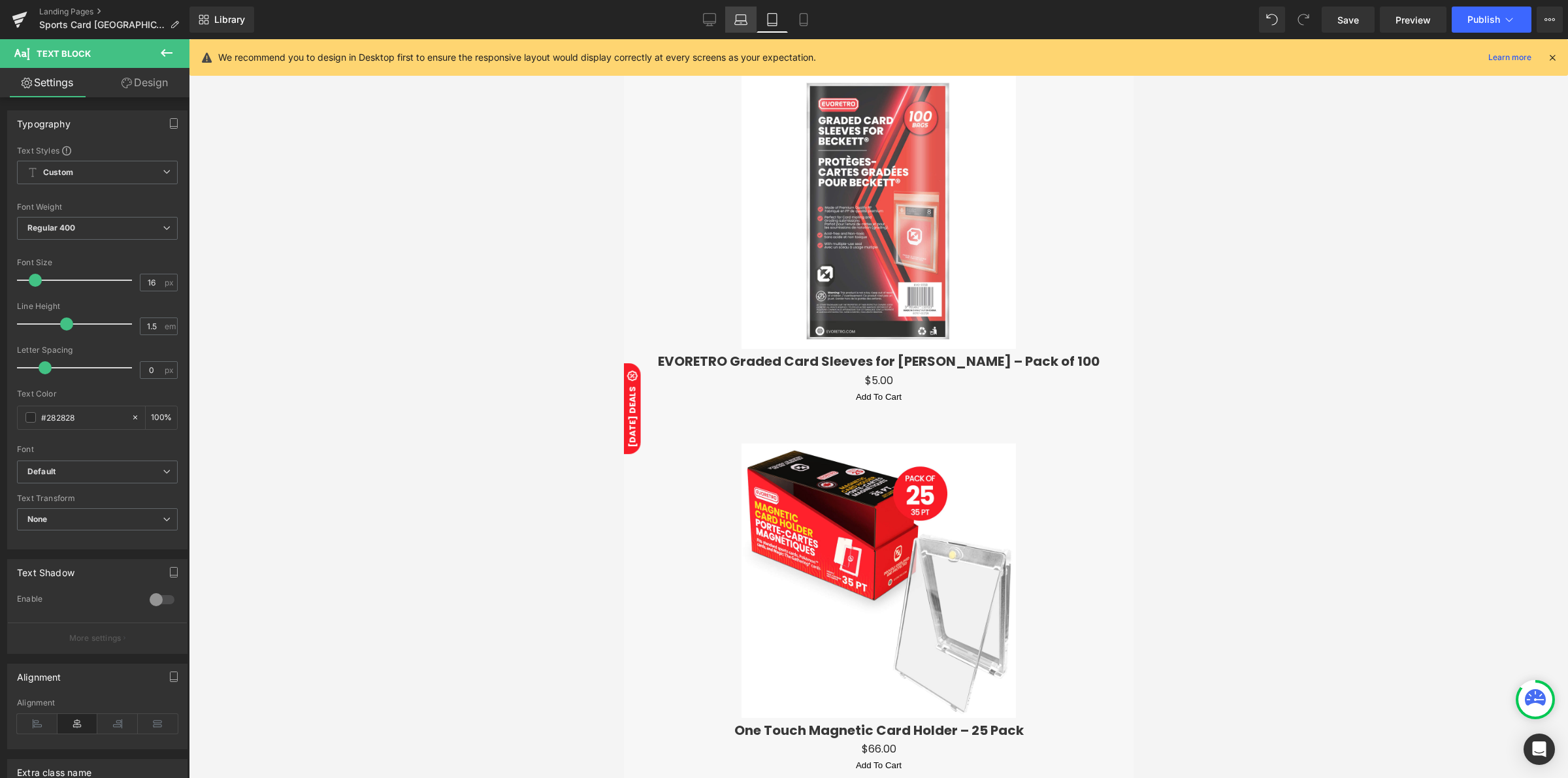
scroll to position [1890, 0]
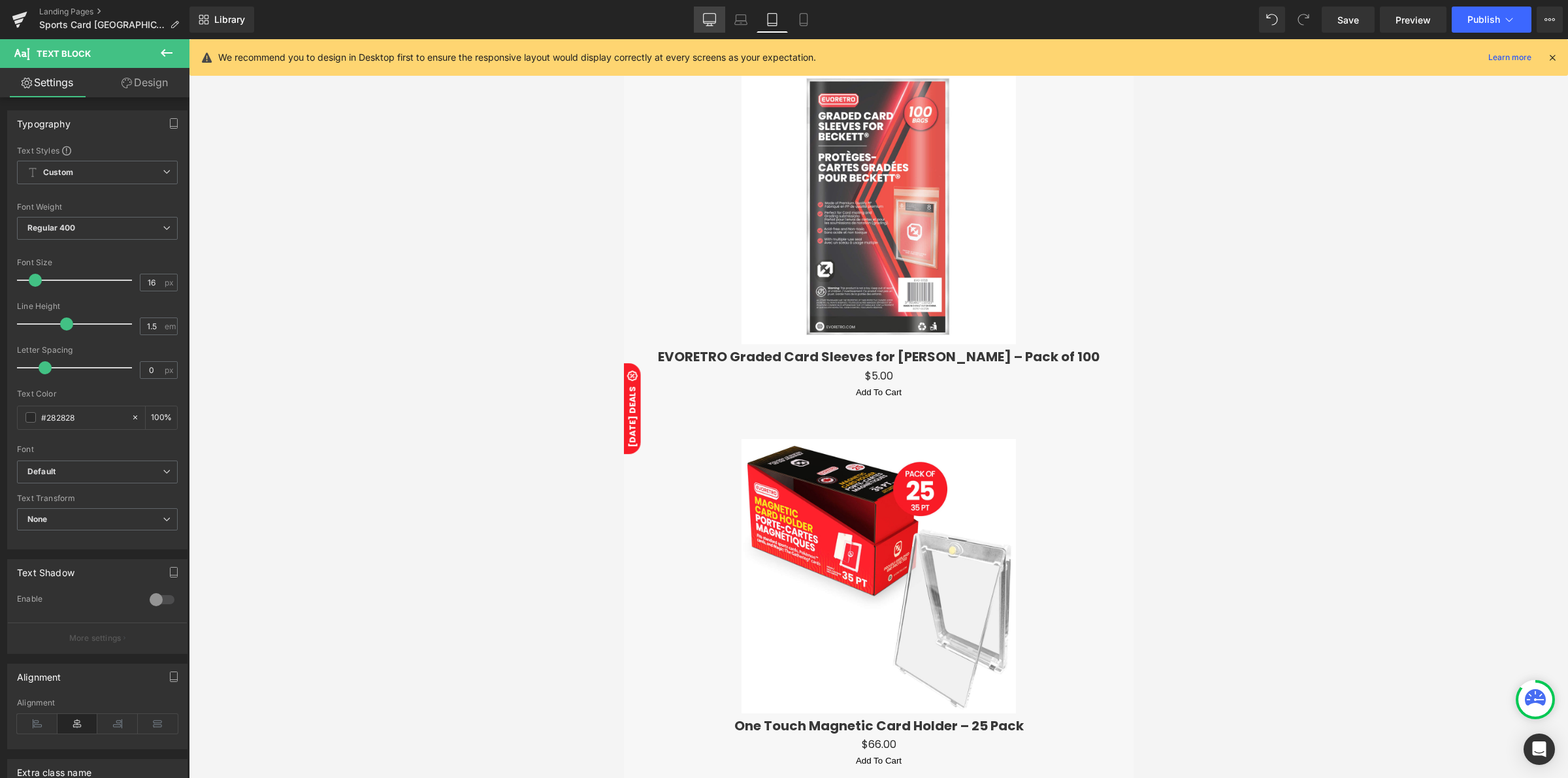
click at [710, 16] on icon at bounding box center [709, 20] width 13 height 13
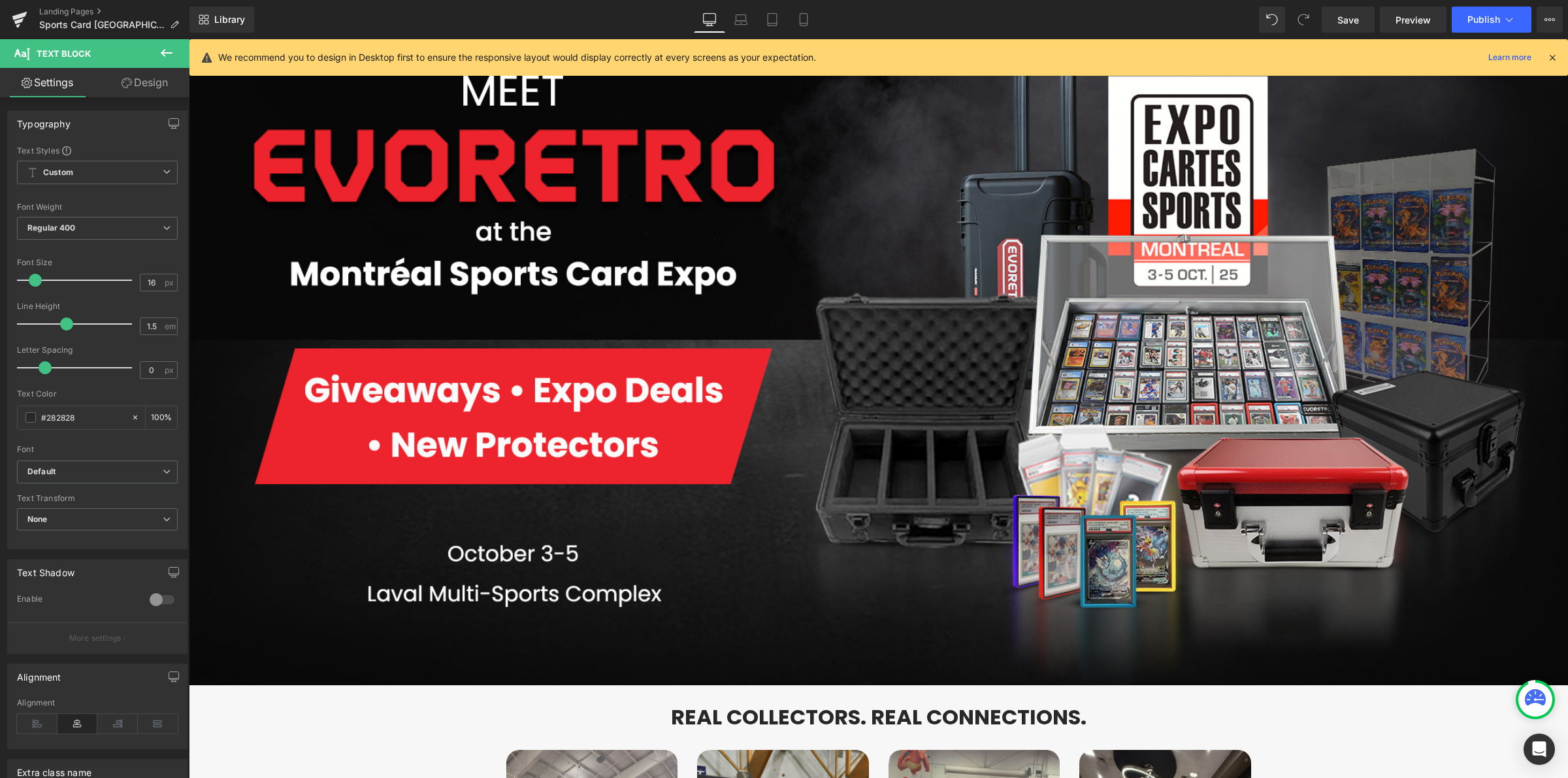
scroll to position [0, 0]
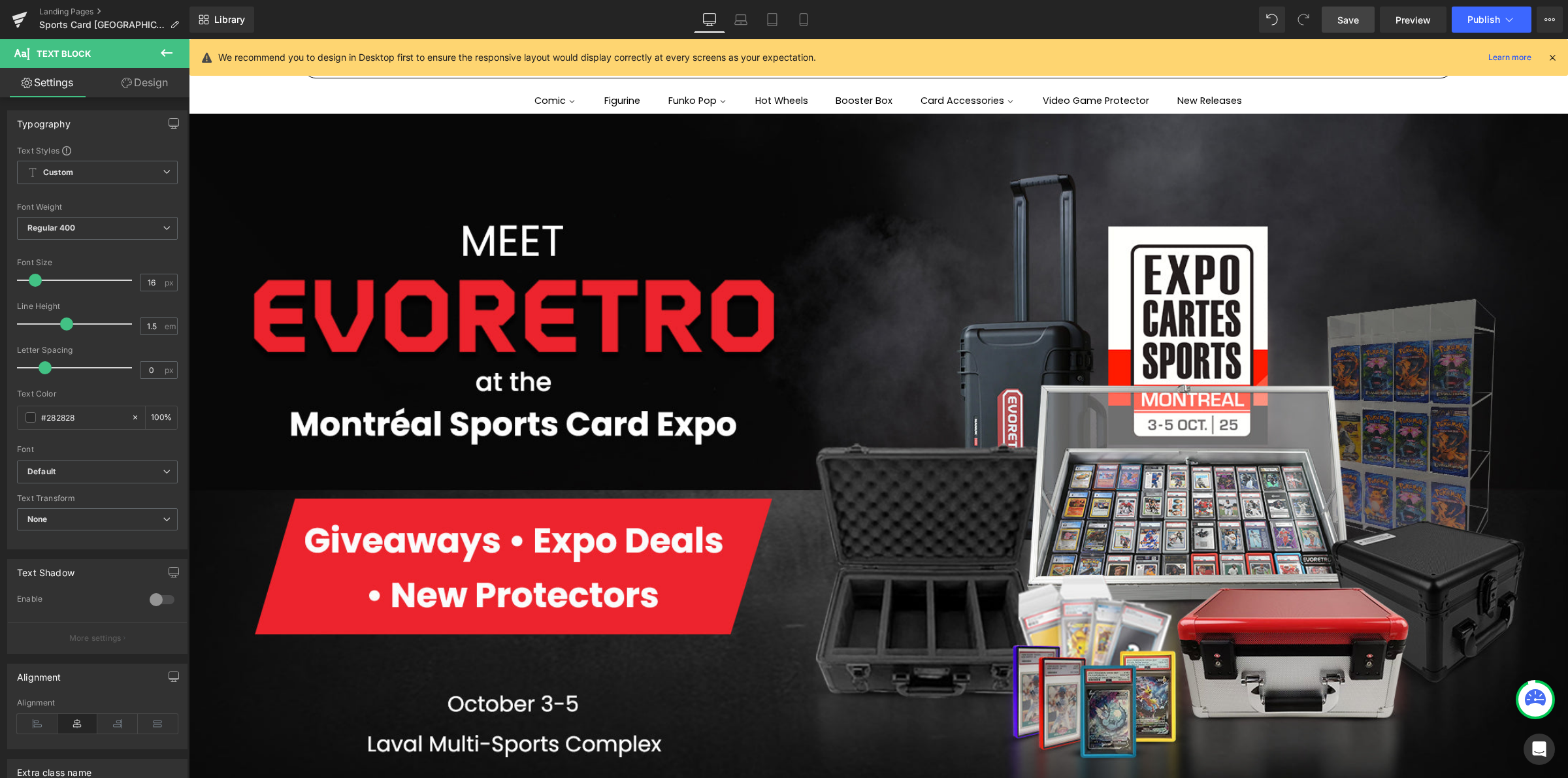
click at [1348, 16] on span "Save" at bounding box center [1348, 20] width 22 height 13
click at [1324, 21] on link "Save" at bounding box center [1348, 19] width 53 height 26
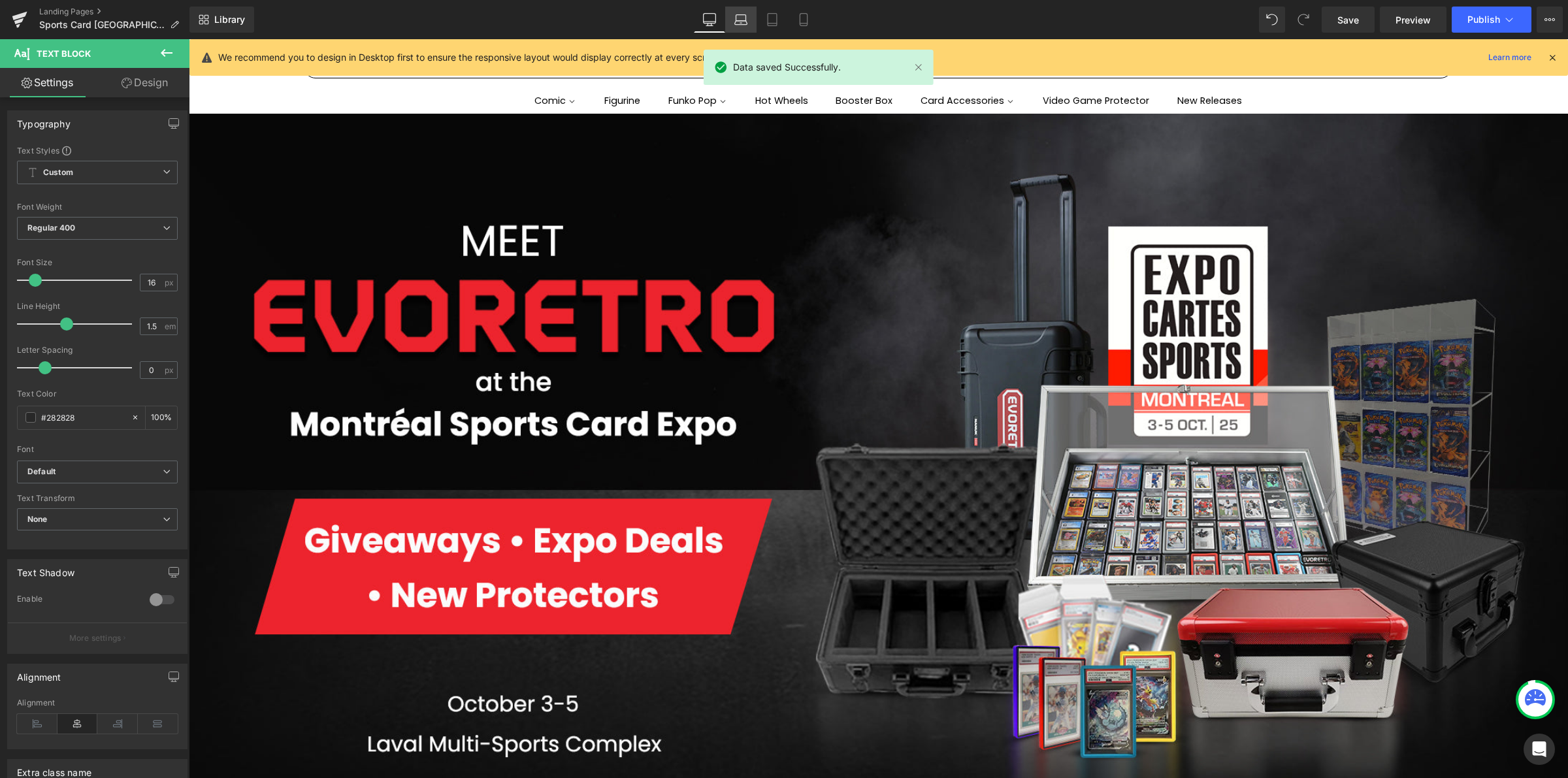
click at [752, 25] on link "Laptop" at bounding box center [740, 19] width 31 height 26
type input "100"
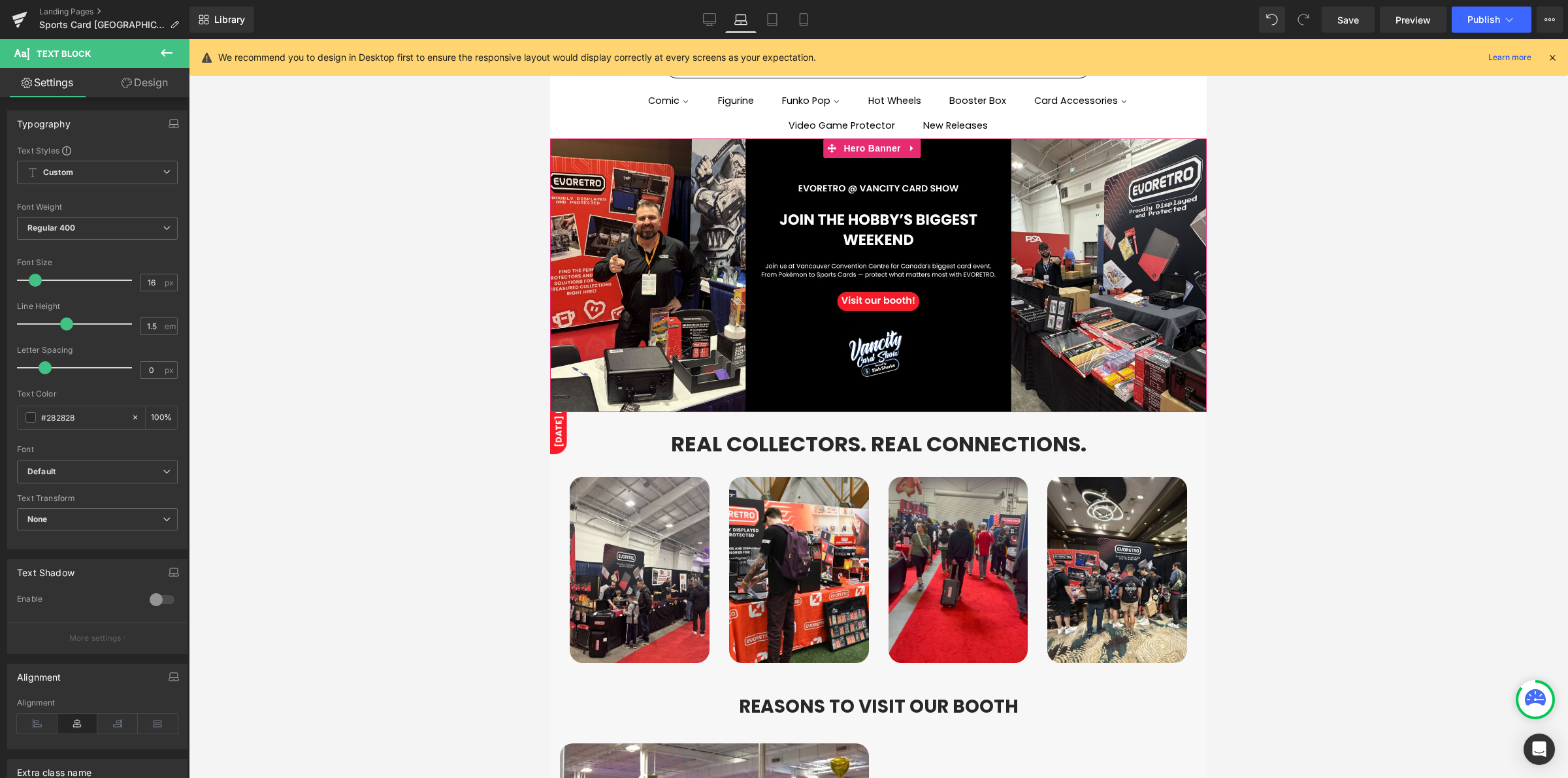
click at [864, 264] on span at bounding box center [878, 275] width 656 height 32
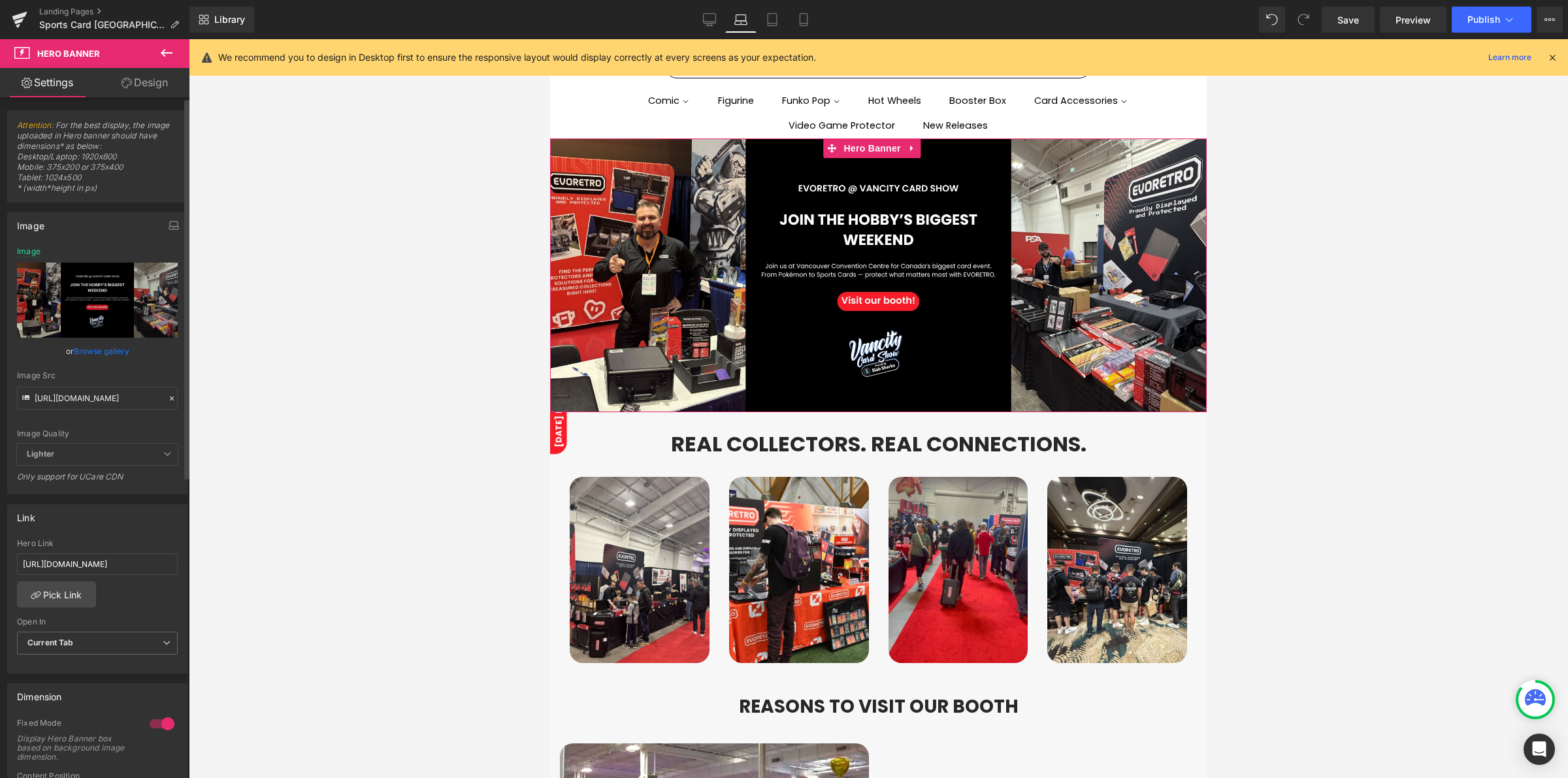
click at [168, 396] on icon at bounding box center [172, 398] width 9 height 9
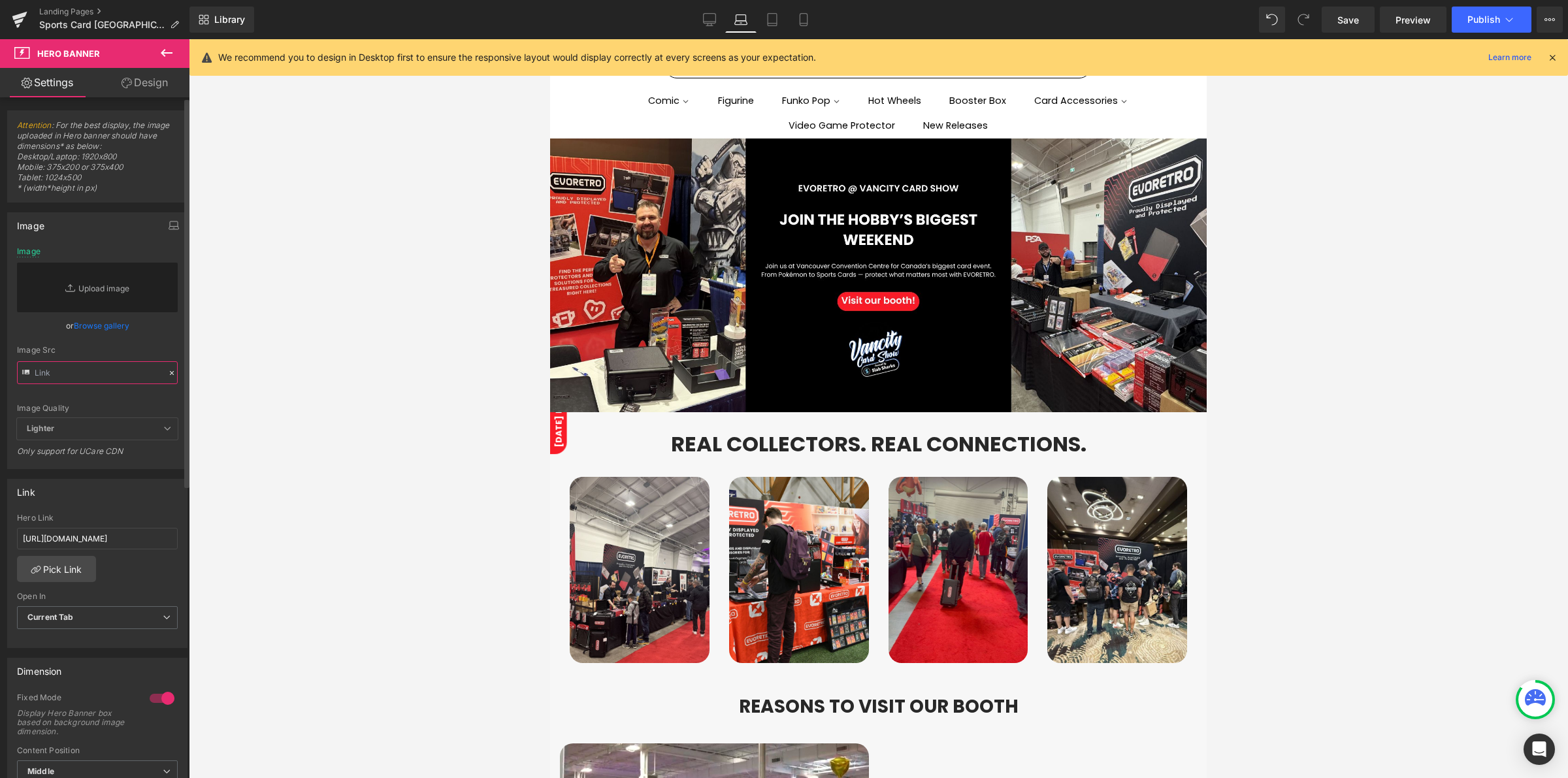
click at [102, 374] on input "text" at bounding box center [97, 372] width 161 height 22
paste input "[URL][DOMAIN_NAME]"
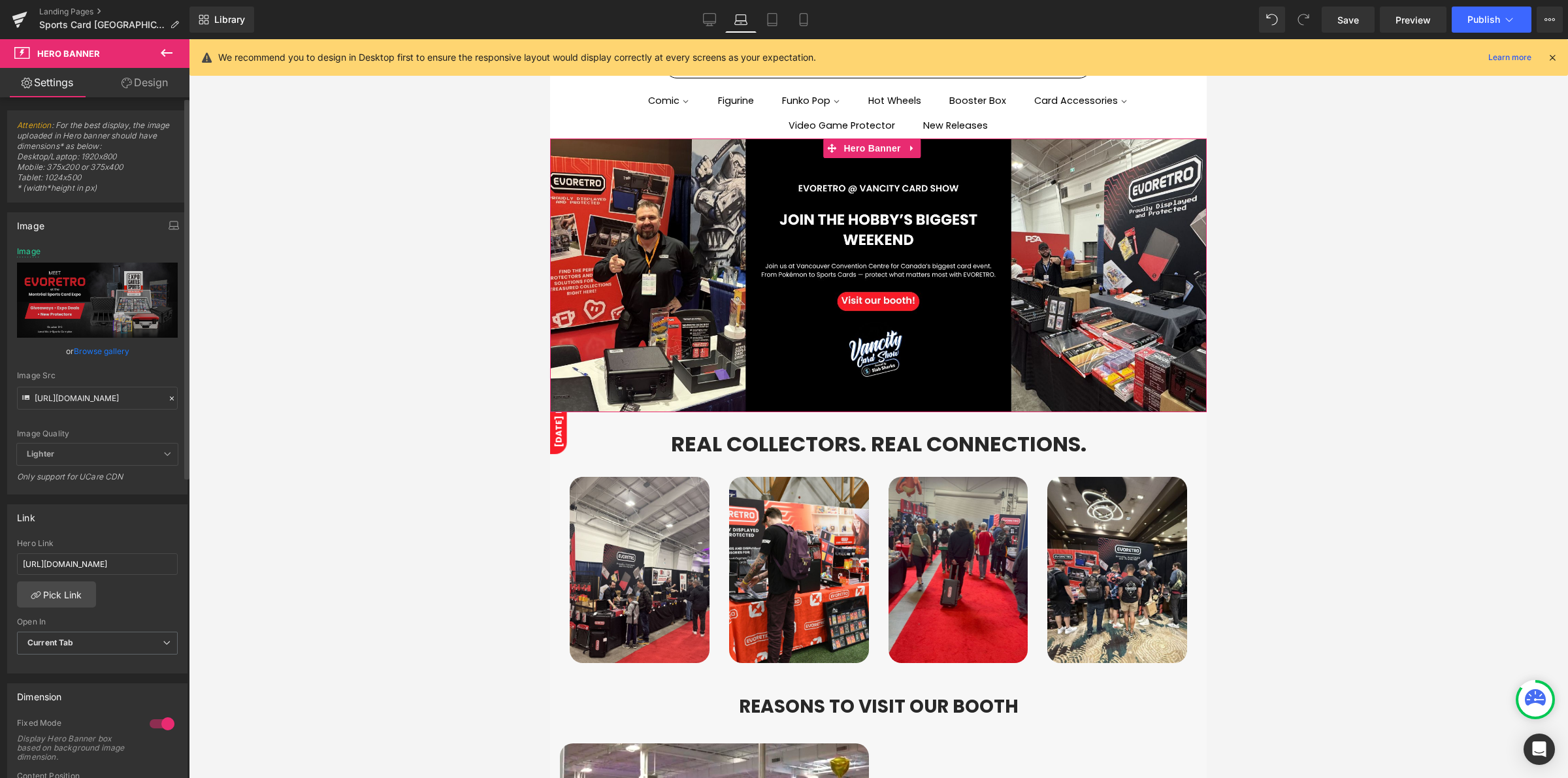
click at [94, 376] on div "Image Src" at bounding box center [97, 376] width 161 height 9
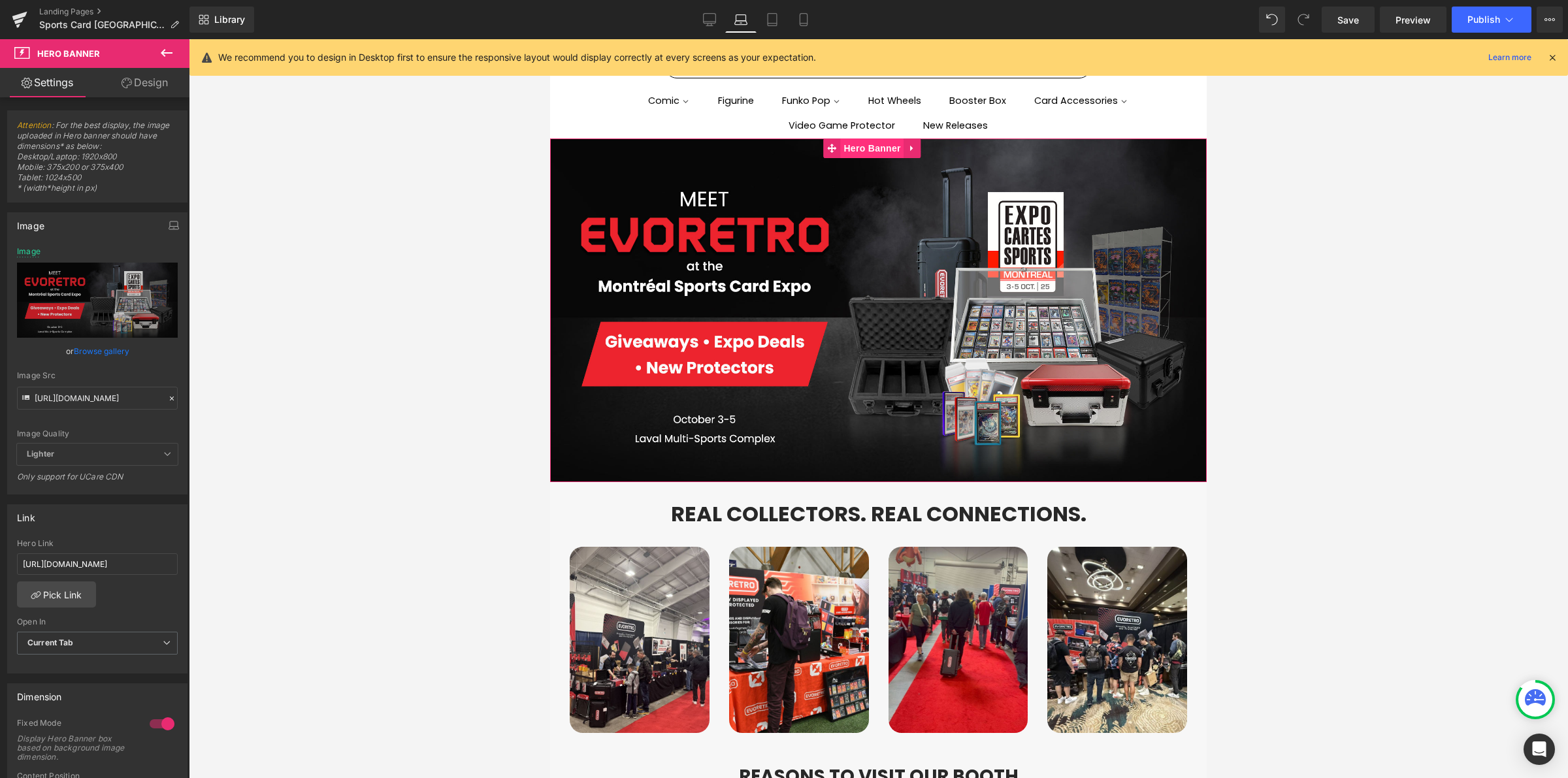
click at [874, 154] on span "Hero Banner" at bounding box center [871, 148] width 63 height 20
click at [860, 149] on span "Hero Banner" at bounding box center [871, 148] width 63 height 20
click at [716, 27] on link "Desktop" at bounding box center [709, 19] width 31 height 26
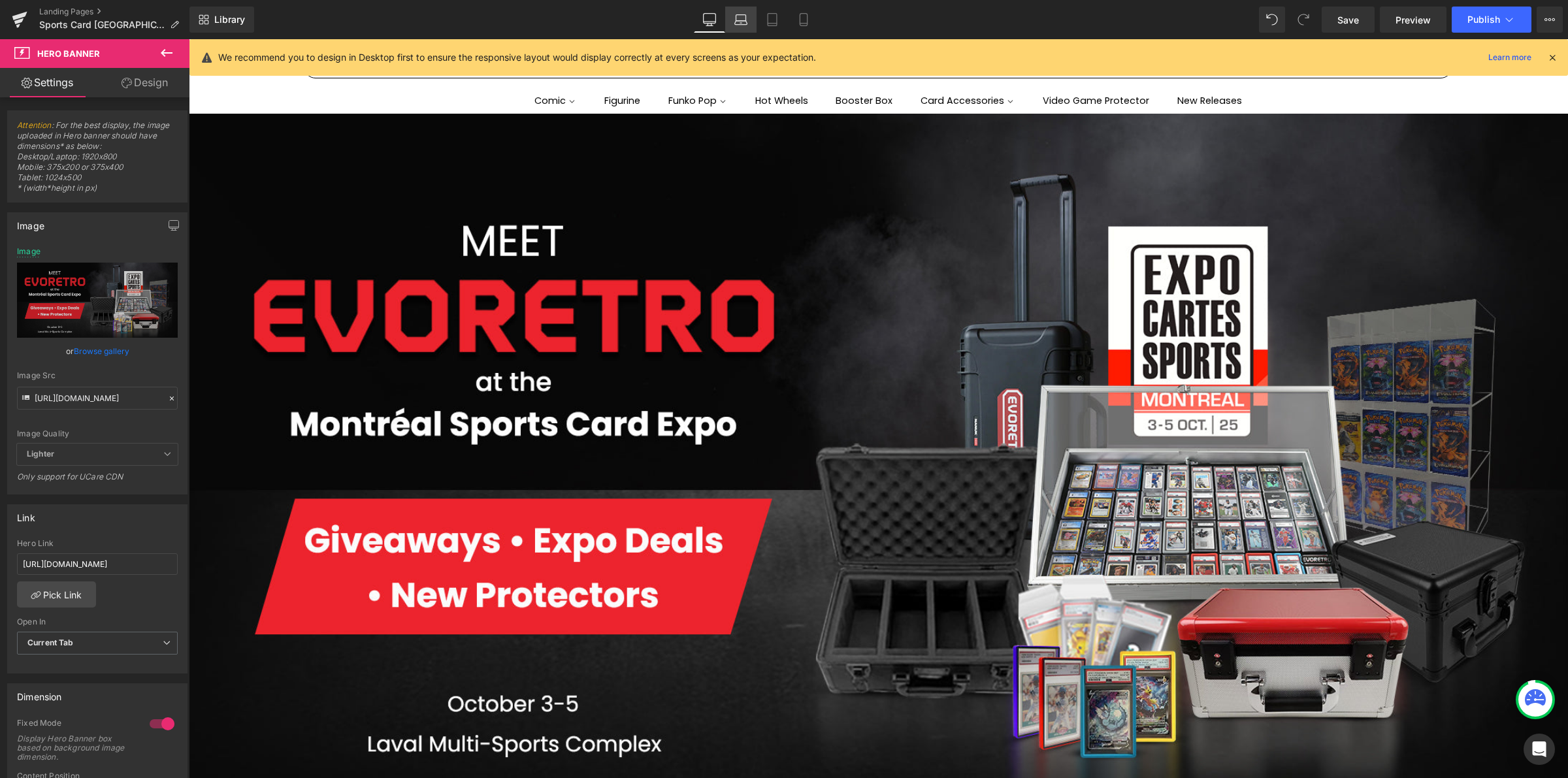
click at [746, 27] on link "Laptop" at bounding box center [740, 19] width 31 height 26
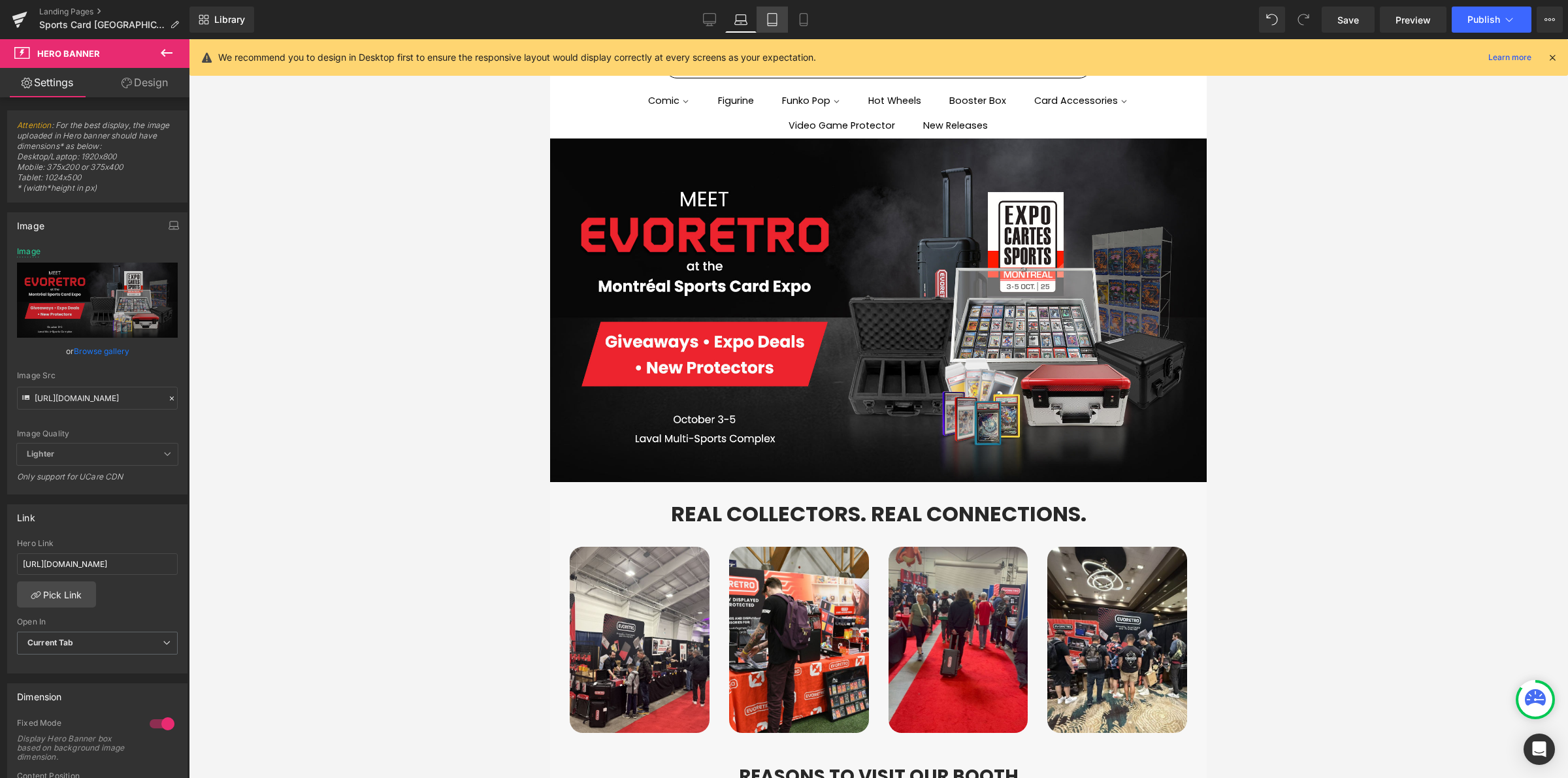
click at [768, 21] on icon at bounding box center [772, 20] width 9 height 13
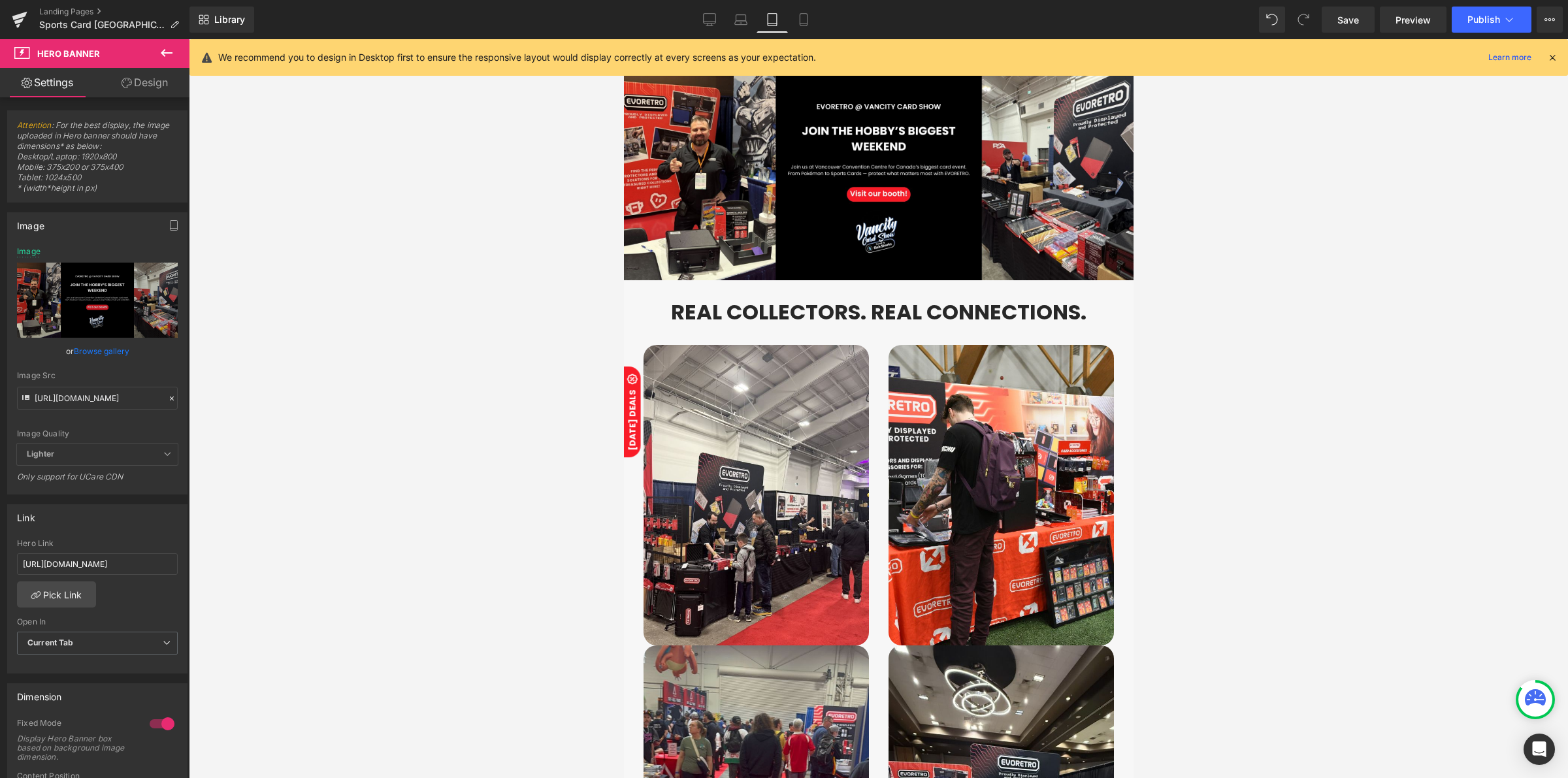
type input "[URL][DOMAIN_NAME]"
click at [868, 82] on span "Hero Banner" at bounding box center [871, 78] width 63 height 20
drag, startPoint x: 167, startPoint y: 396, endPoint x: 138, endPoint y: 396, distance: 29.0
click at [167, 396] on icon at bounding box center [172, 398] width 9 height 9
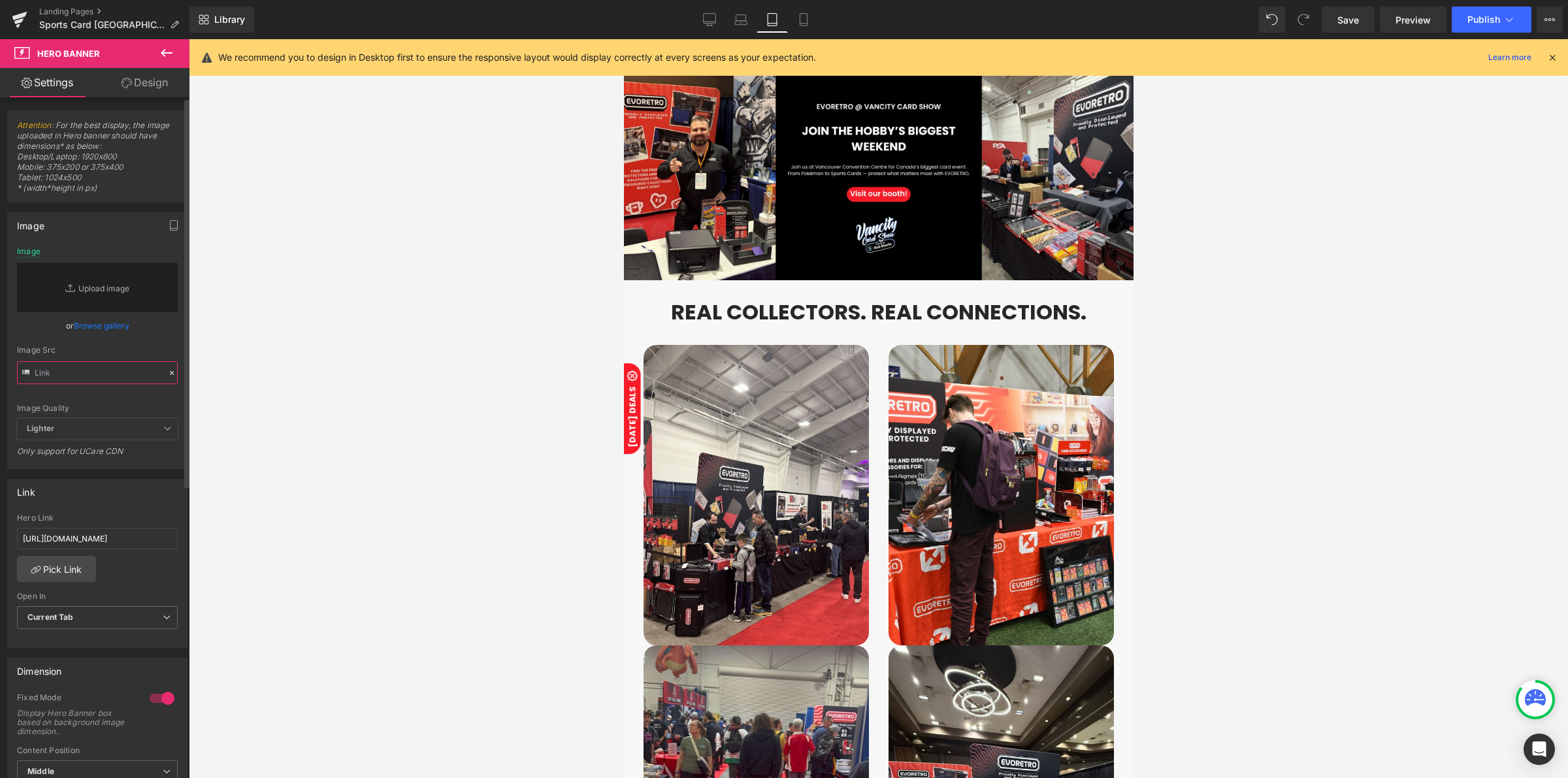
click at [113, 371] on input "text" at bounding box center [97, 372] width 161 height 22
paste input "[URL][DOMAIN_NAME]"
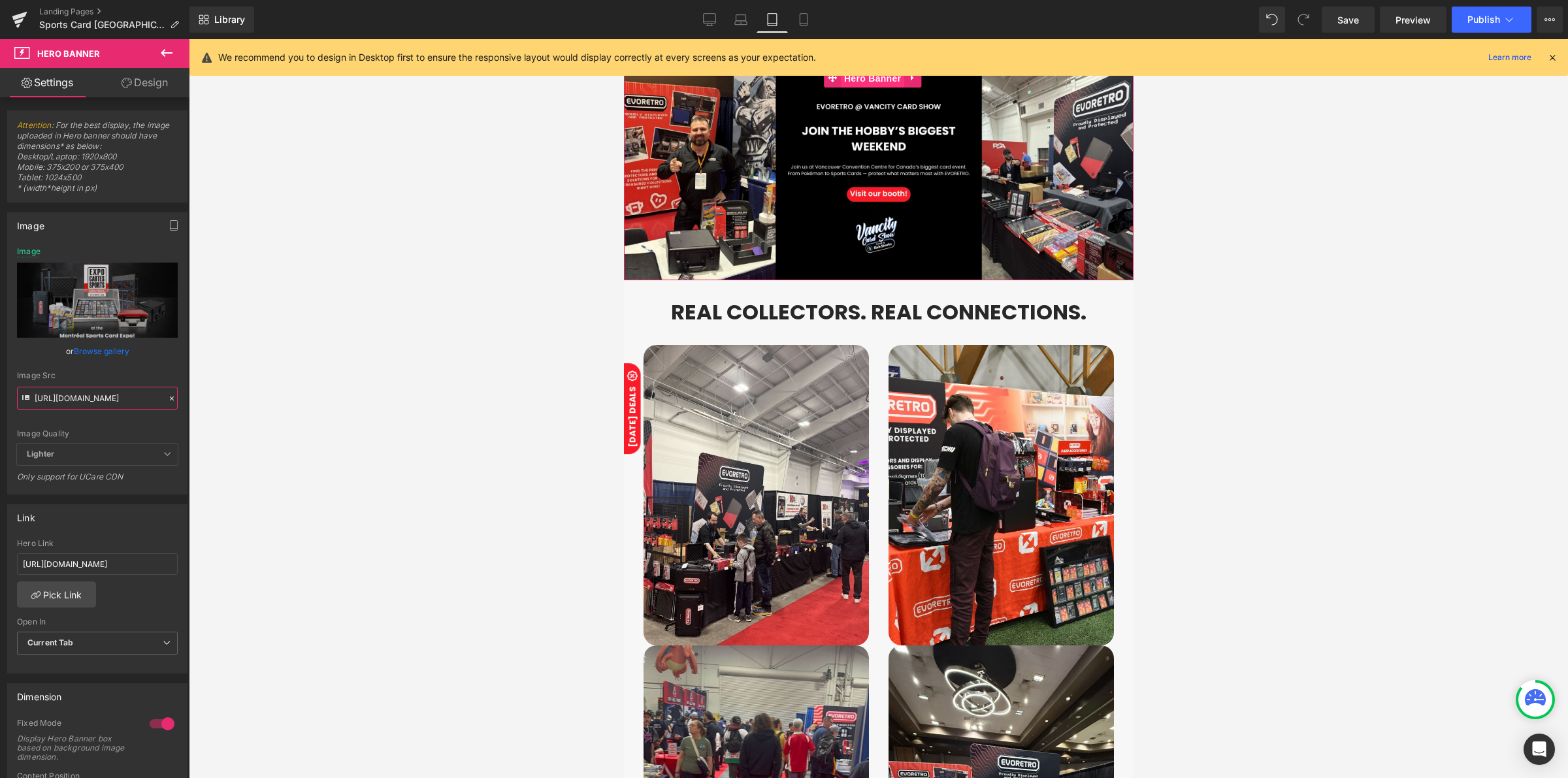
click at [870, 80] on span "Hero Banner" at bounding box center [871, 78] width 63 height 20
click at [147, 404] on input "[URL][DOMAIN_NAME]" at bounding box center [97, 398] width 161 height 22
click at [149, 430] on div "Image Quality" at bounding box center [97, 434] width 161 height 9
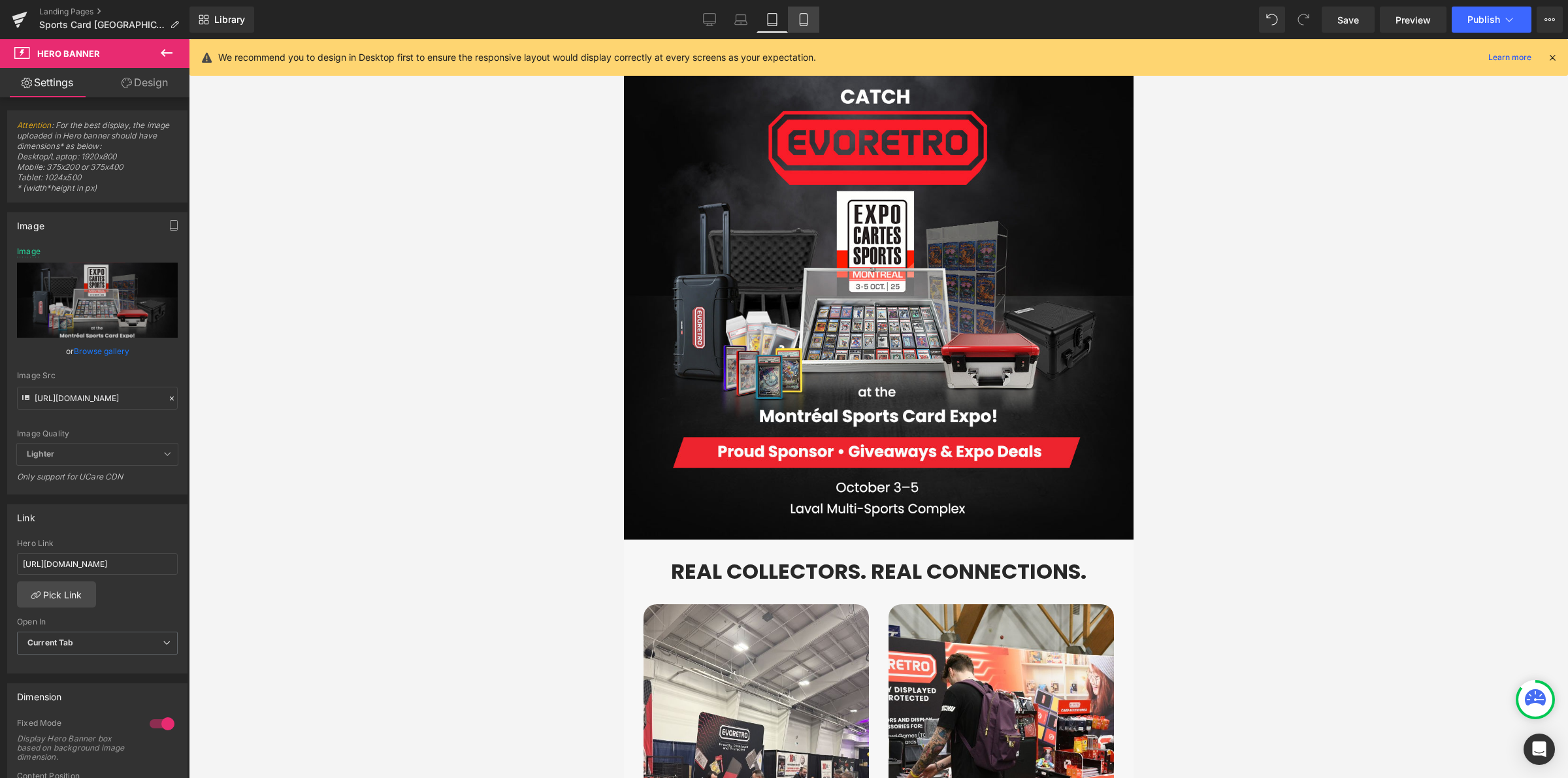
click at [802, 13] on icon at bounding box center [803, 20] width 7 height 13
type input "[URL][DOMAIN_NAME][PHONE_NUMBER]"
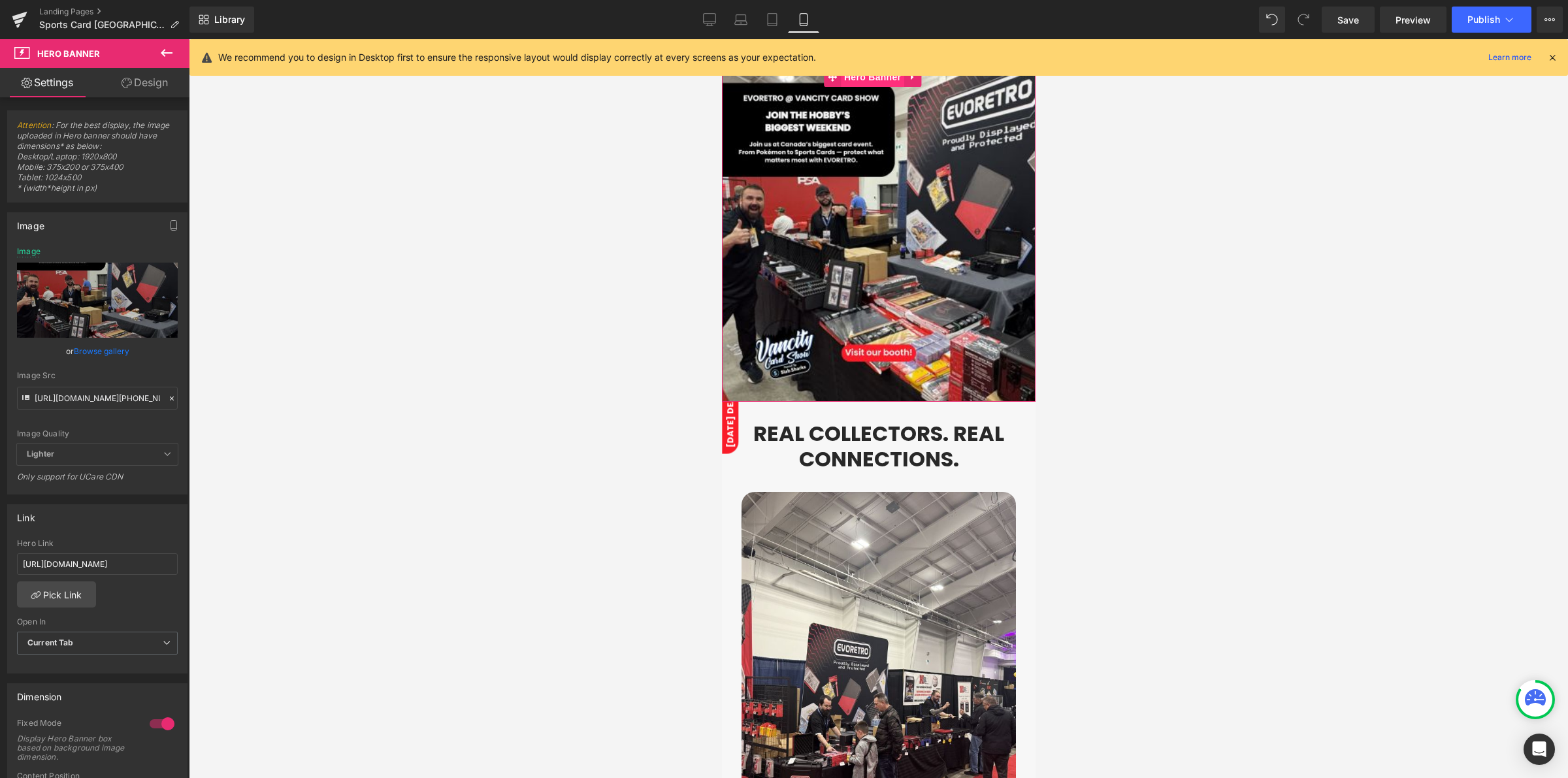
click at [857, 85] on span "Hero Banner" at bounding box center [871, 77] width 63 height 20
click at [167, 398] on icon at bounding box center [172, 398] width 9 height 9
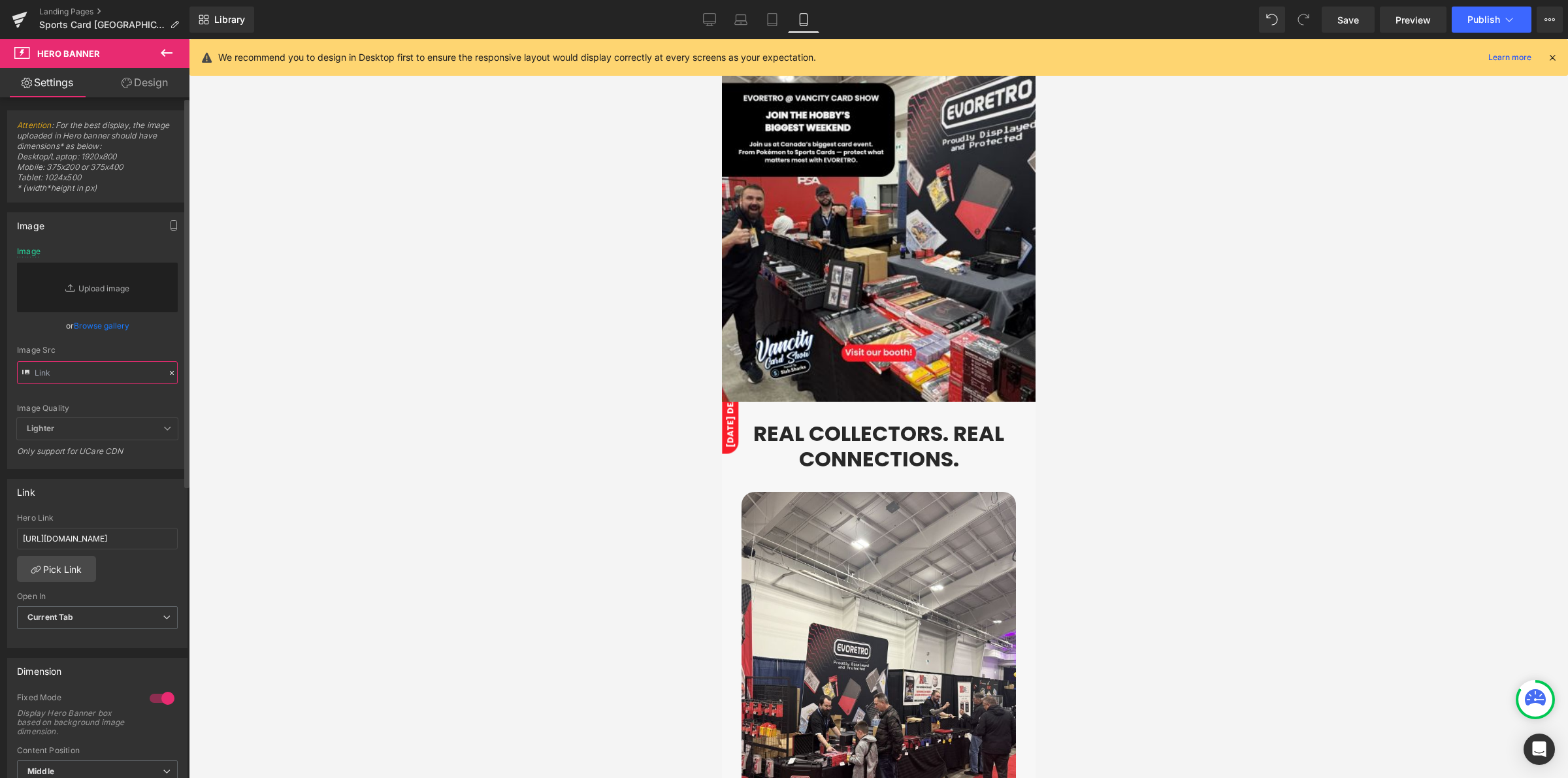
click at [92, 376] on input "text" at bounding box center [97, 372] width 161 height 22
paste input "[URL][DOMAIN_NAME]"
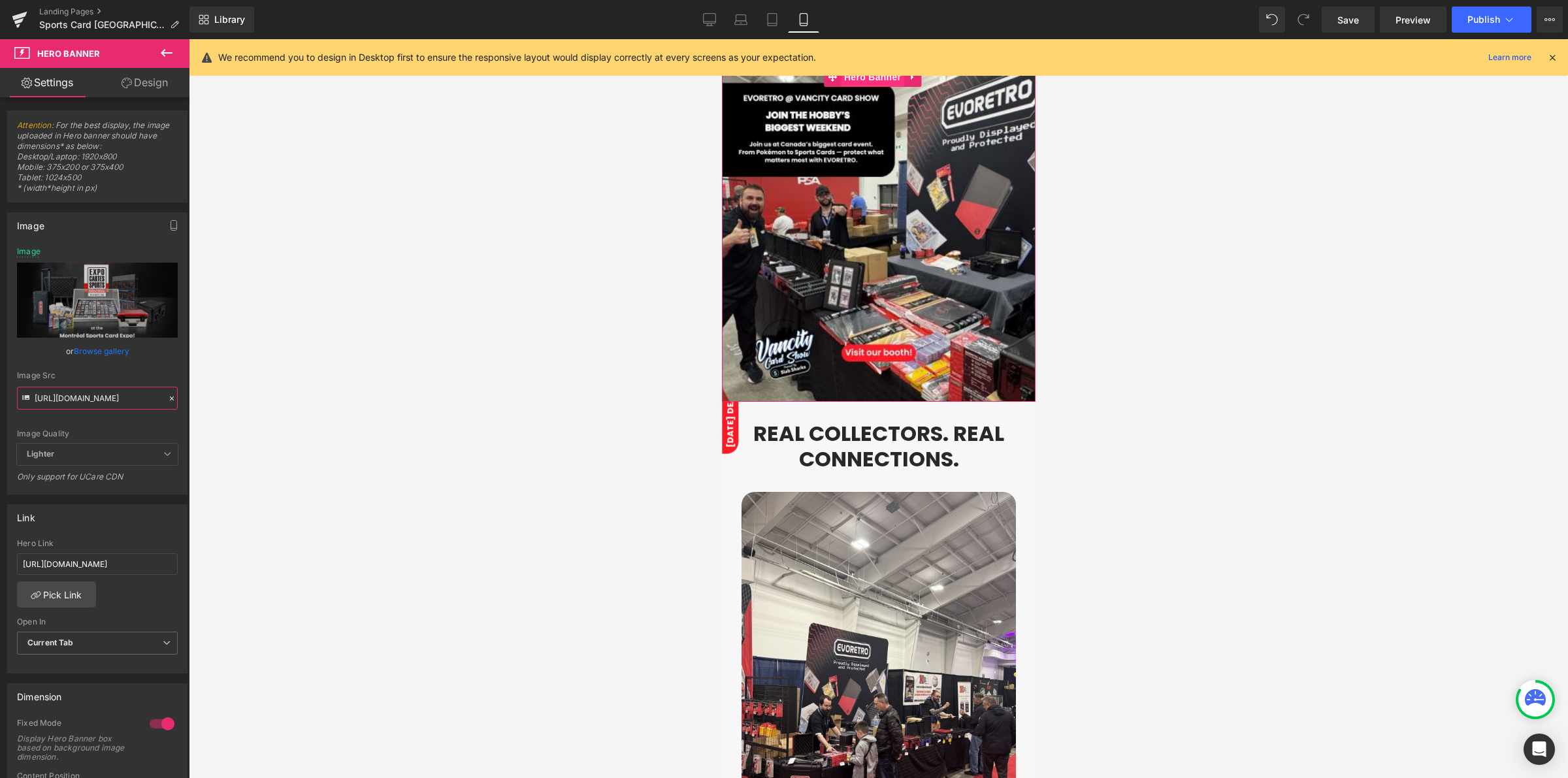
click at [870, 86] on span "Hero Banner" at bounding box center [871, 77] width 63 height 20
click at [138, 371] on div "Image Src" at bounding box center [97, 376] width 161 height 9
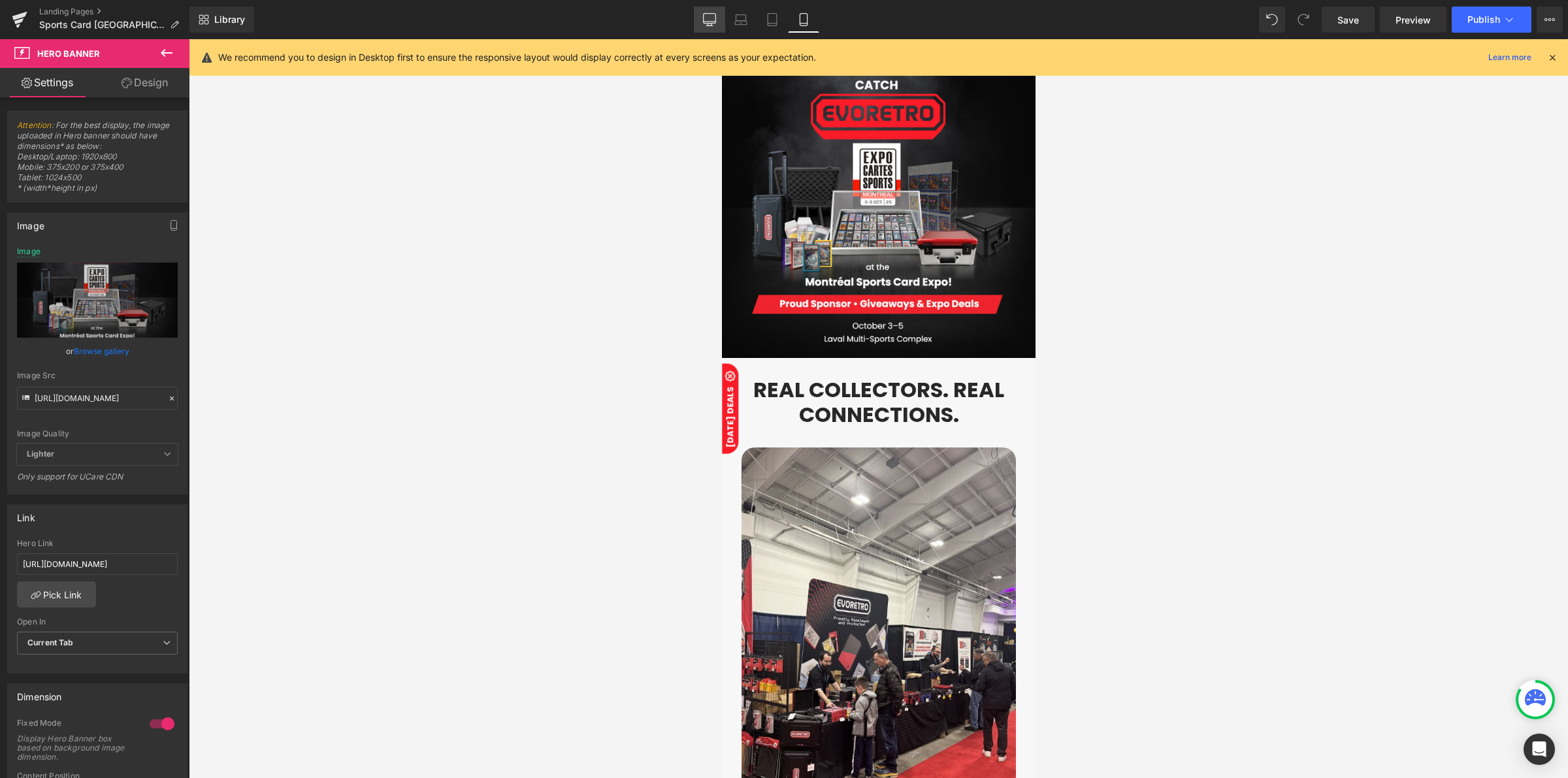
click at [698, 30] on link "Desktop" at bounding box center [709, 19] width 31 height 26
type input "[URL][DOMAIN_NAME]"
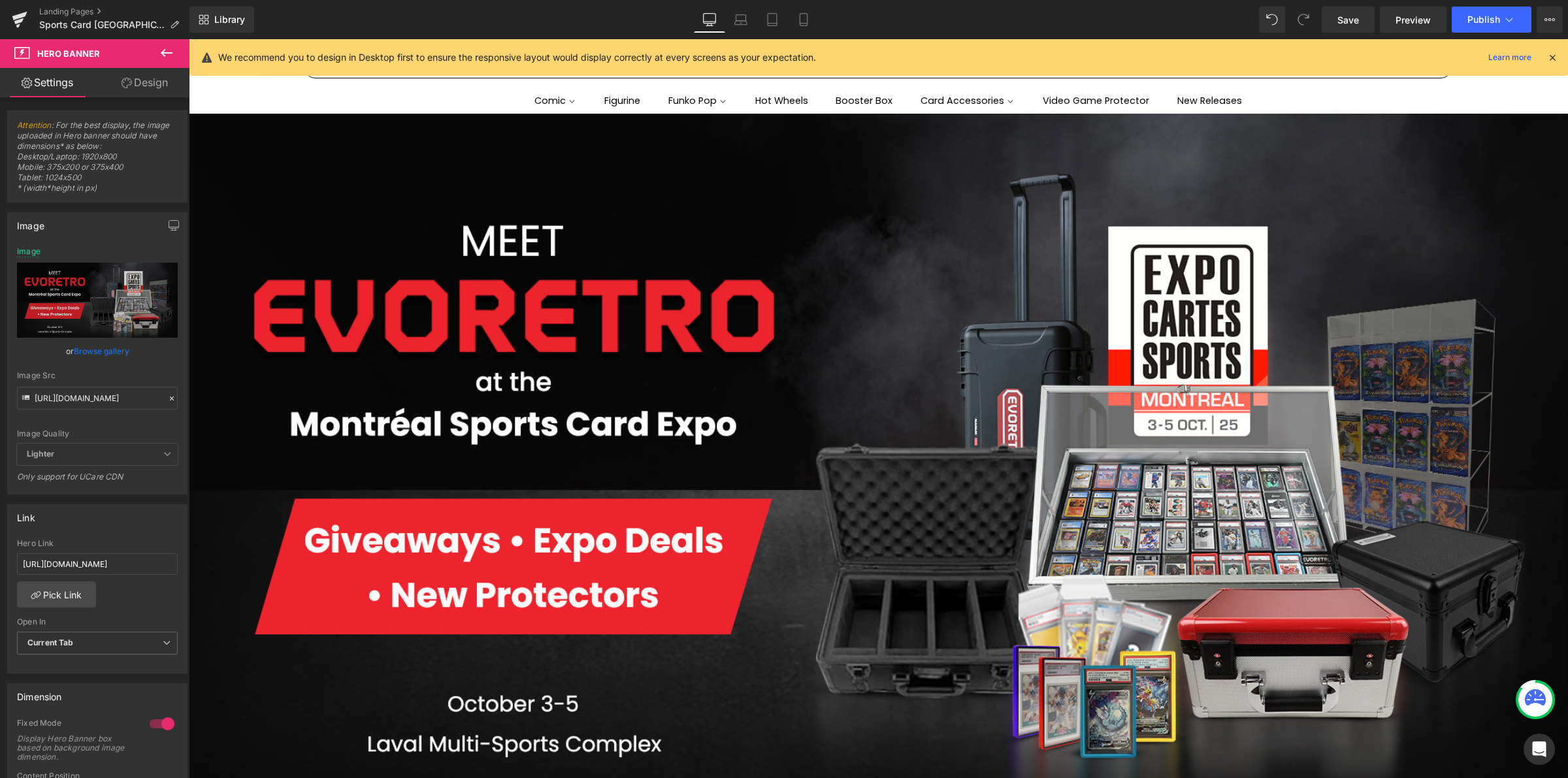
scroll to position [46, 0]
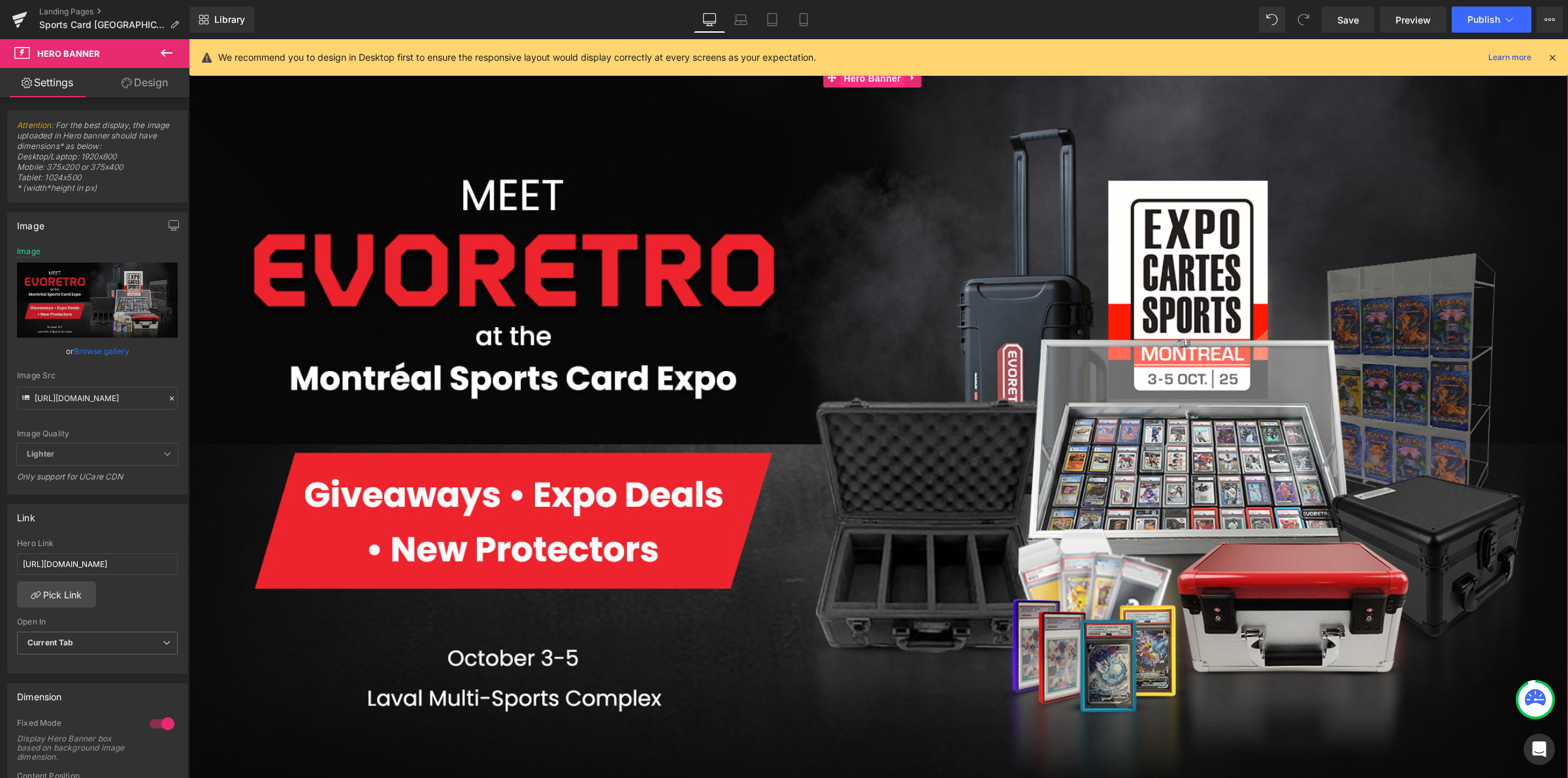
click at [851, 85] on span "Hero Banner" at bounding box center [872, 78] width 63 height 20
click at [167, 394] on icon at bounding box center [172, 398] width 9 height 9
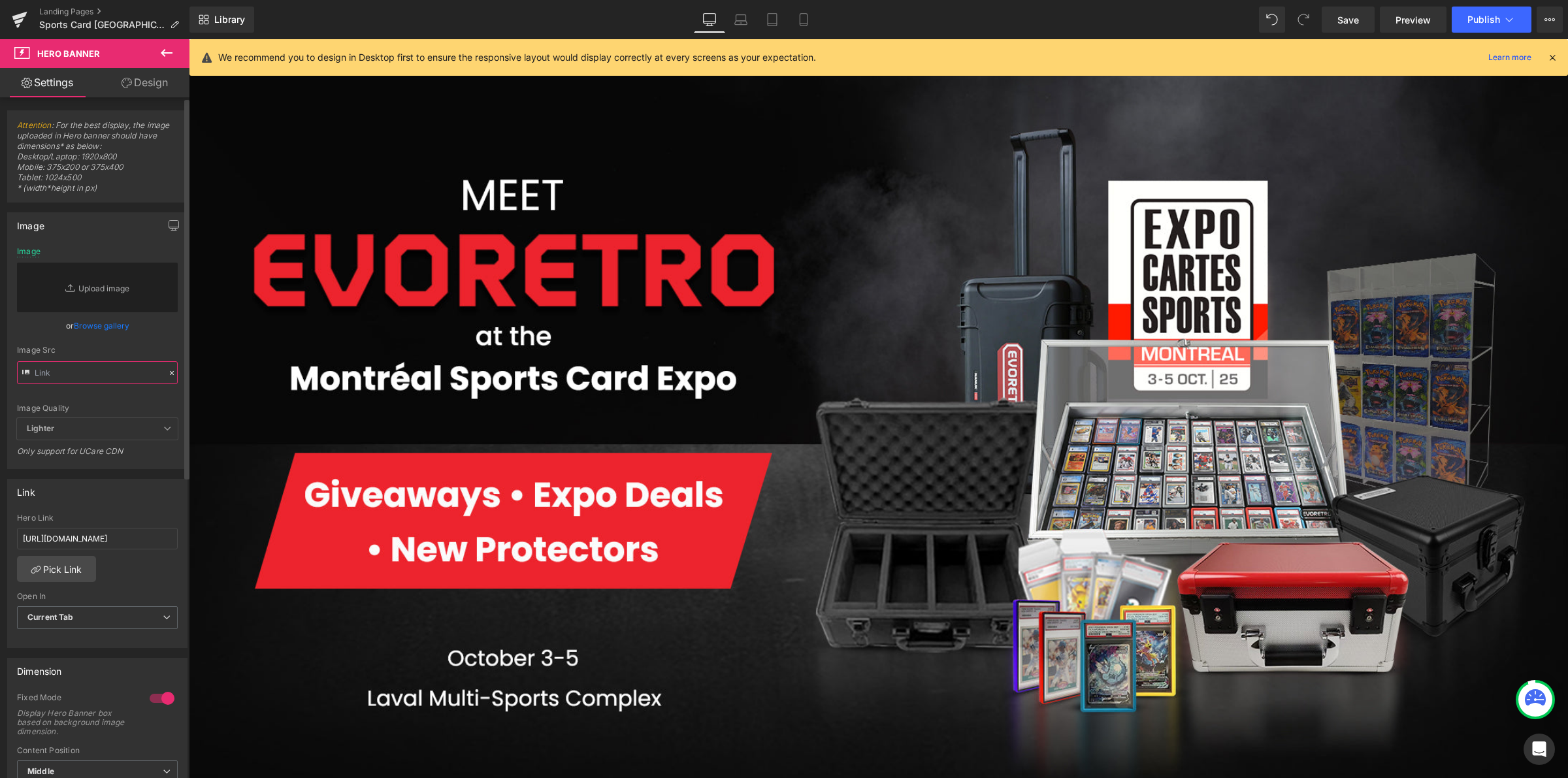
click at [108, 377] on input "text" at bounding box center [97, 372] width 161 height 22
paste input "[URL][DOMAIN_NAME]"
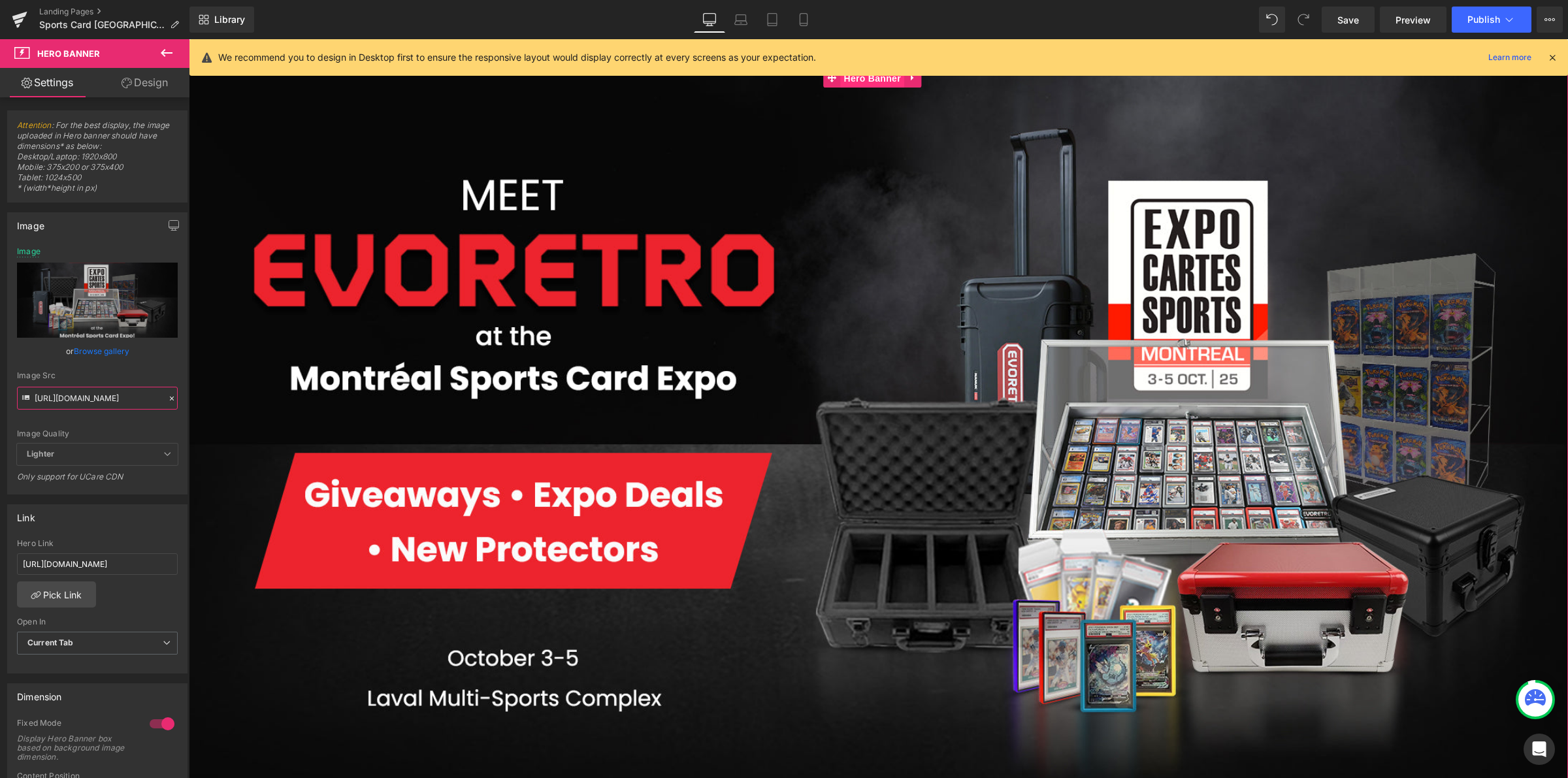
click at [879, 80] on span "Hero Banner" at bounding box center [872, 78] width 63 height 20
type input "[URL][DOMAIN_NAME]"
click at [110, 422] on div "Image Quality Lighter Lightest Lighter Lighter Lightest Only support for UCare …" at bounding box center [97, 345] width 161 height 197
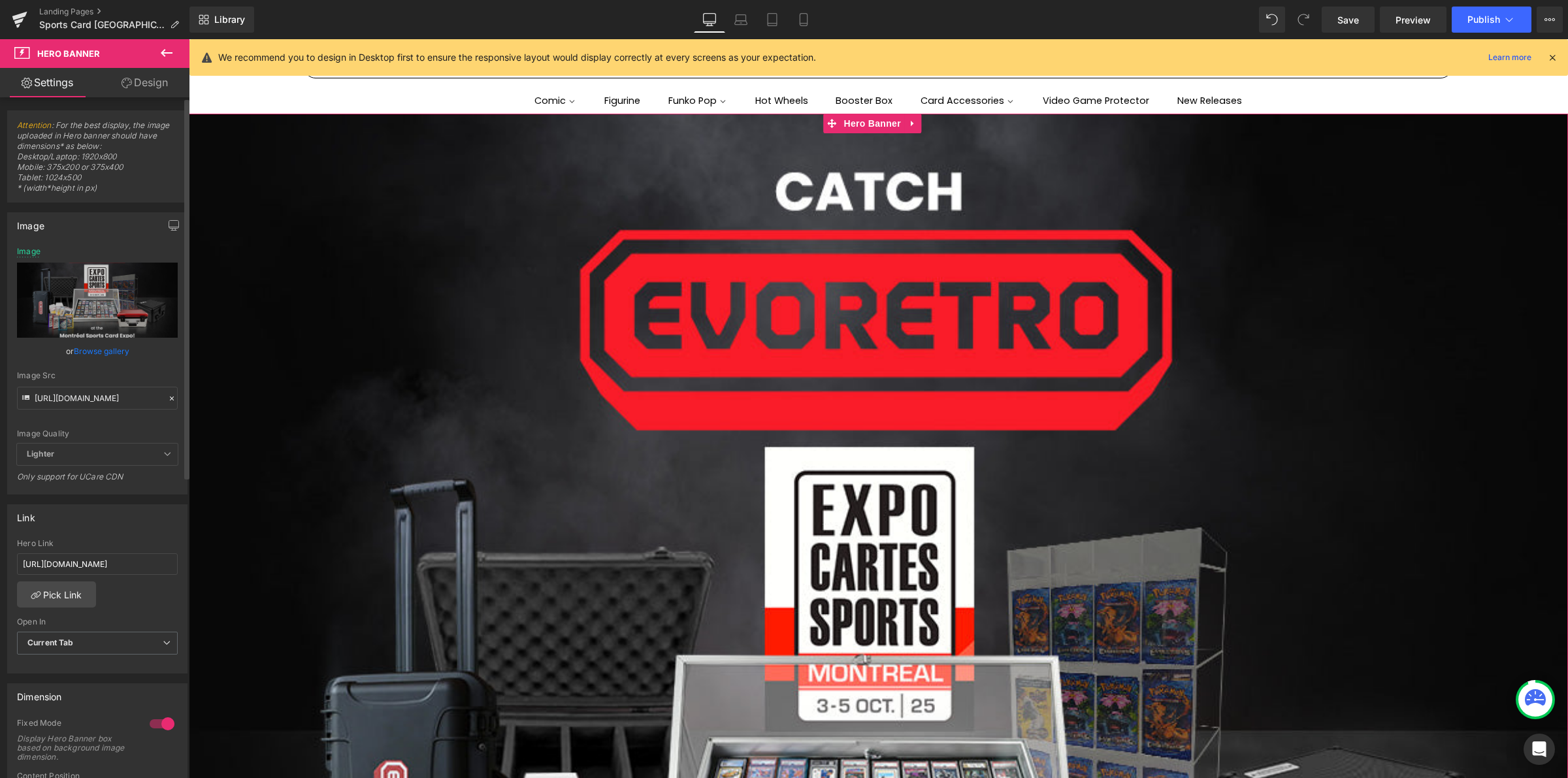
click at [167, 394] on icon at bounding box center [172, 398] width 9 height 9
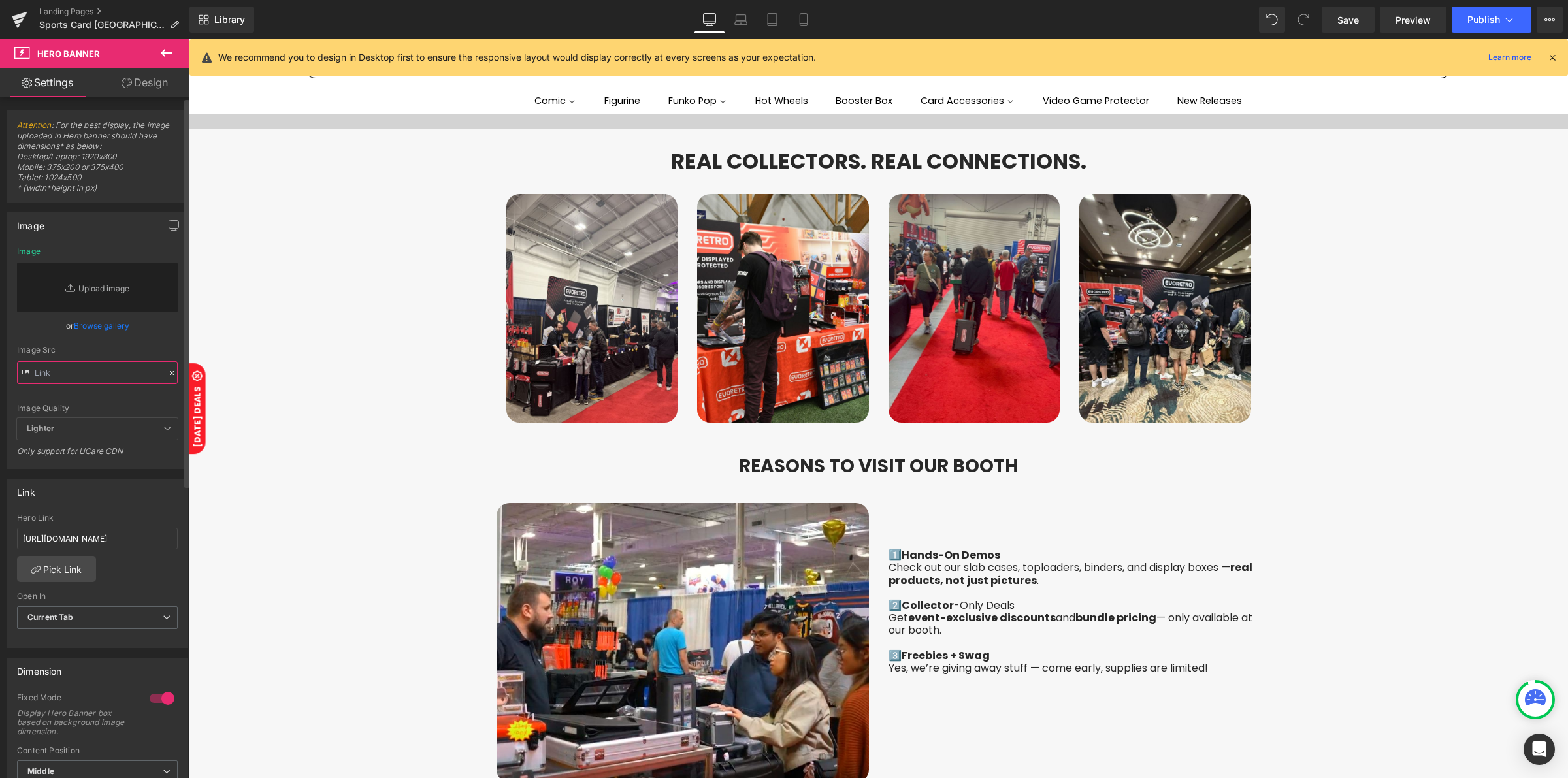
click at [110, 379] on input "text" at bounding box center [97, 372] width 161 height 22
paste input "[URL][DOMAIN_NAME]"
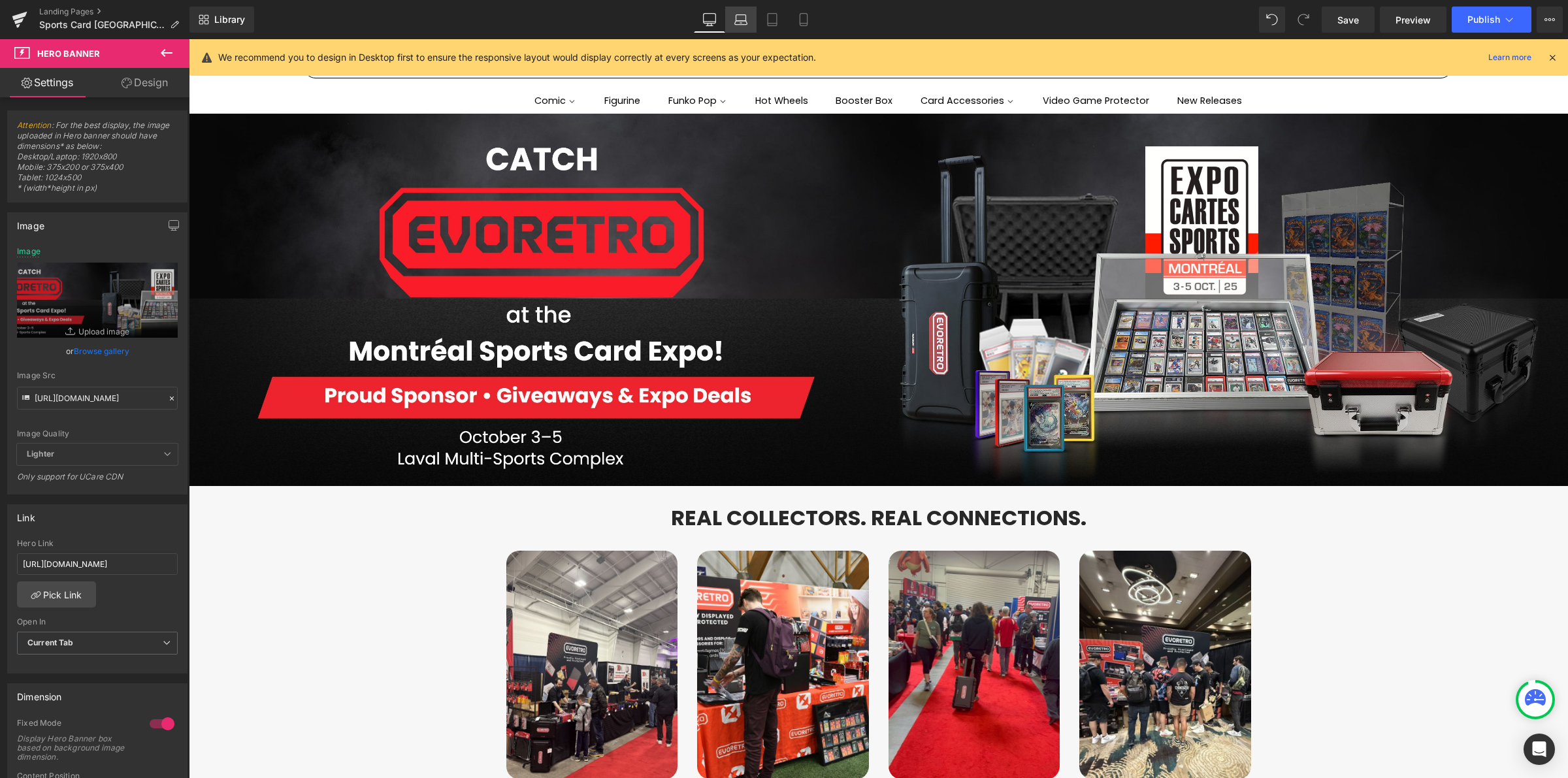
click at [734, 21] on link "Laptop" at bounding box center [740, 19] width 31 height 26
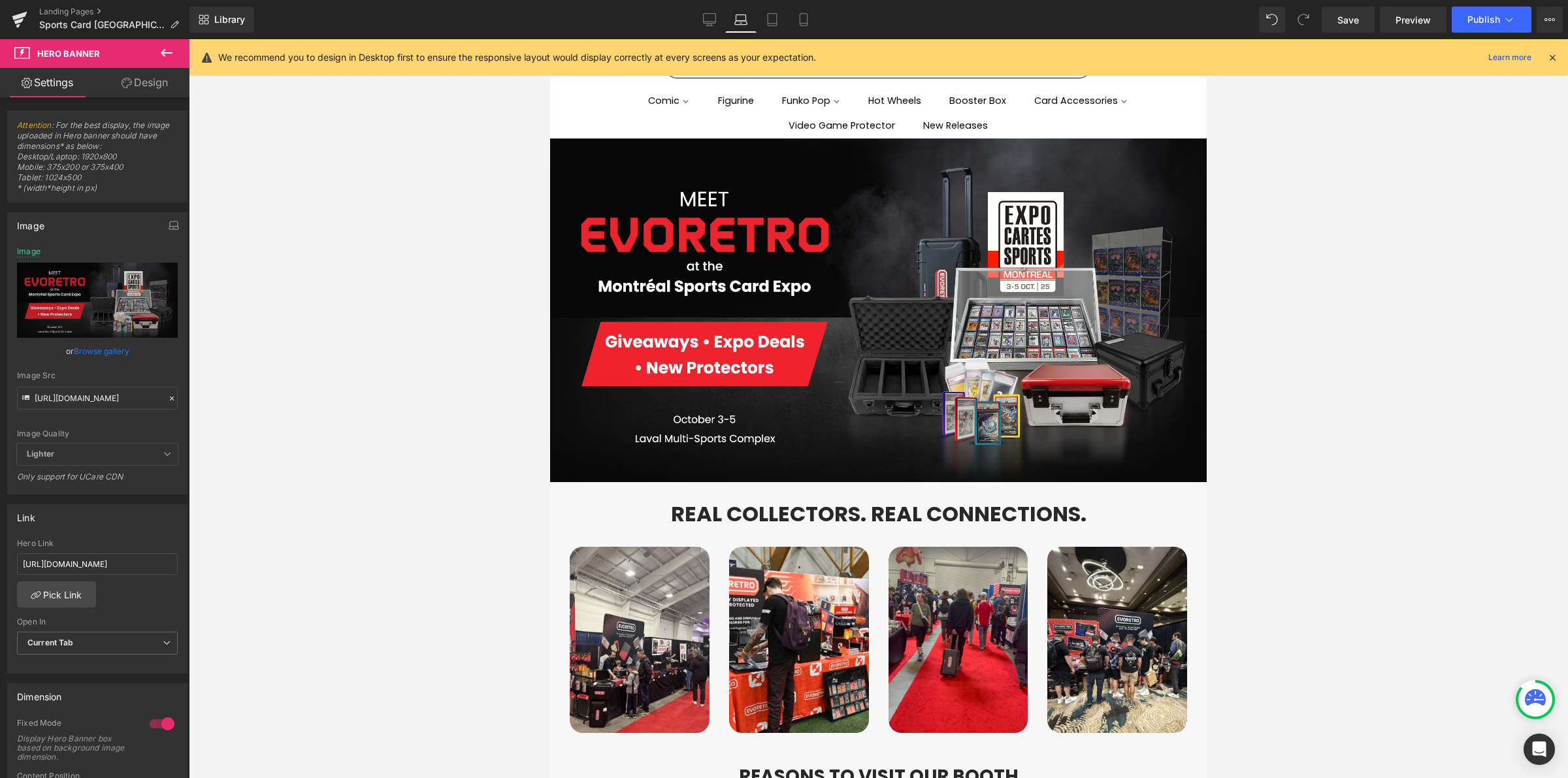
type input "[URL][DOMAIN_NAME]"
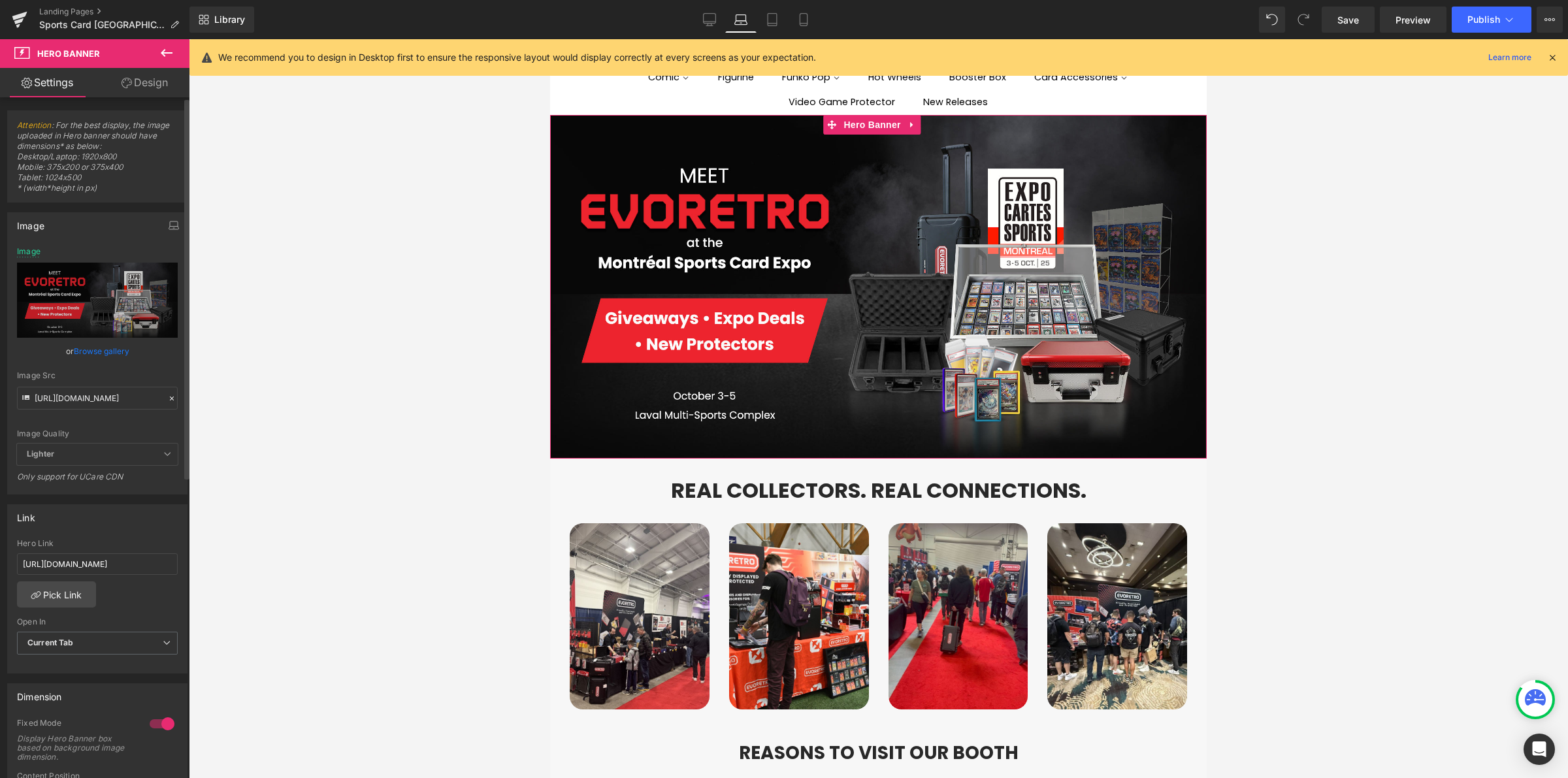
click at [166, 398] on div at bounding box center [172, 398] width 12 height 15
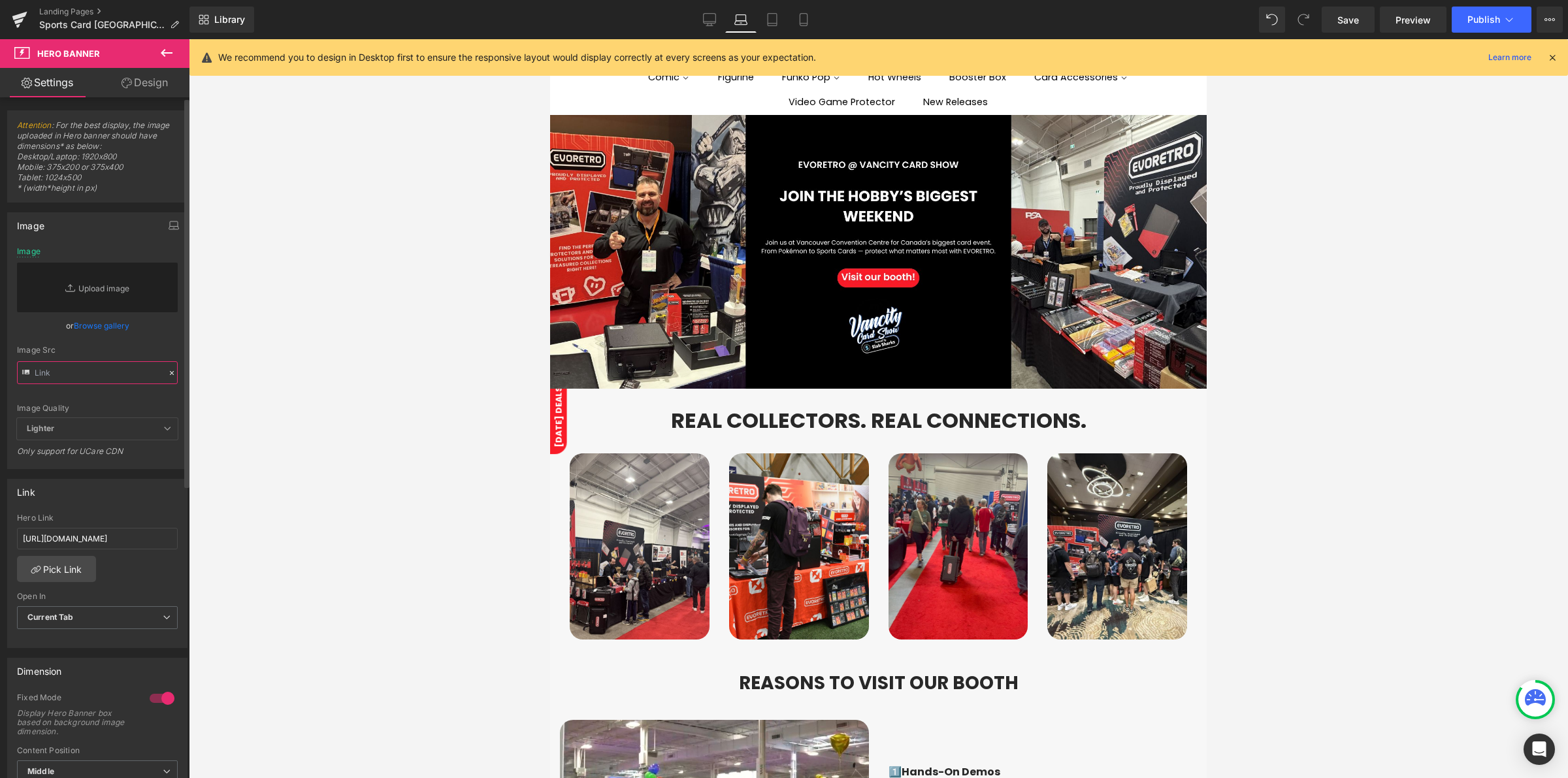
click at [92, 380] on input "text" at bounding box center [97, 372] width 161 height 22
paste input "[URL][DOMAIN_NAME]"
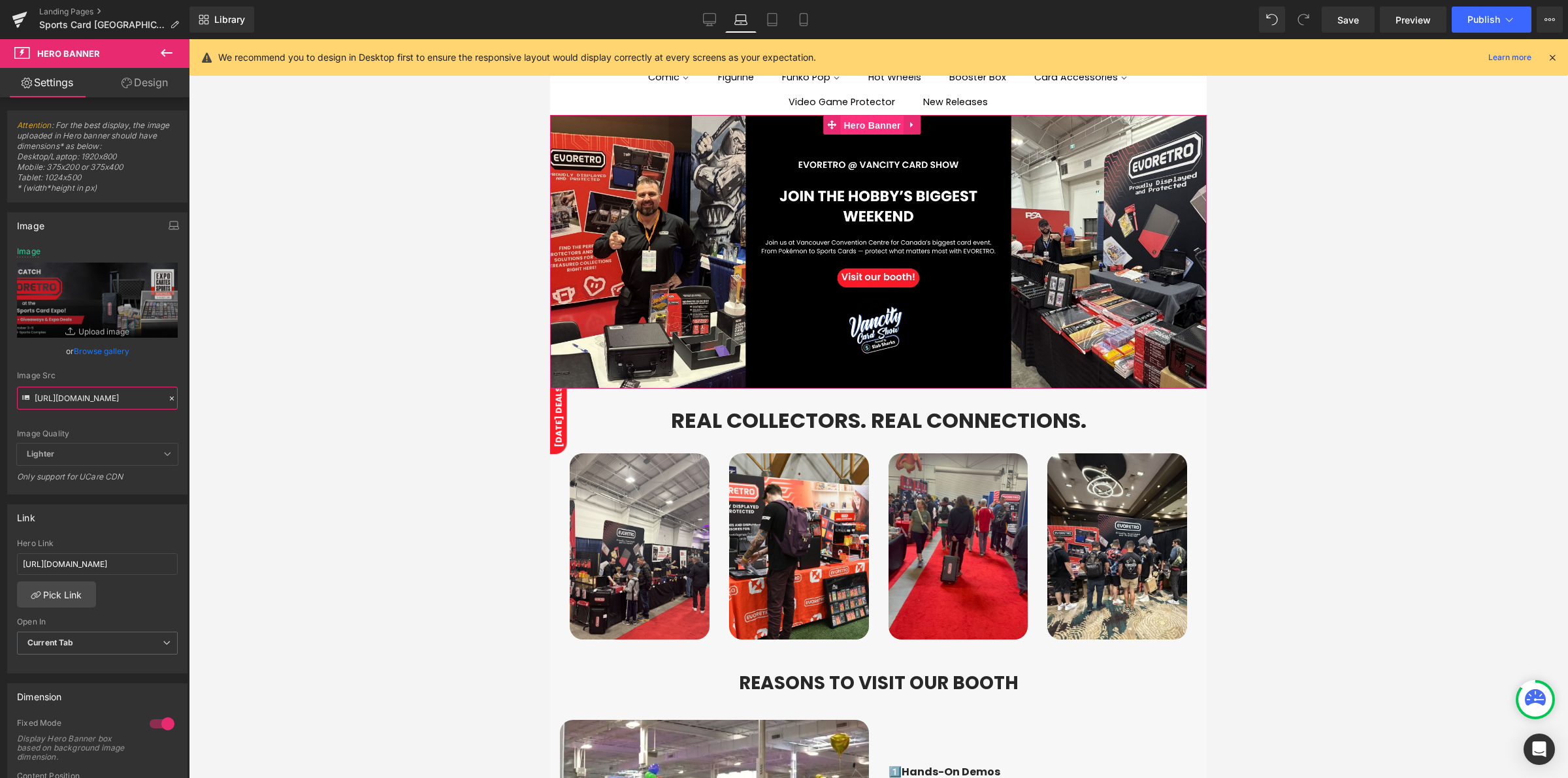
click at [860, 126] on span "Hero Banner" at bounding box center [871, 126] width 63 height 20
click at [158, 373] on div "Image Src" at bounding box center [97, 376] width 161 height 9
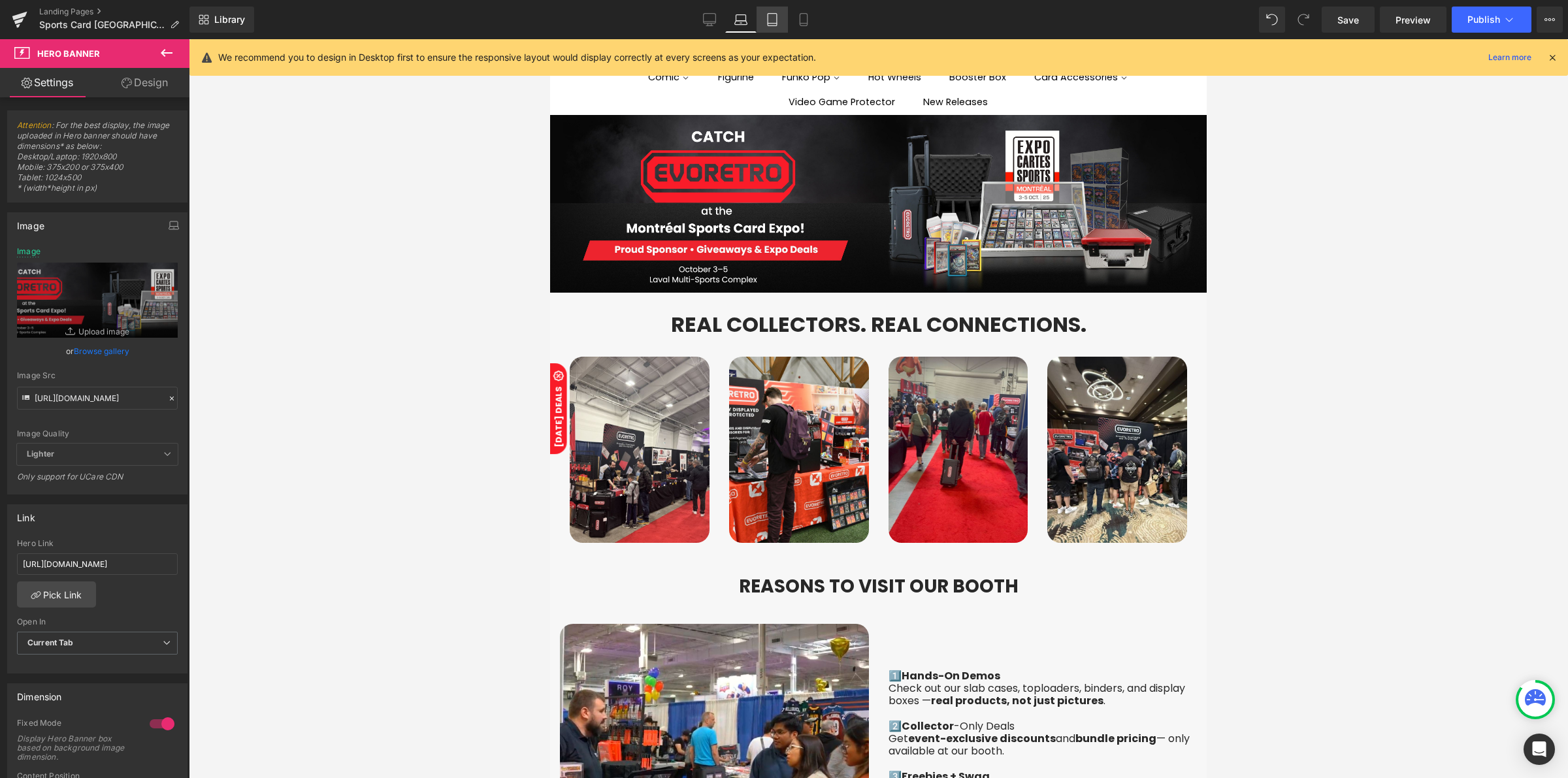
click at [778, 27] on link "Tablet" at bounding box center [771, 19] width 31 height 26
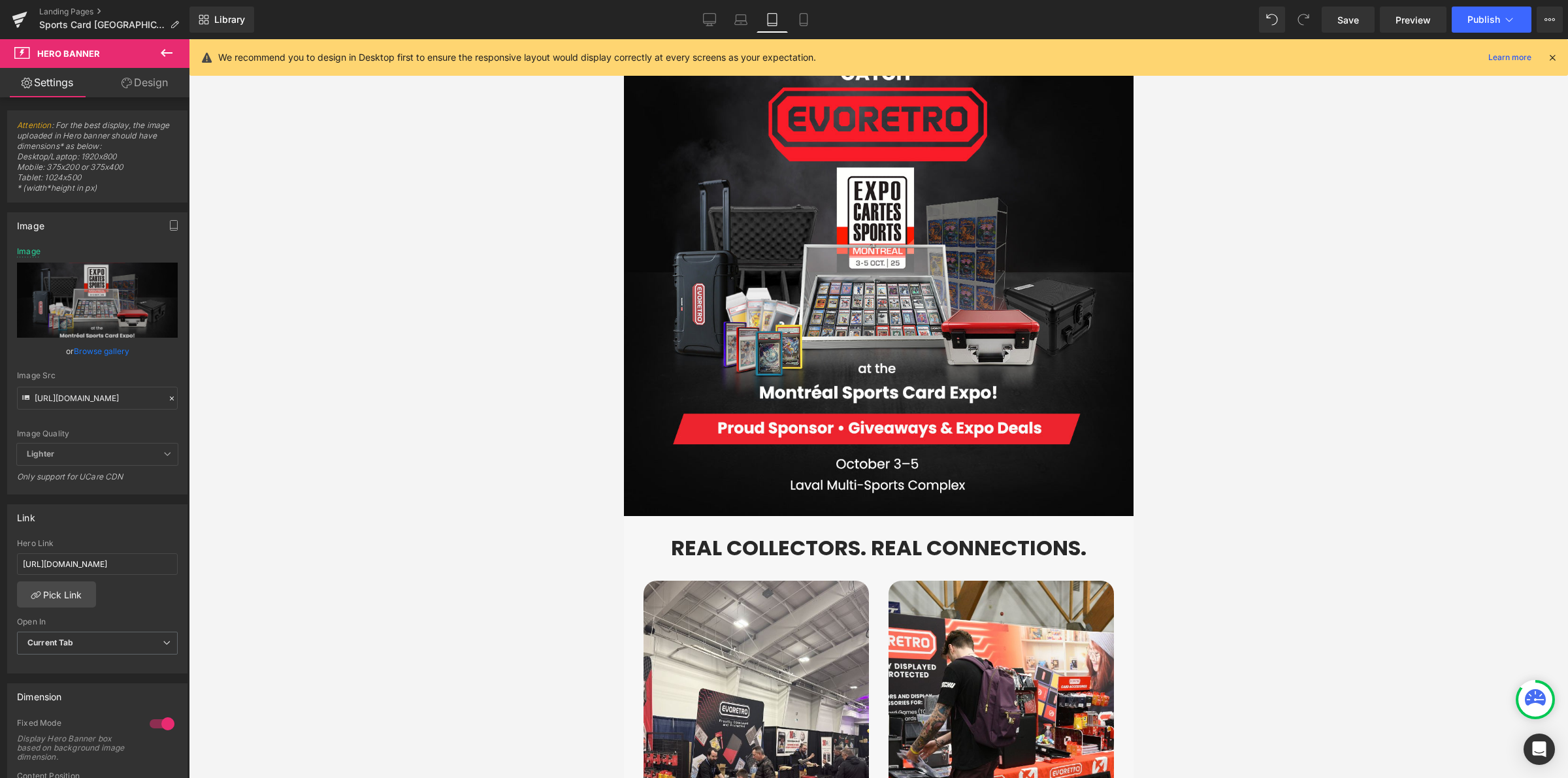
type input "[URL][DOMAIN_NAME]"
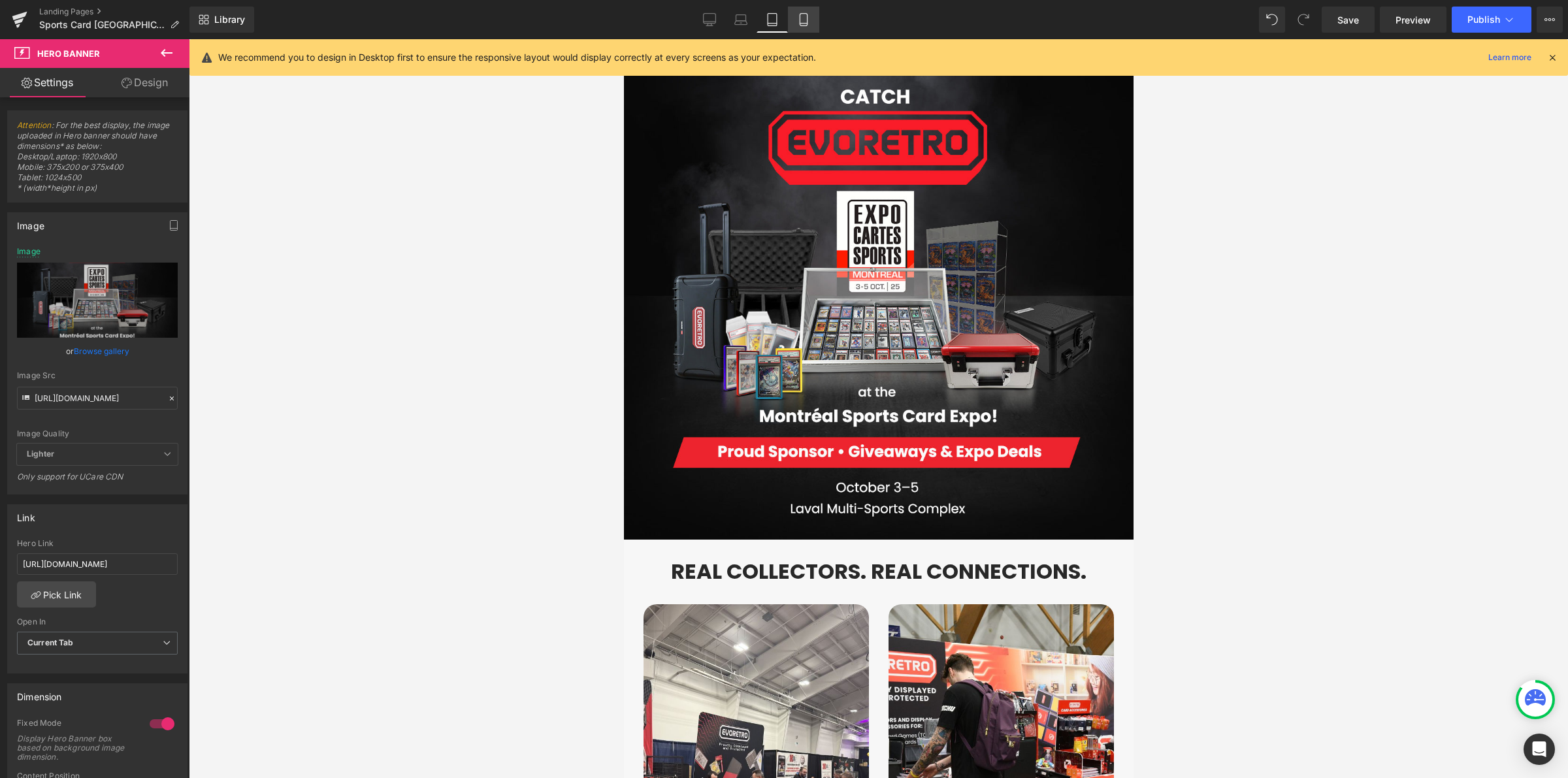
click at [812, 17] on link "Mobile" at bounding box center [803, 19] width 31 height 26
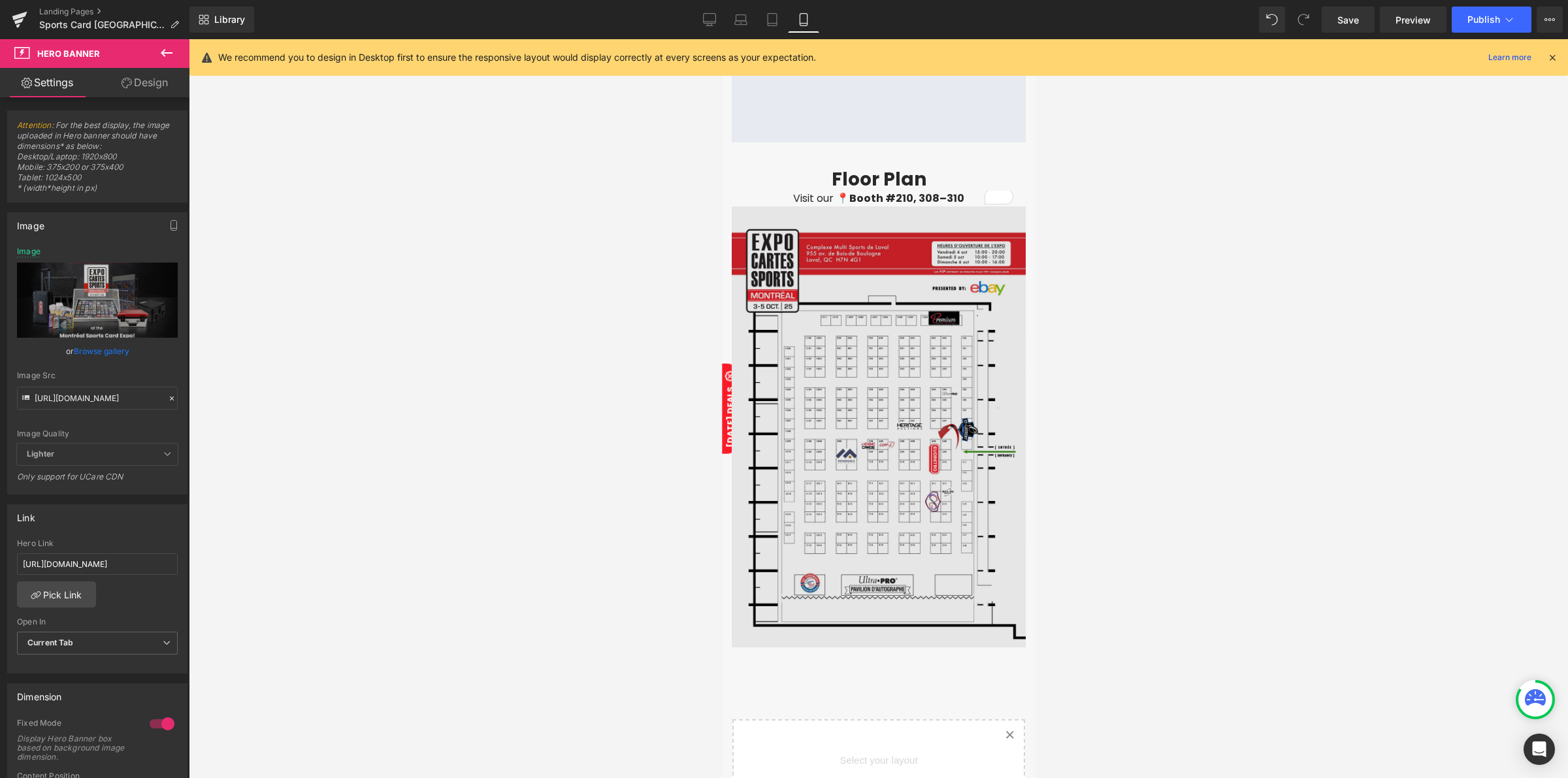
scroll to position [5146, 0]
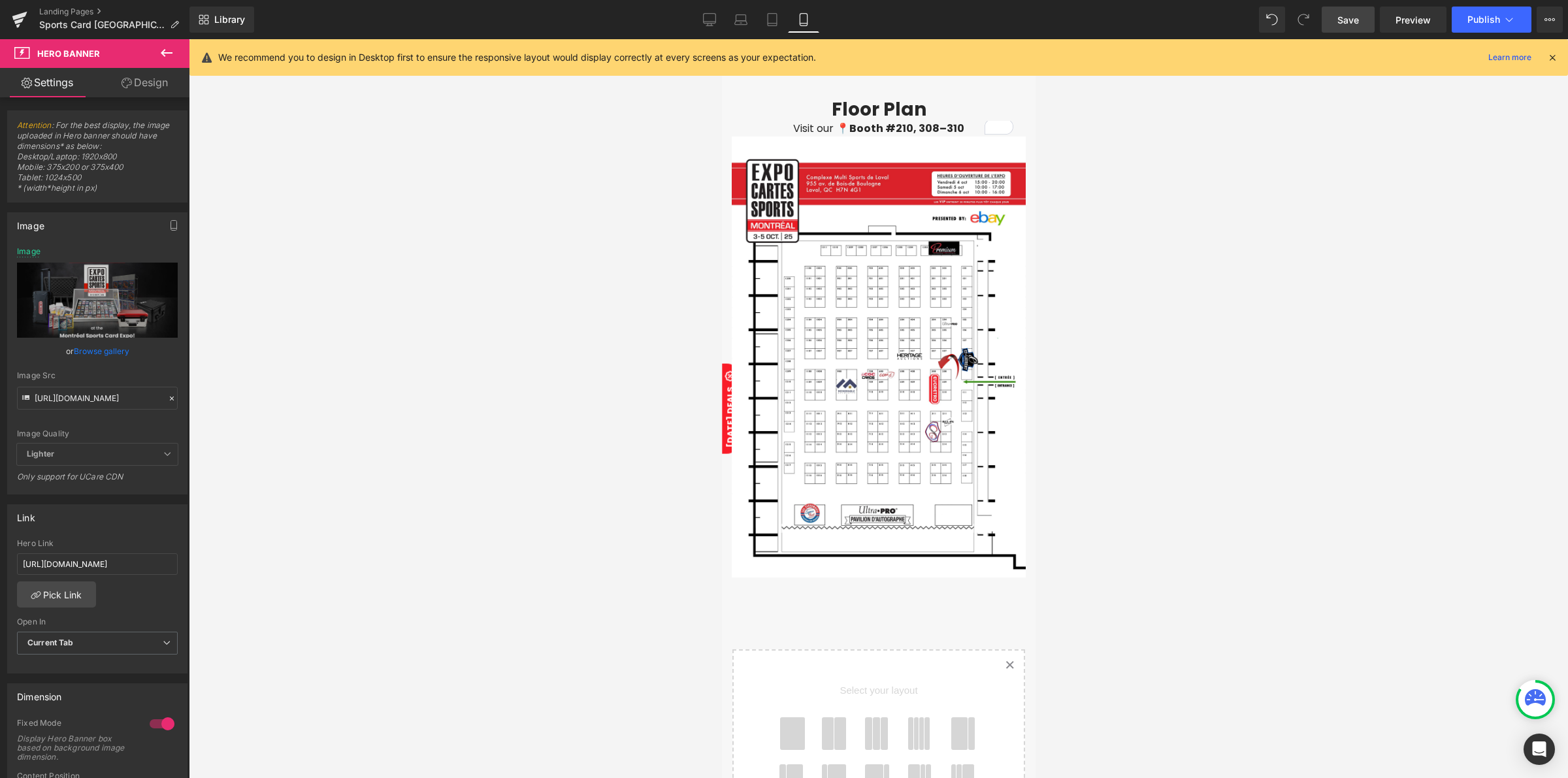
click at [1344, 16] on span "Save" at bounding box center [1348, 20] width 22 height 13
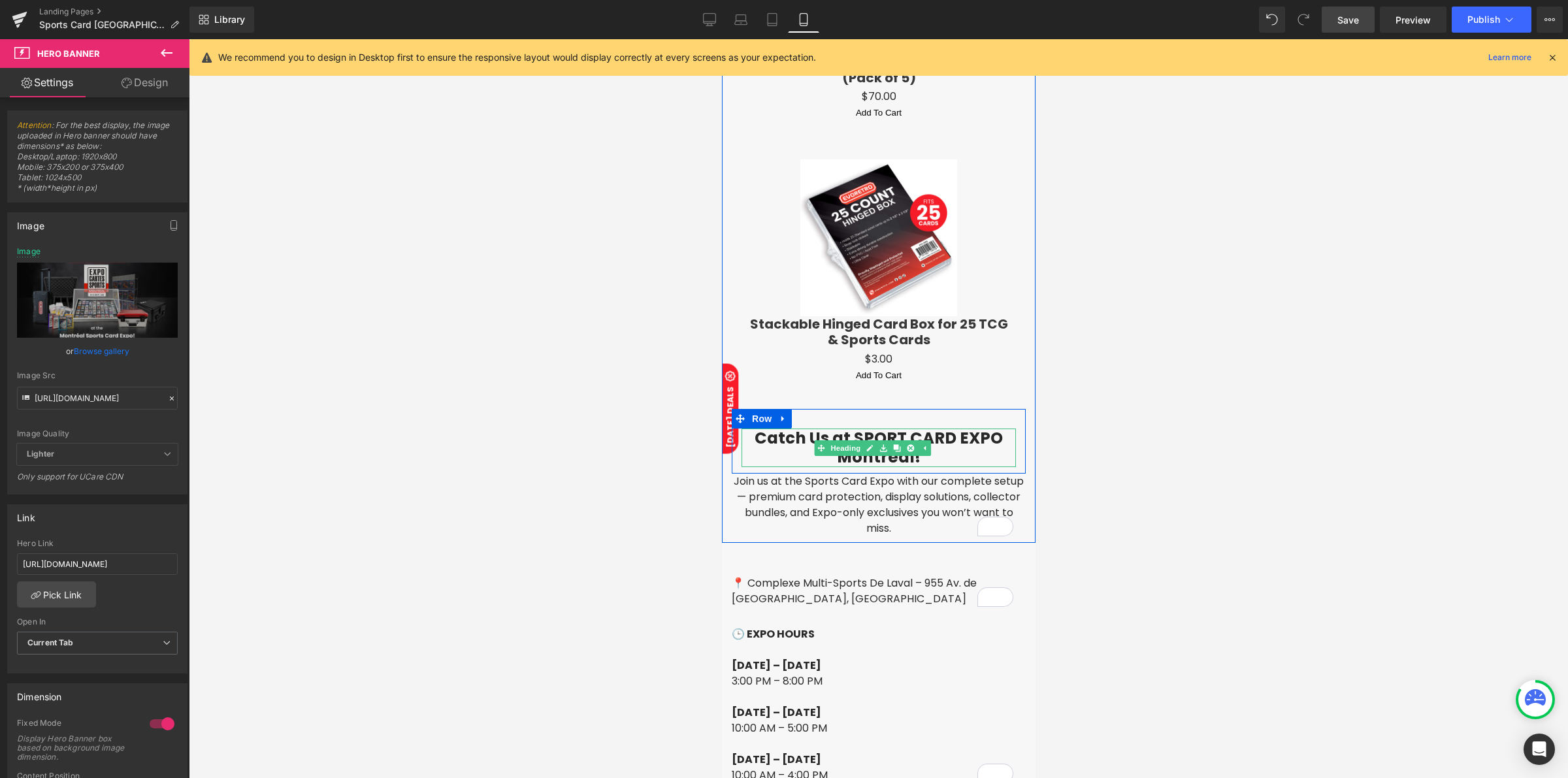
scroll to position [4084, 0]
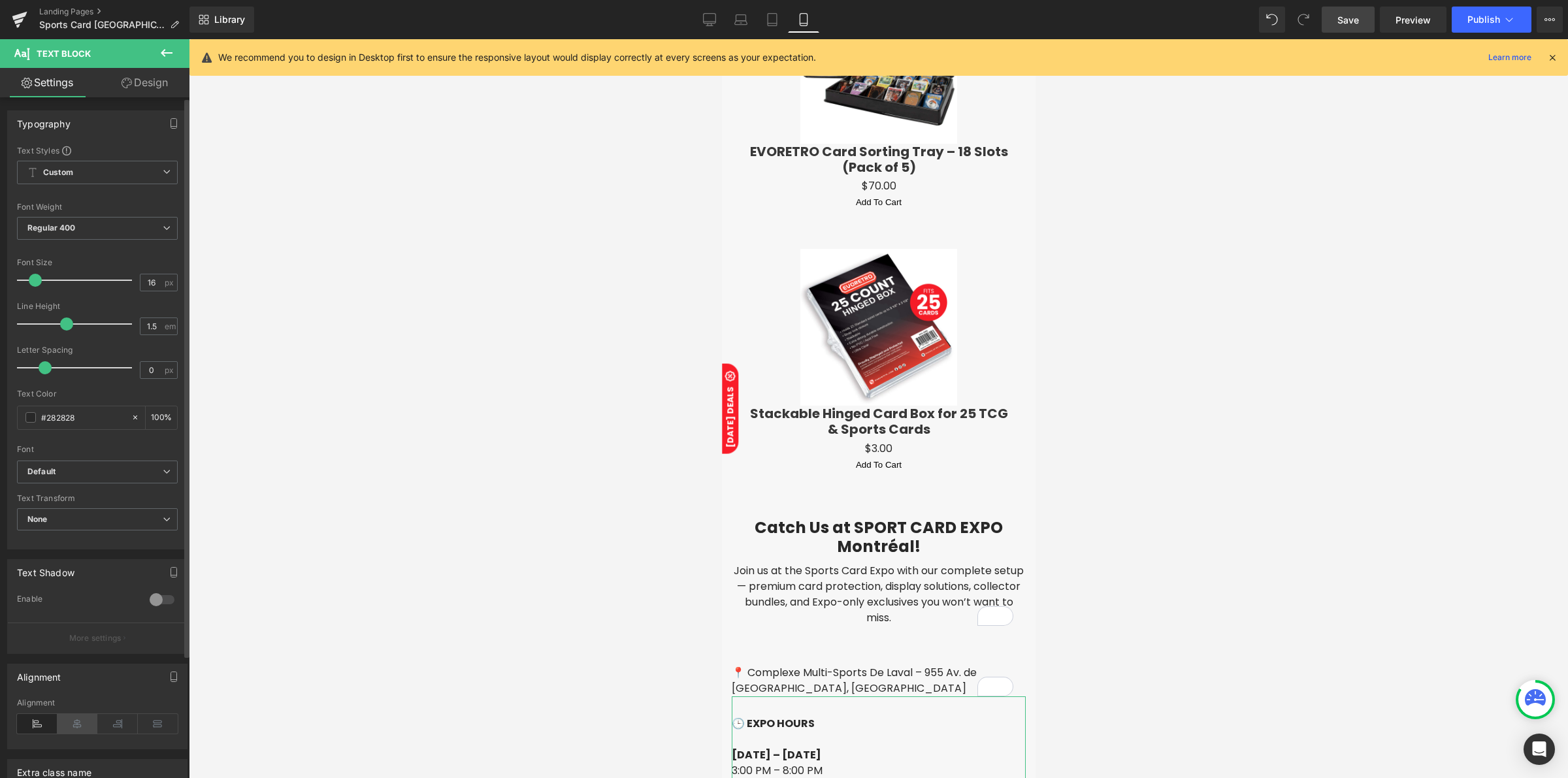
click at [67, 717] on icon at bounding box center [77, 724] width 40 height 20
click at [1353, 20] on span "Save" at bounding box center [1348, 20] width 22 height 13
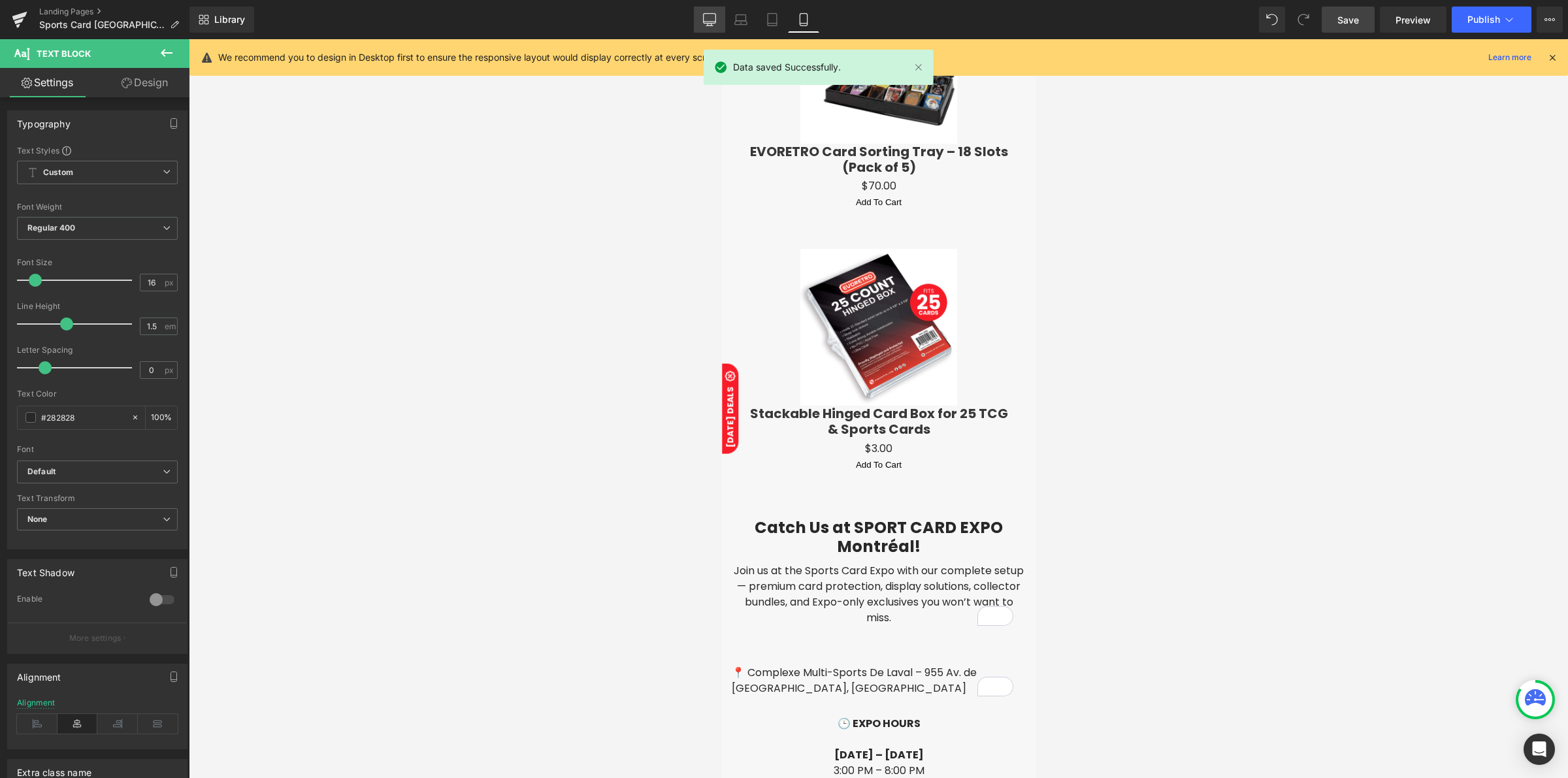
click at [710, 15] on icon at bounding box center [709, 20] width 13 height 13
type input "100"
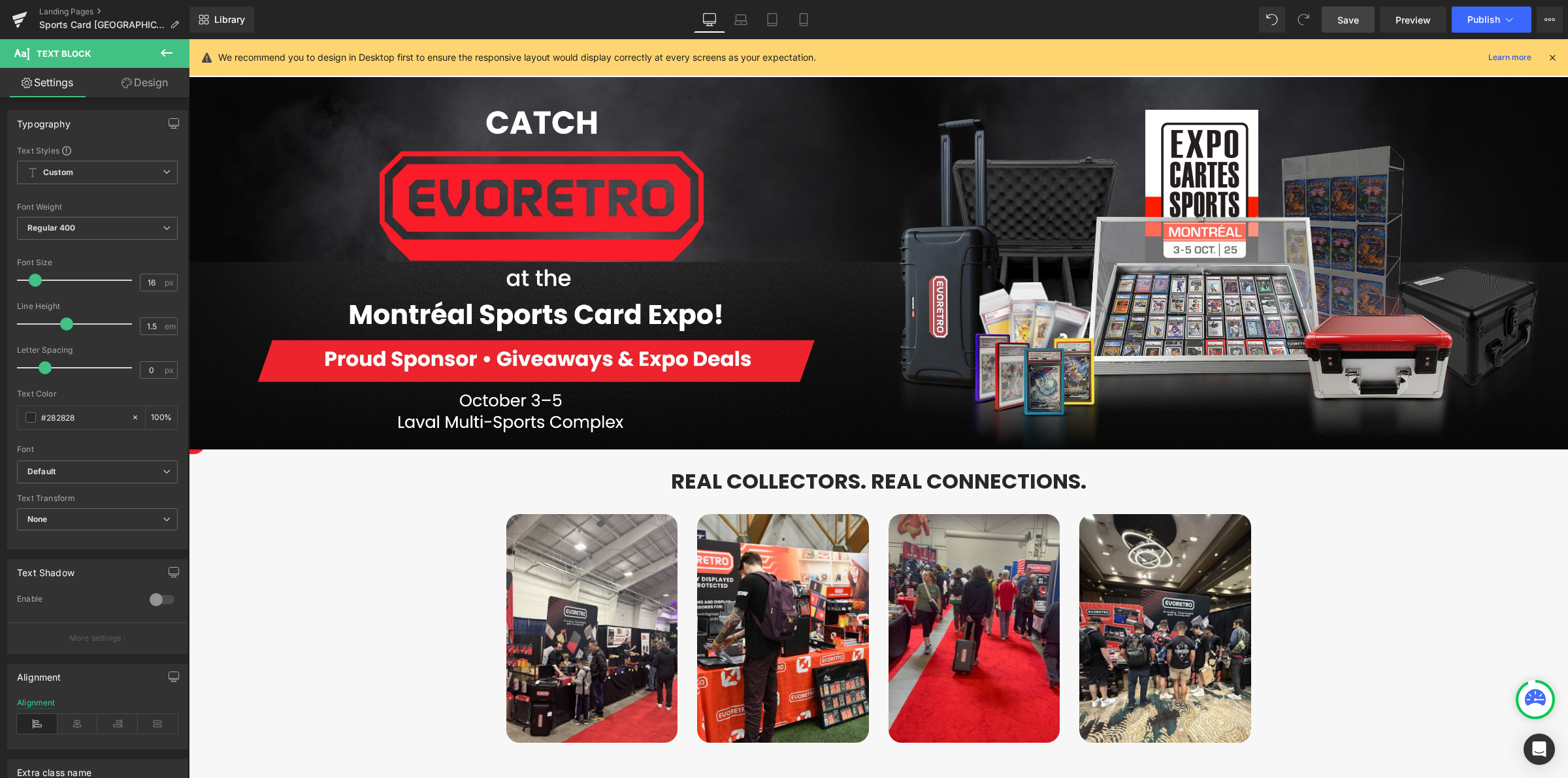
scroll to position [0, 0]
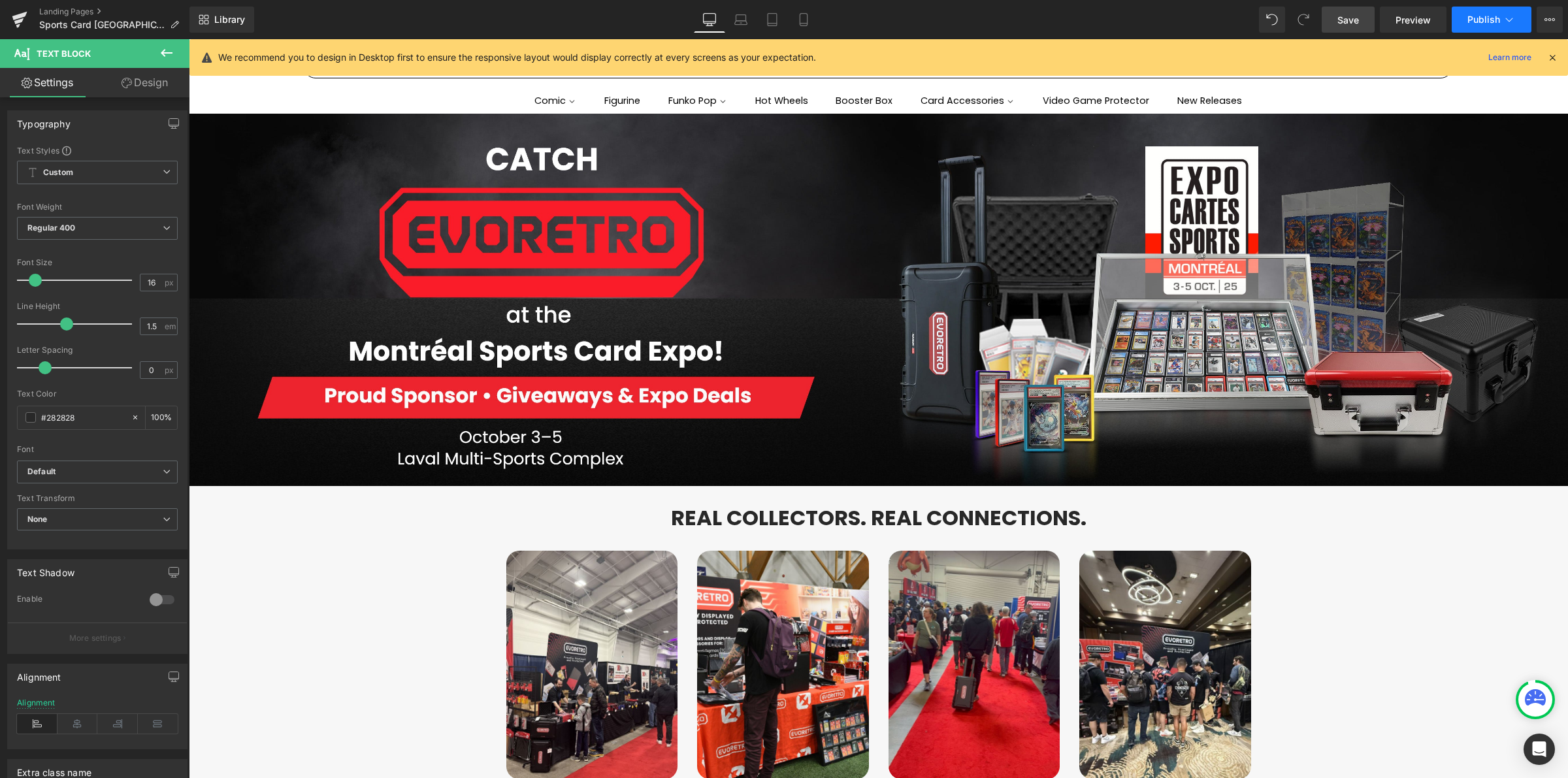
click at [1528, 15] on button "Publish" at bounding box center [1491, 19] width 80 height 26
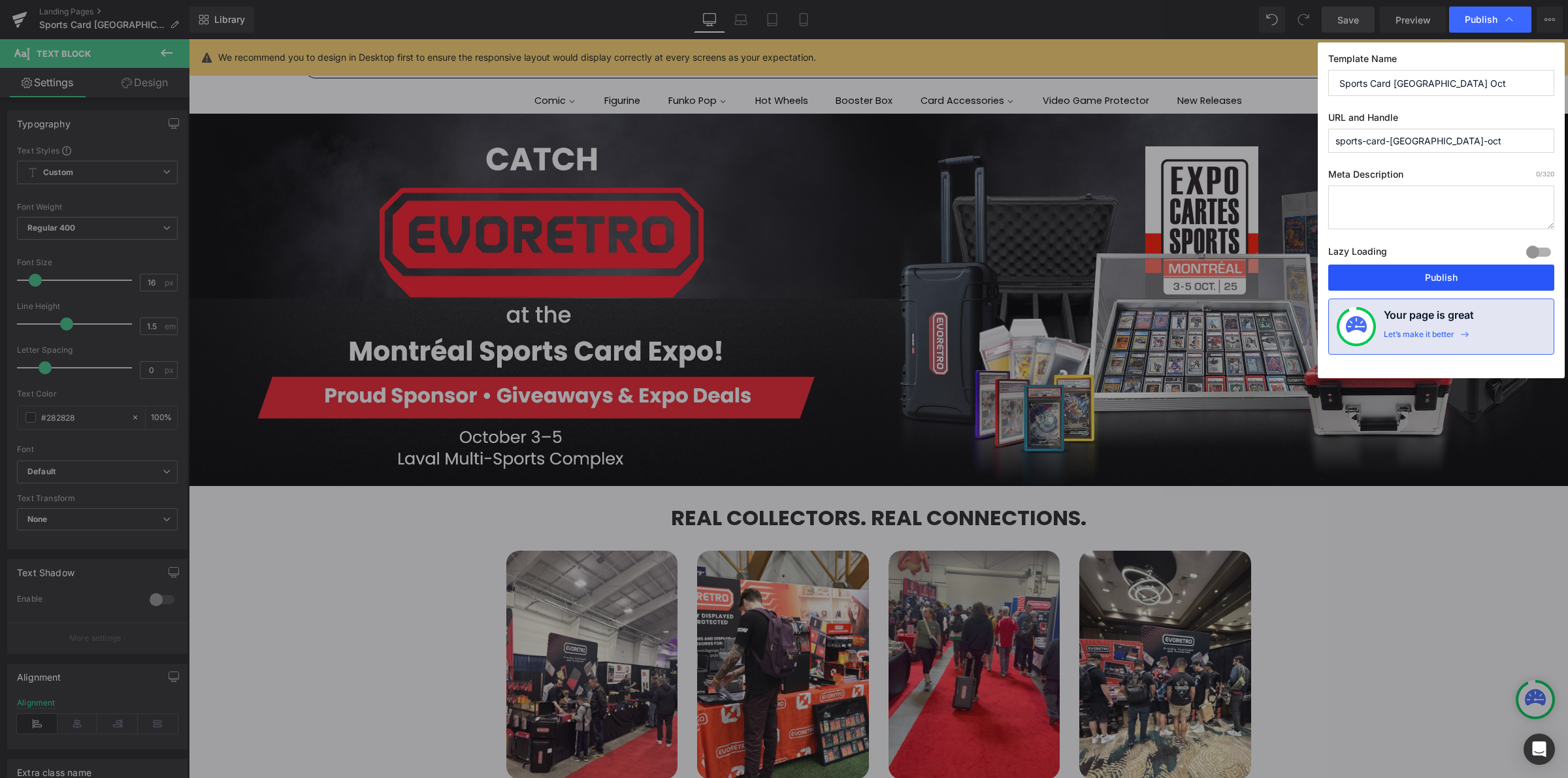
click at [1497, 273] on button "Publish" at bounding box center [1440, 277] width 226 height 26
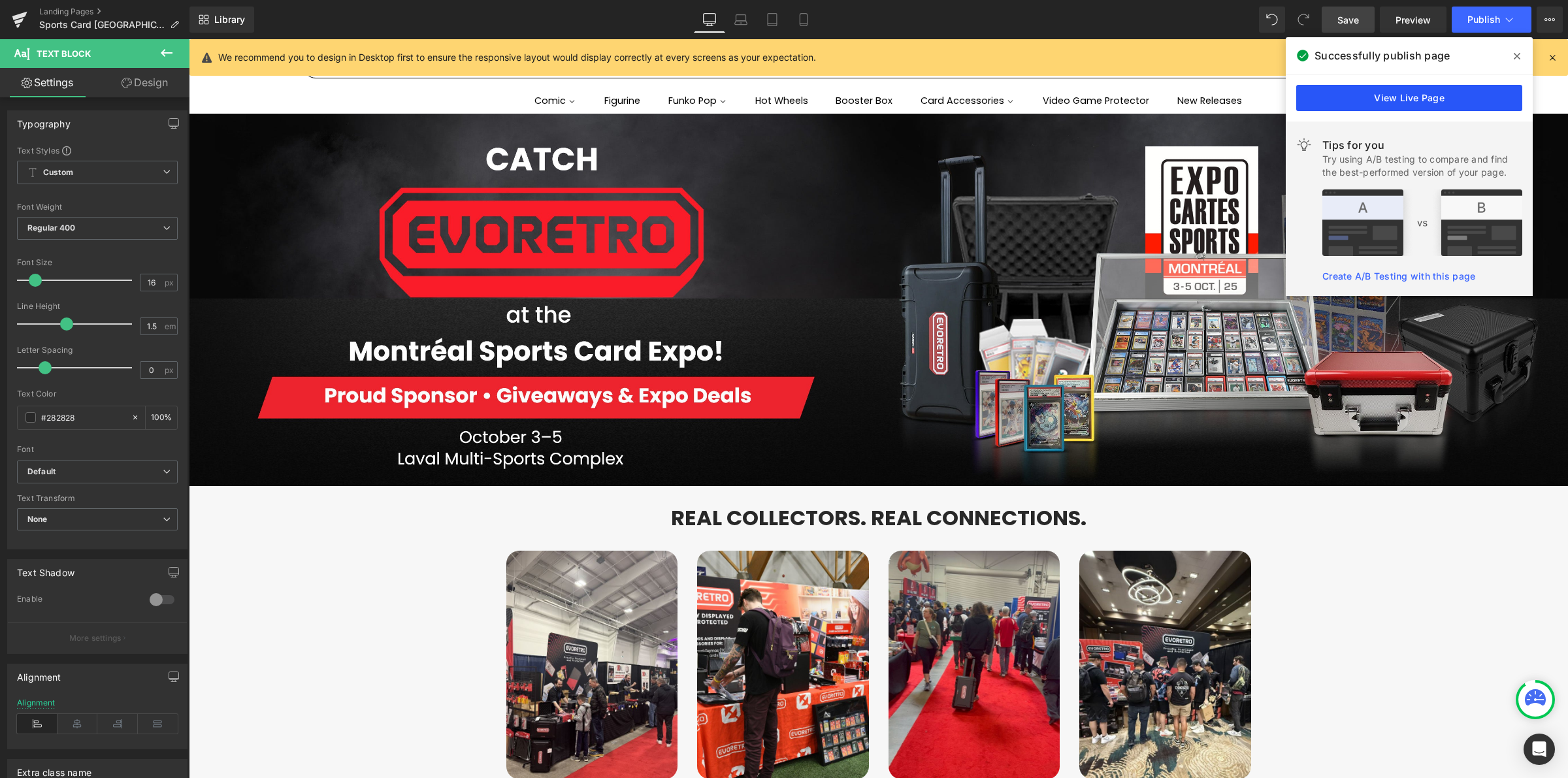
click at [1416, 94] on link "View Live Page" at bounding box center [1408, 97] width 226 height 26
